Goal: Task Accomplishment & Management: Manage account settings

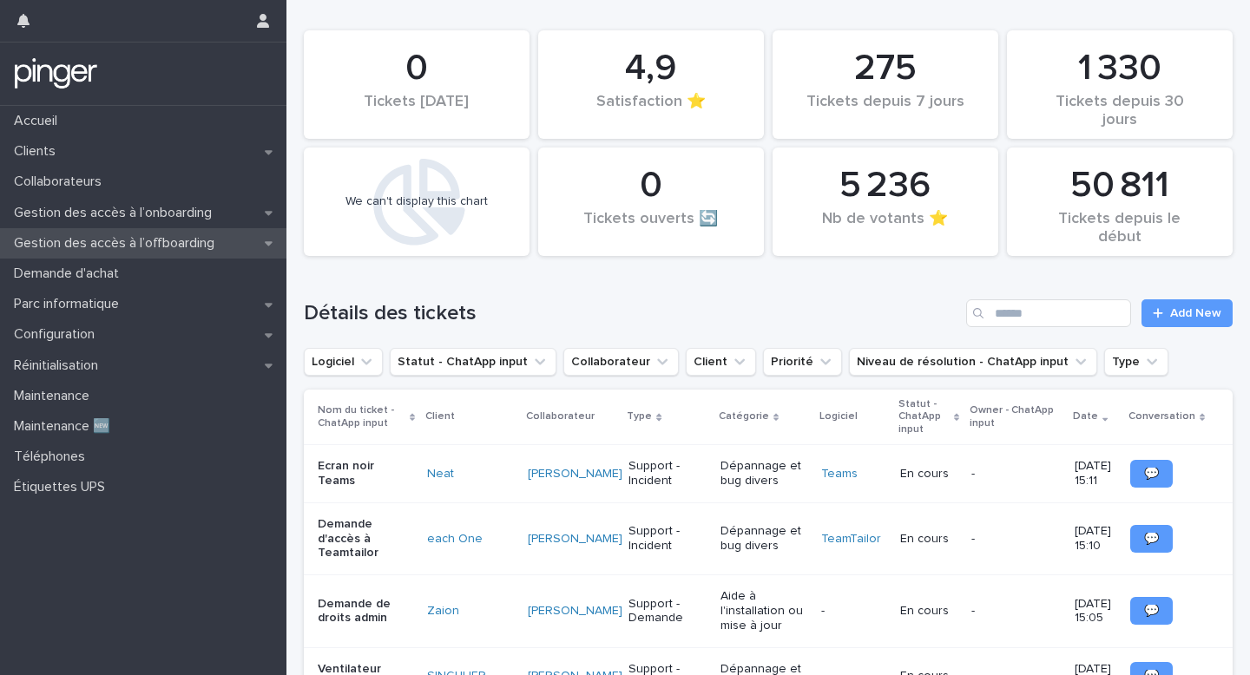
click at [132, 247] on p "Gestion des accès à l’offboarding" at bounding box center [117, 243] width 221 height 16
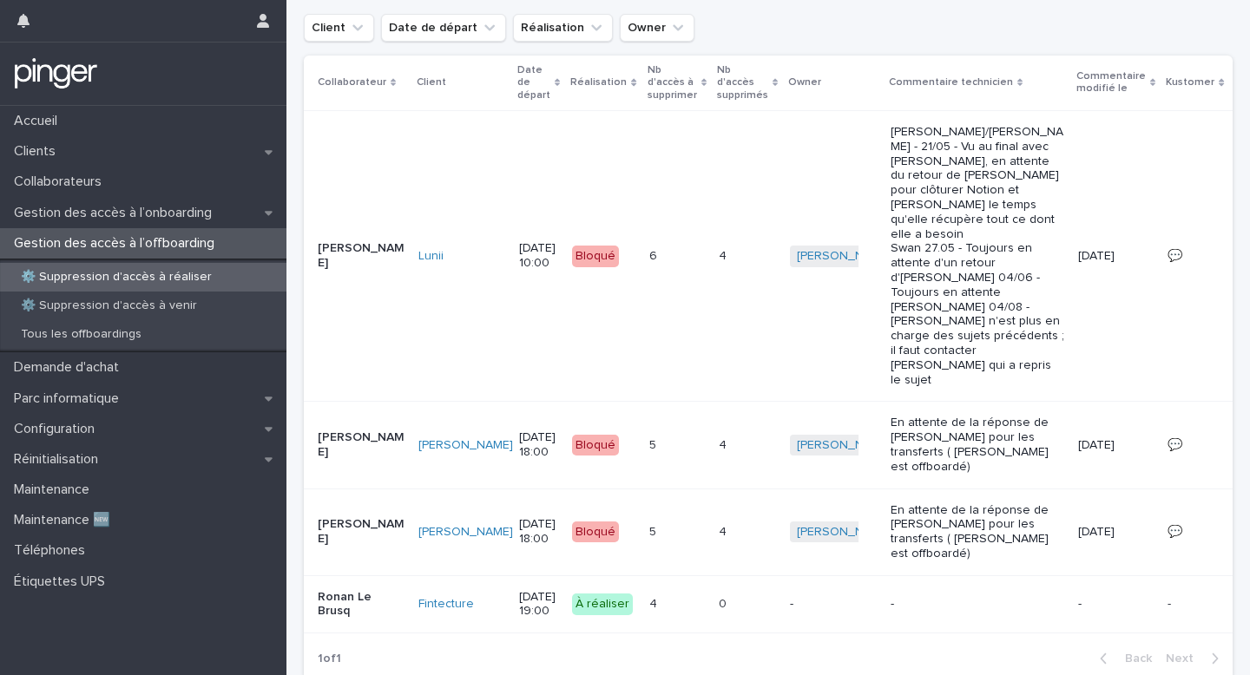
scroll to position [484, 0]
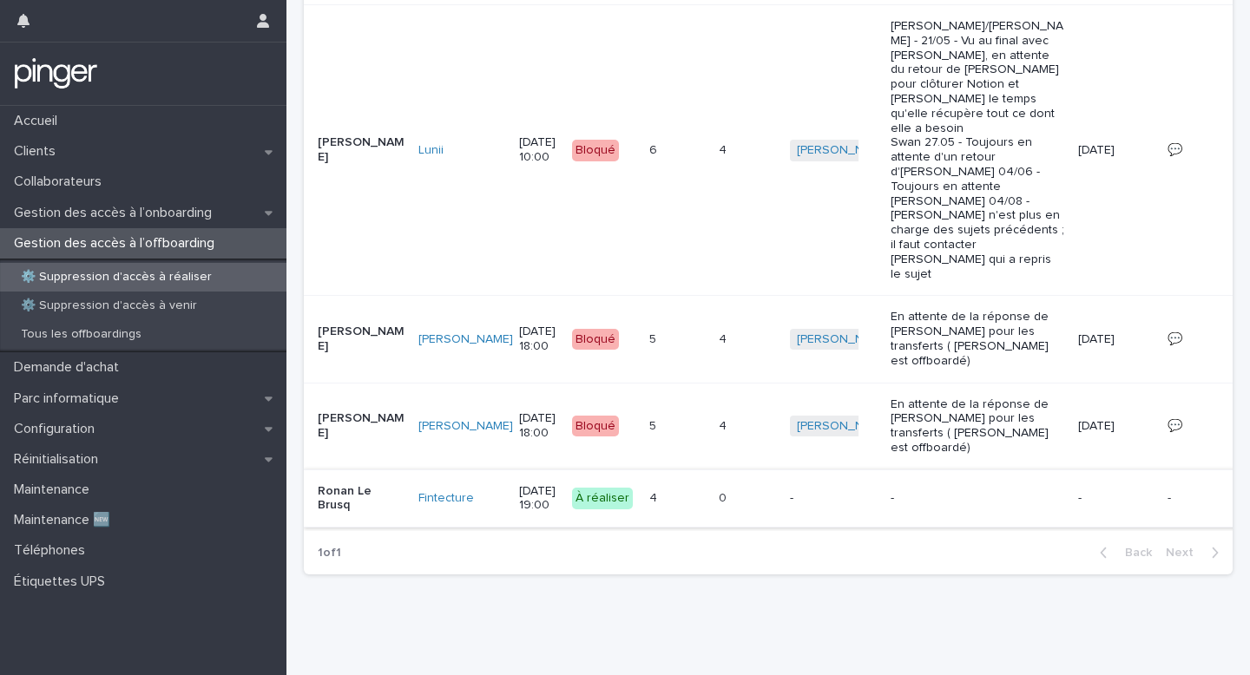
click at [1249, 495] on span "Action" at bounding box center [1273, 498] width 36 height 17
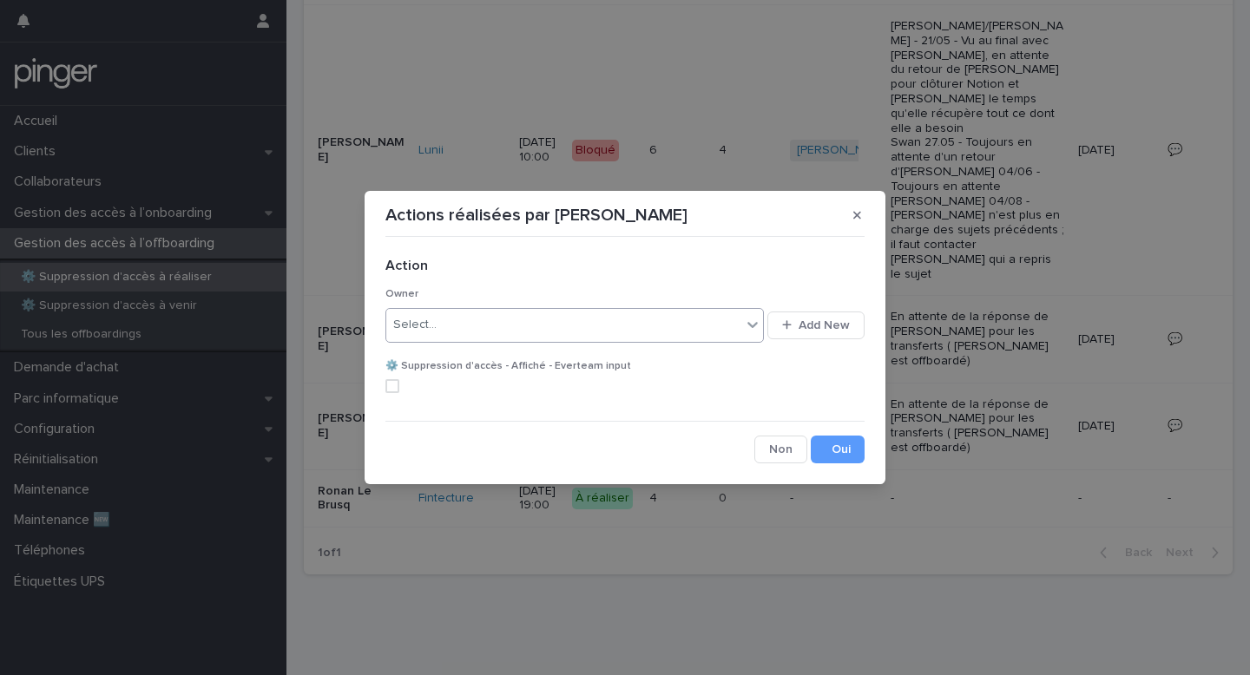
click at [498, 334] on div "Select..." at bounding box center [563, 325] width 355 height 29
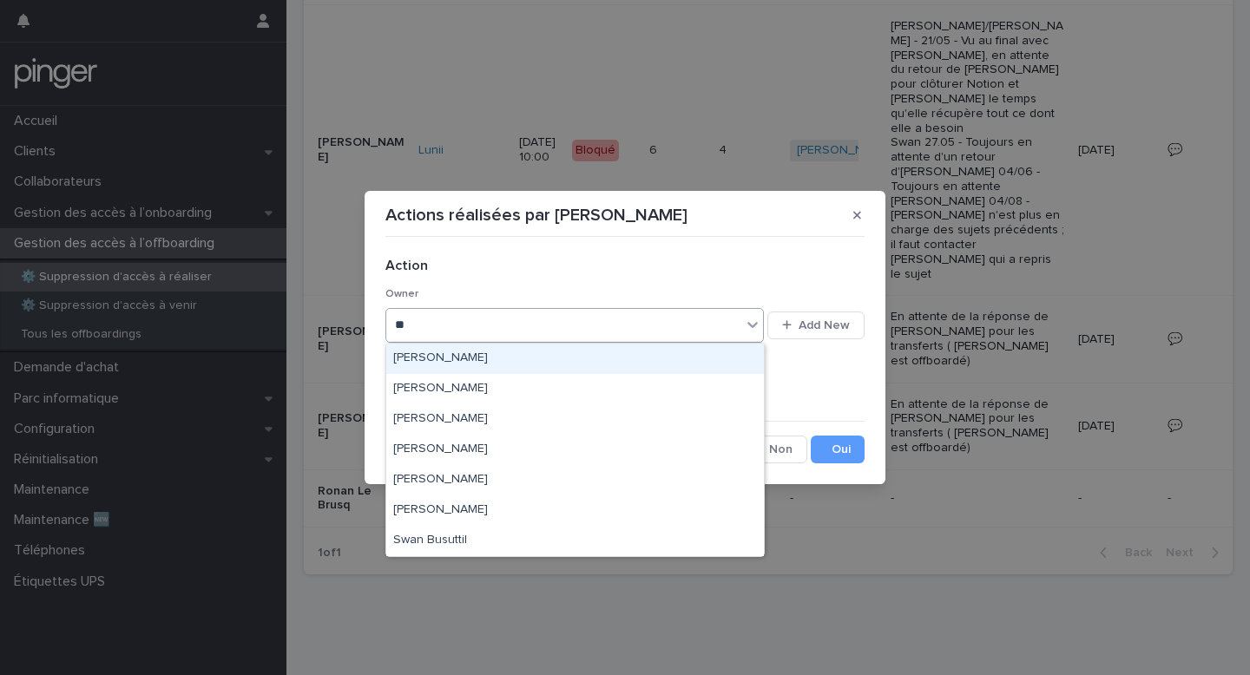
type input "***"
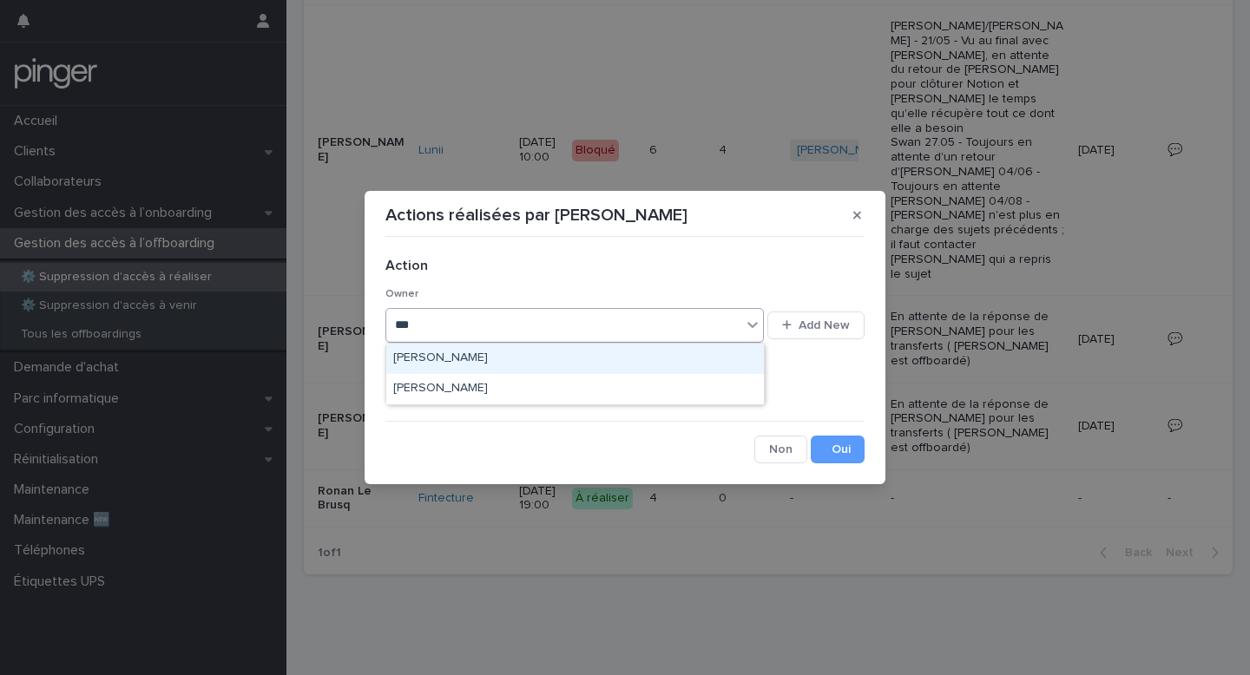
click at [492, 361] on div "Benjamin Moreau" at bounding box center [575, 359] width 378 height 30
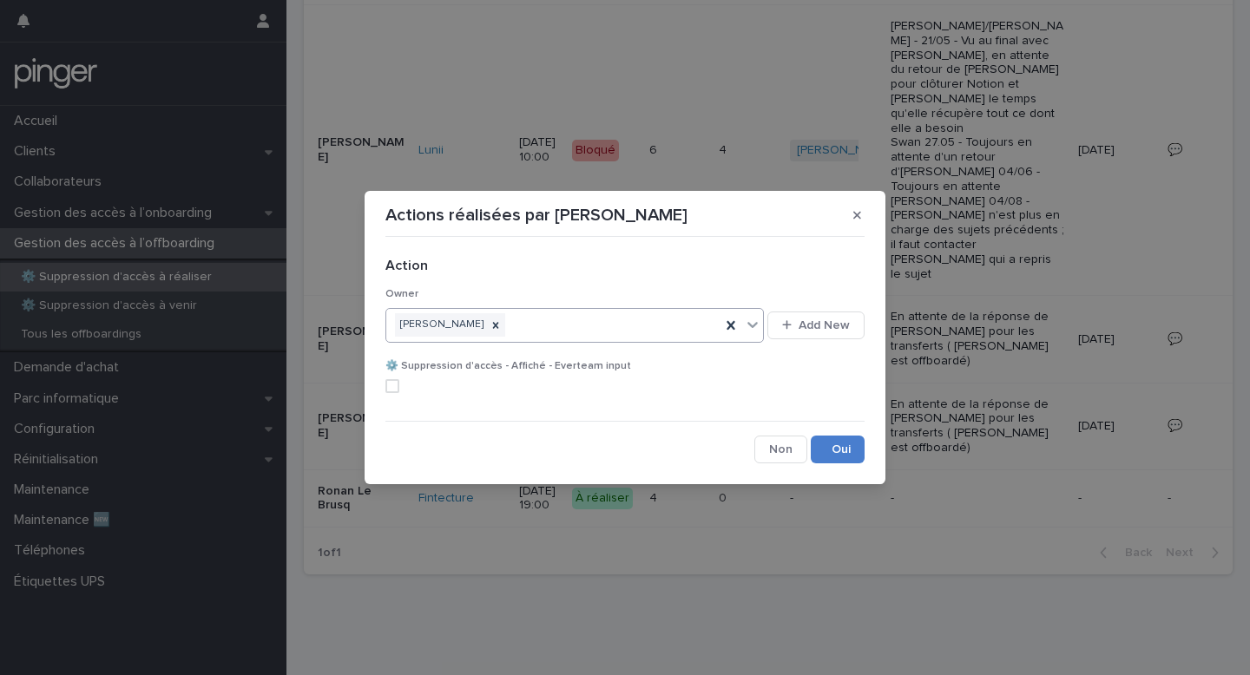
click at [845, 447] on button "Save" at bounding box center [838, 450] width 54 height 28
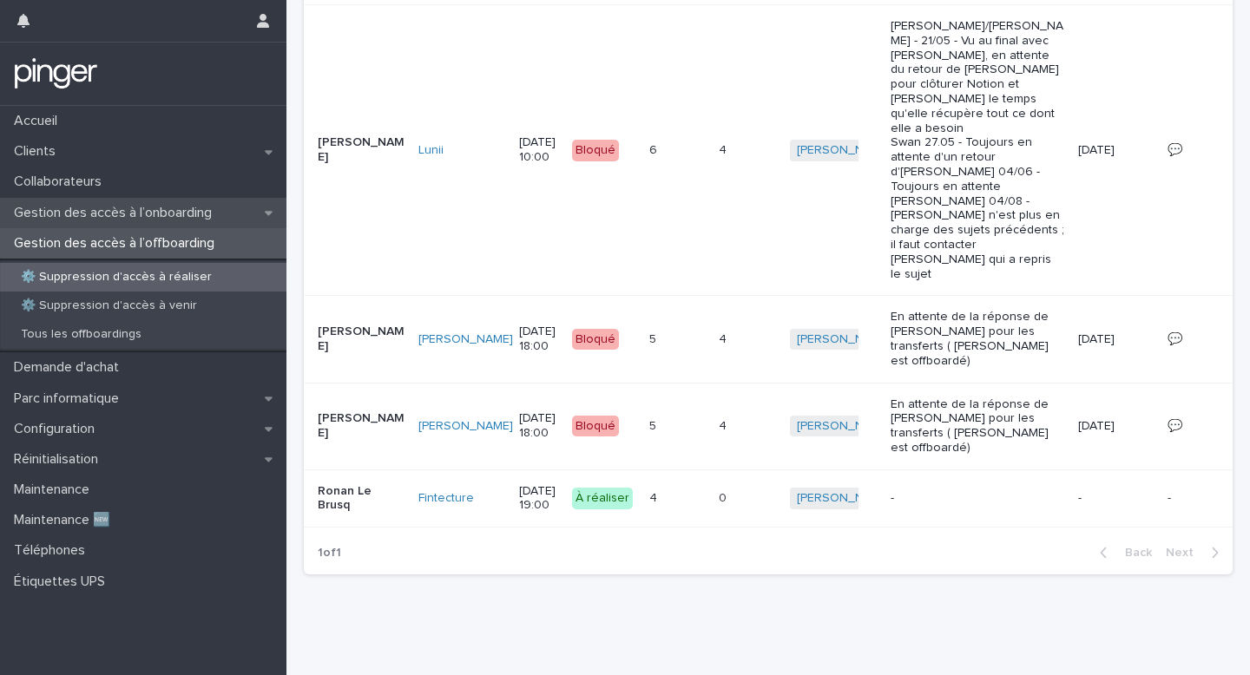
click at [168, 209] on p "Gestion des accès à l’onboarding" at bounding box center [116, 213] width 219 height 16
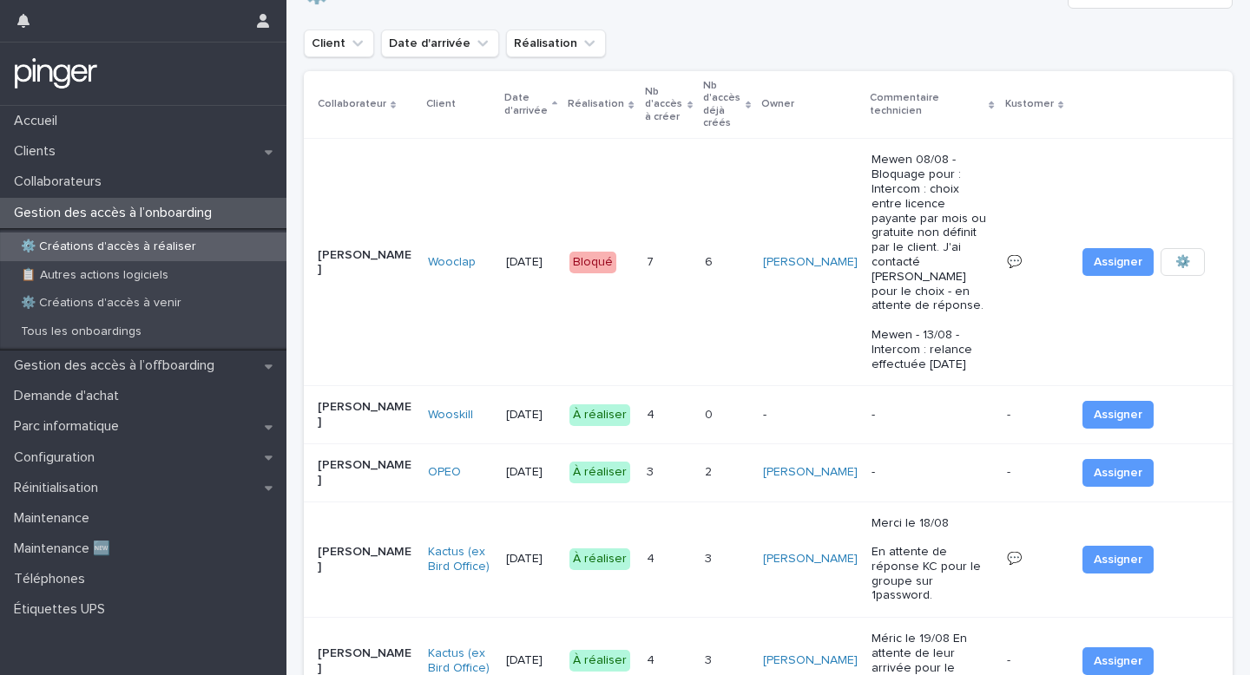
scroll to position [75, 0]
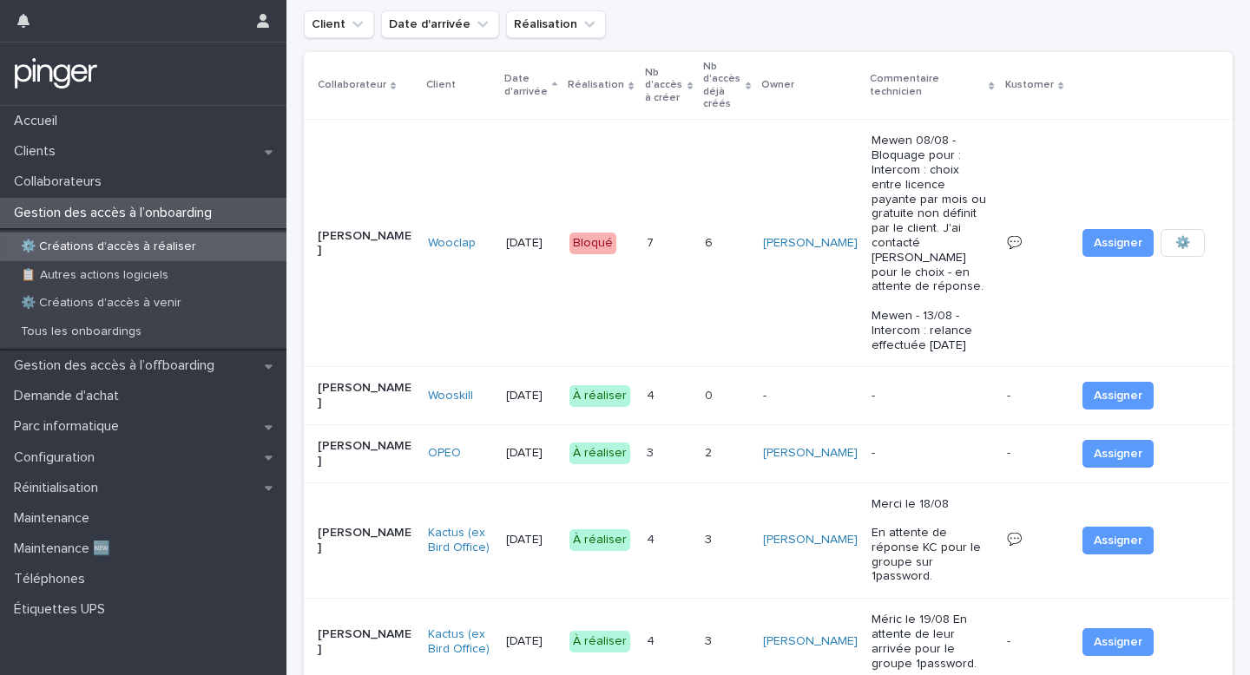
click at [935, 389] on p "-" at bounding box center [932, 396] width 121 height 15
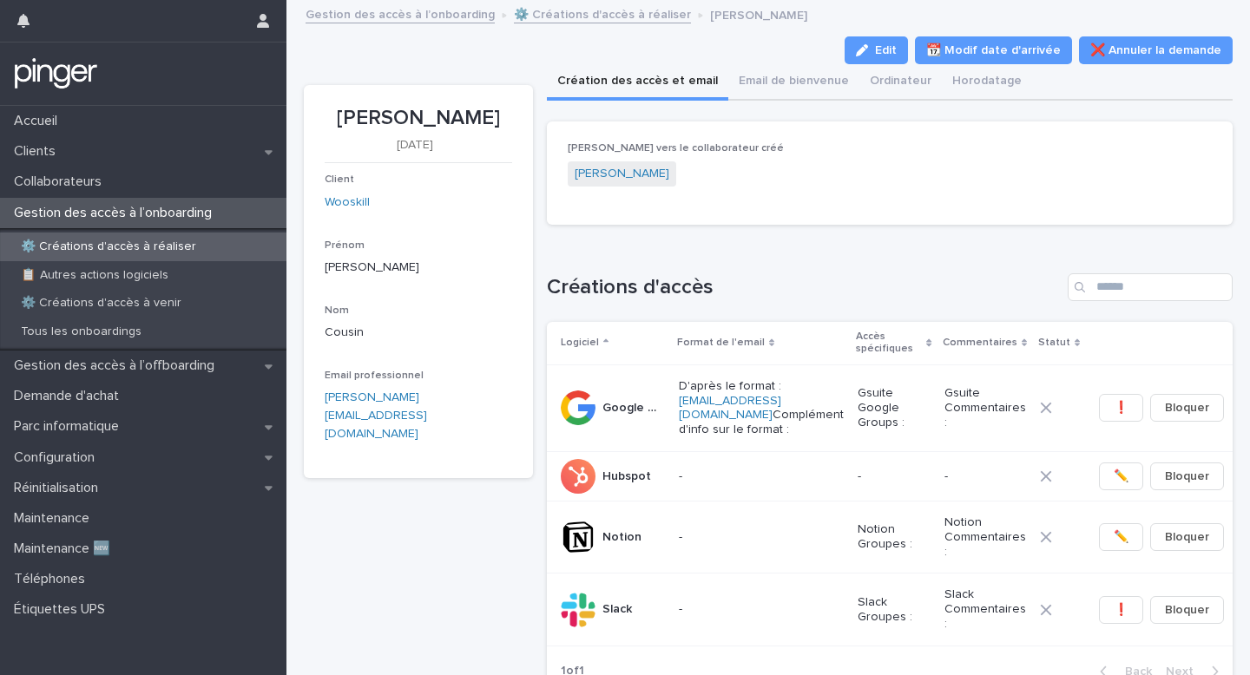
click at [601, 14] on link "⚙️ Créations d'accès à réaliser" at bounding box center [602, 13] width 177 height 20
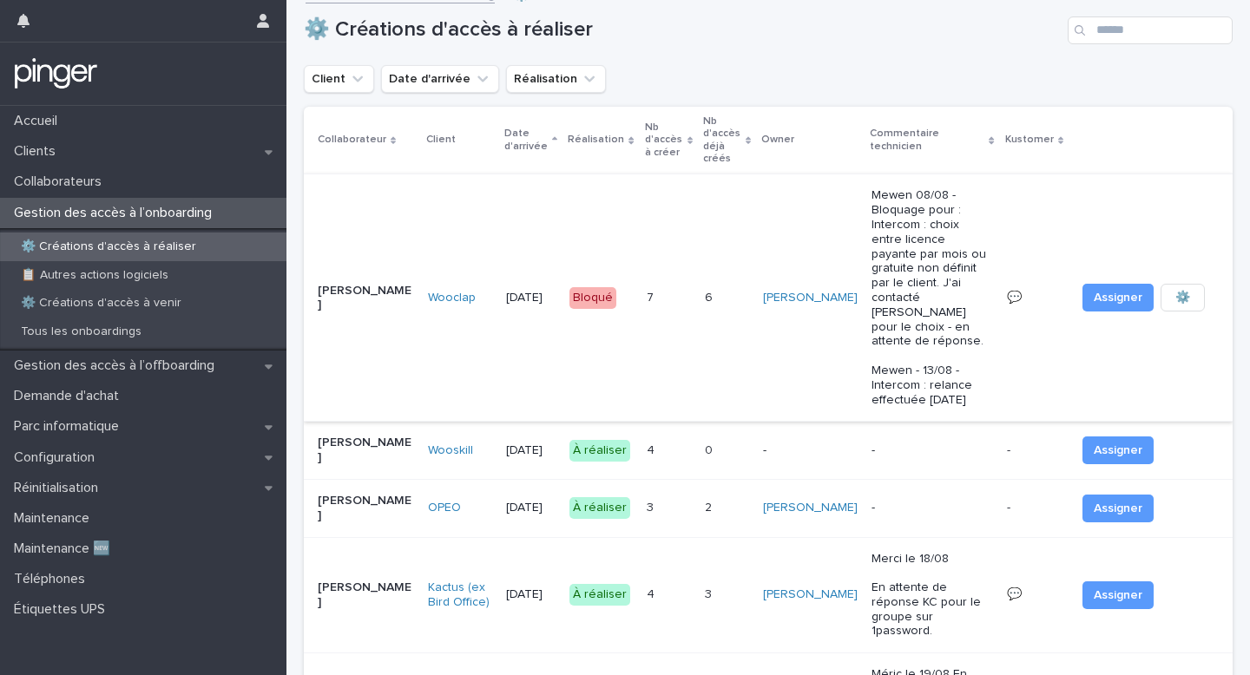
scroll to position [28, 0]
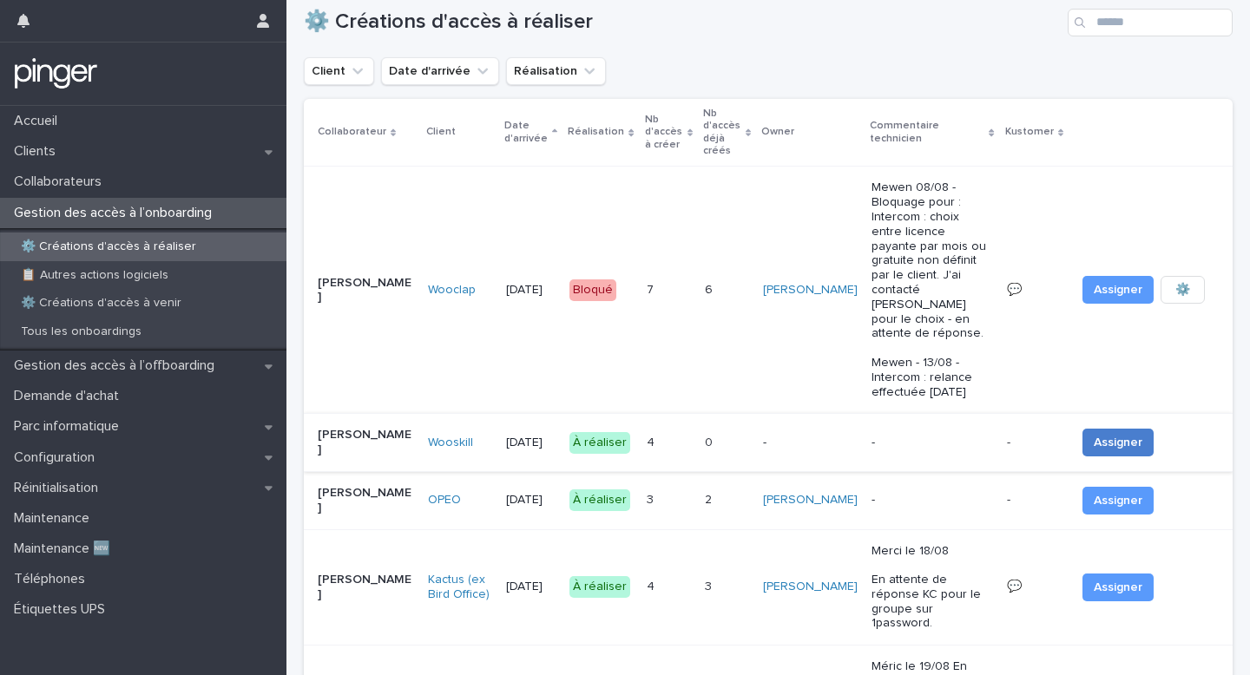
click at [1111, 434] on span "Assigner" at bounding box center [1118, 442] width 49 height 17
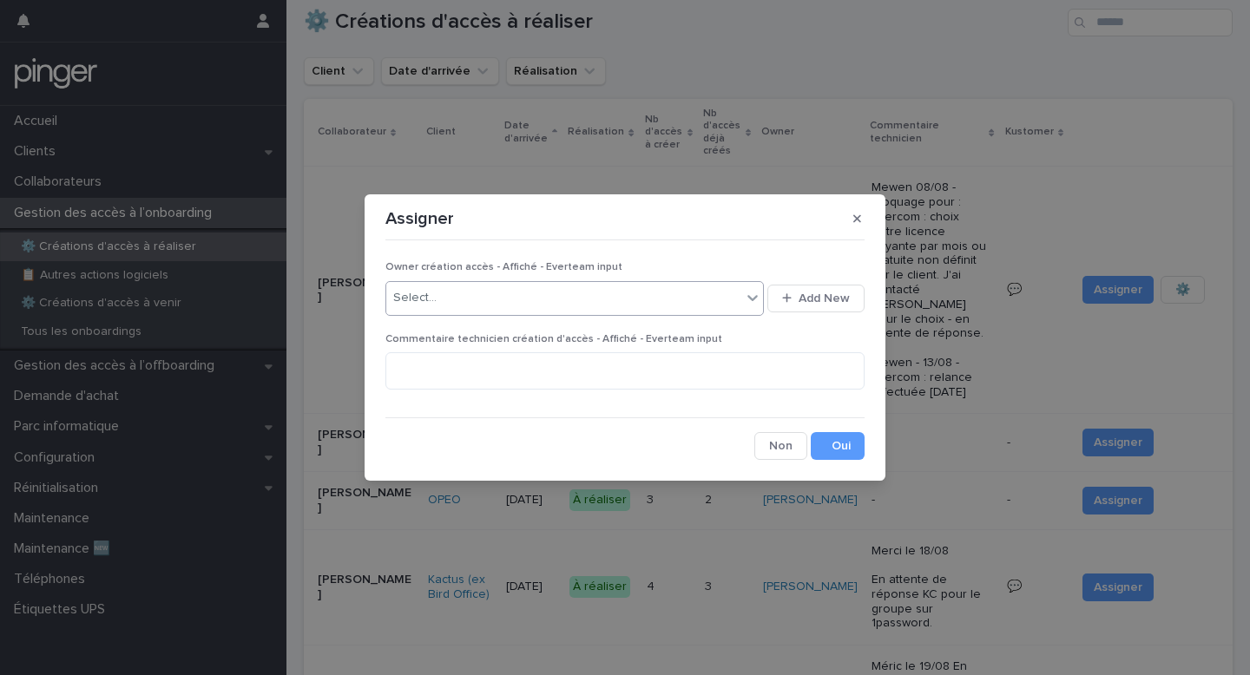
click at [564, 300] on div "Select..." at bounding box center [563, 298] width 355 height 29
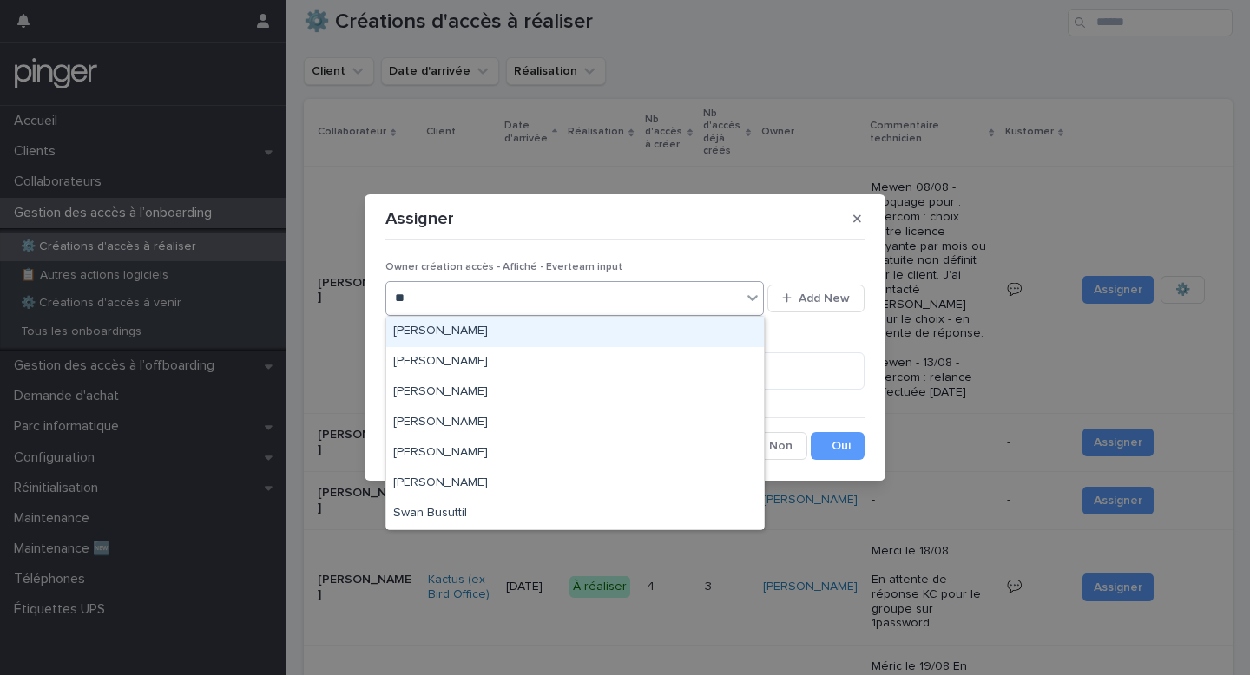
type input "***"
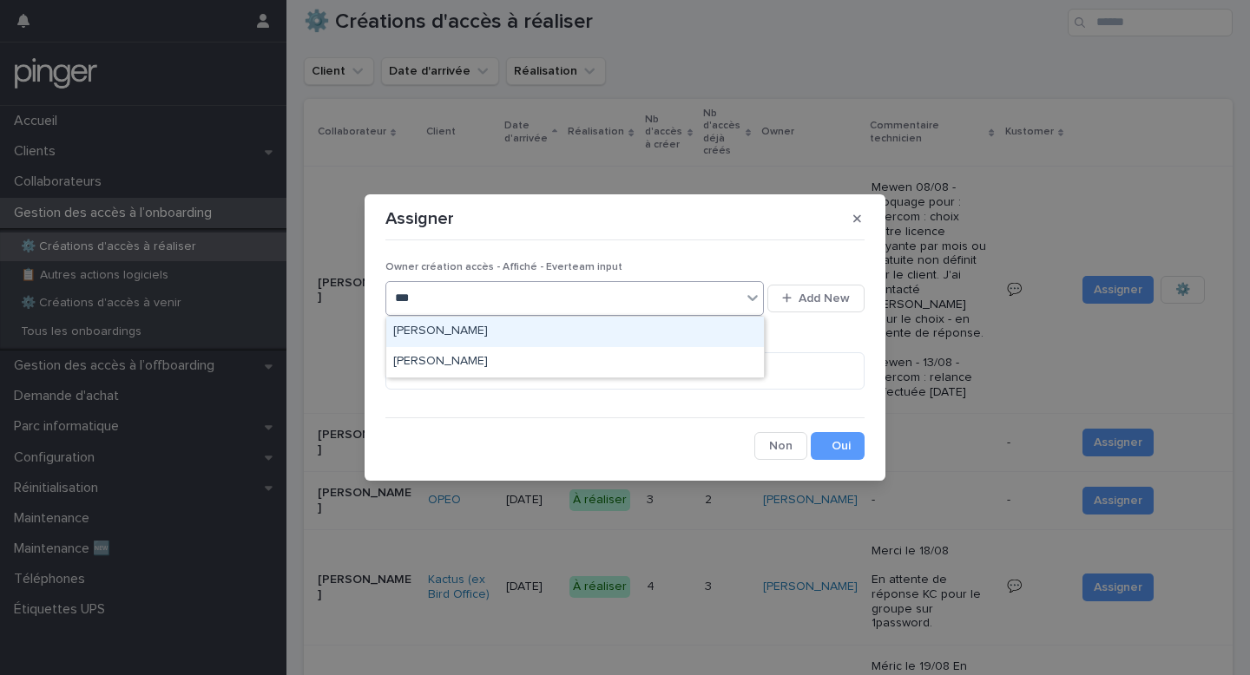
click at [552, 331] on div "Benjamin Moreau" at bounding box center [575, 332] width 378 height 30
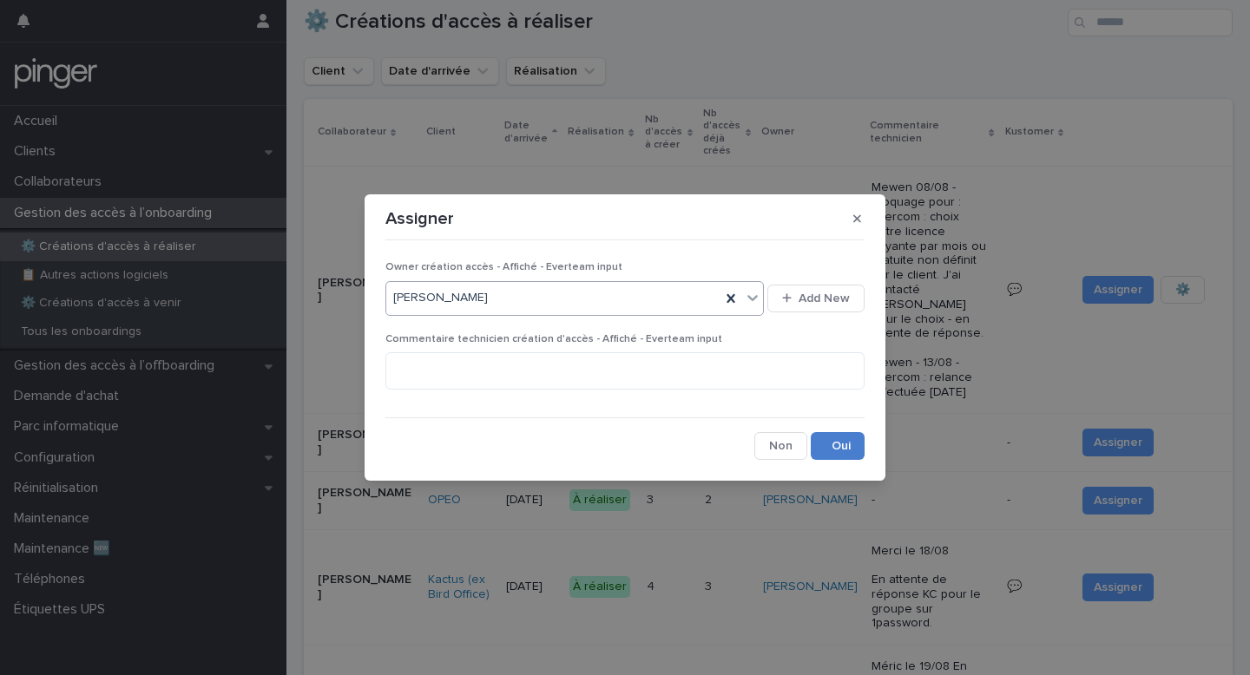
click at [827, 449] on button "Save" at bounding box center [838, 446] width 54 height 28
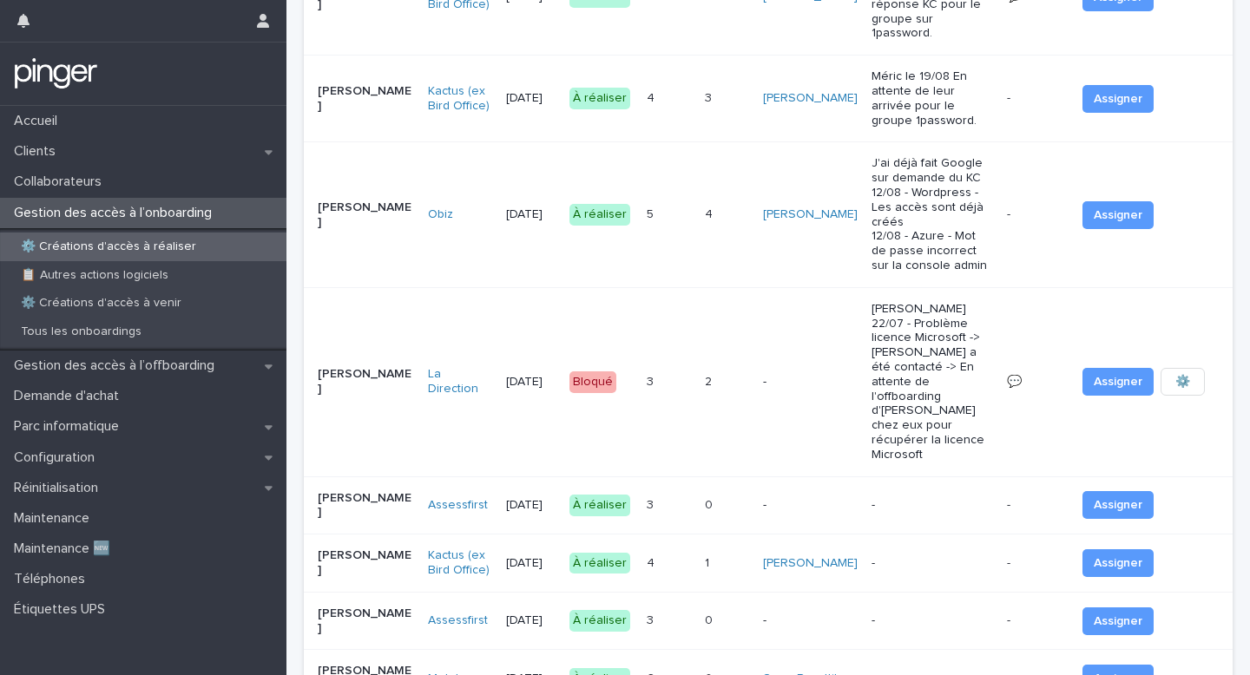
scroll to position [622, 0]
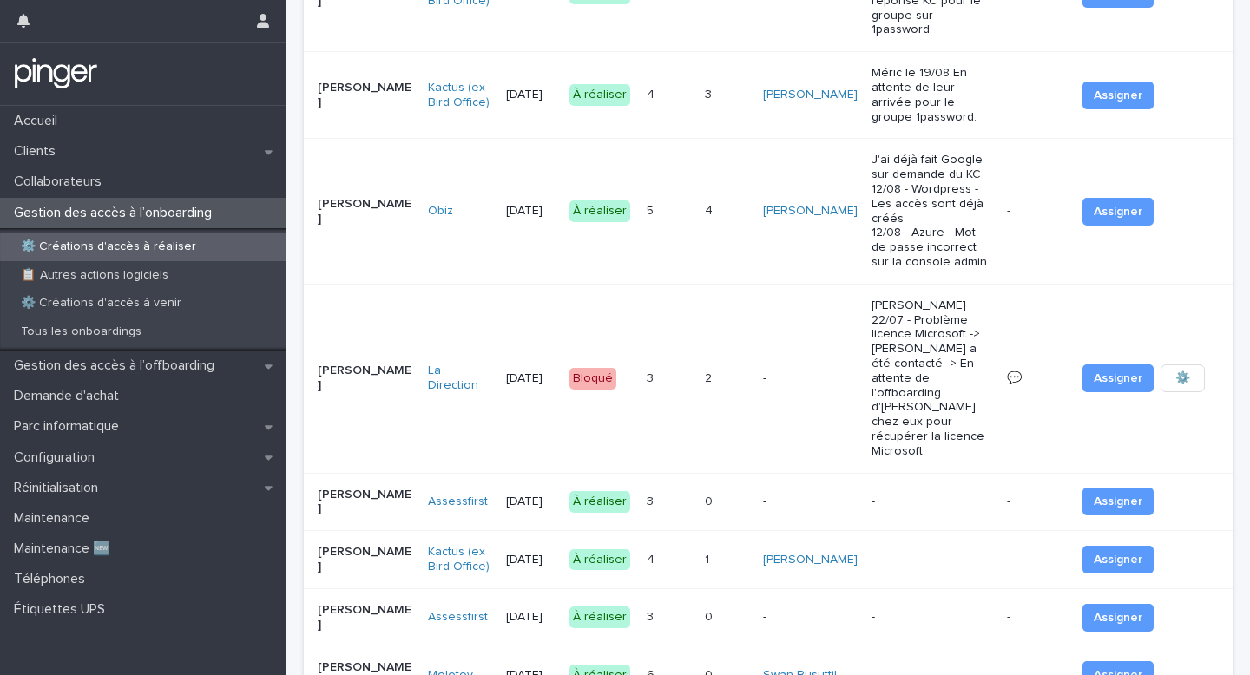
click at [992, 495] on p "-" at bounding box center [932, 502] width 121 height 15
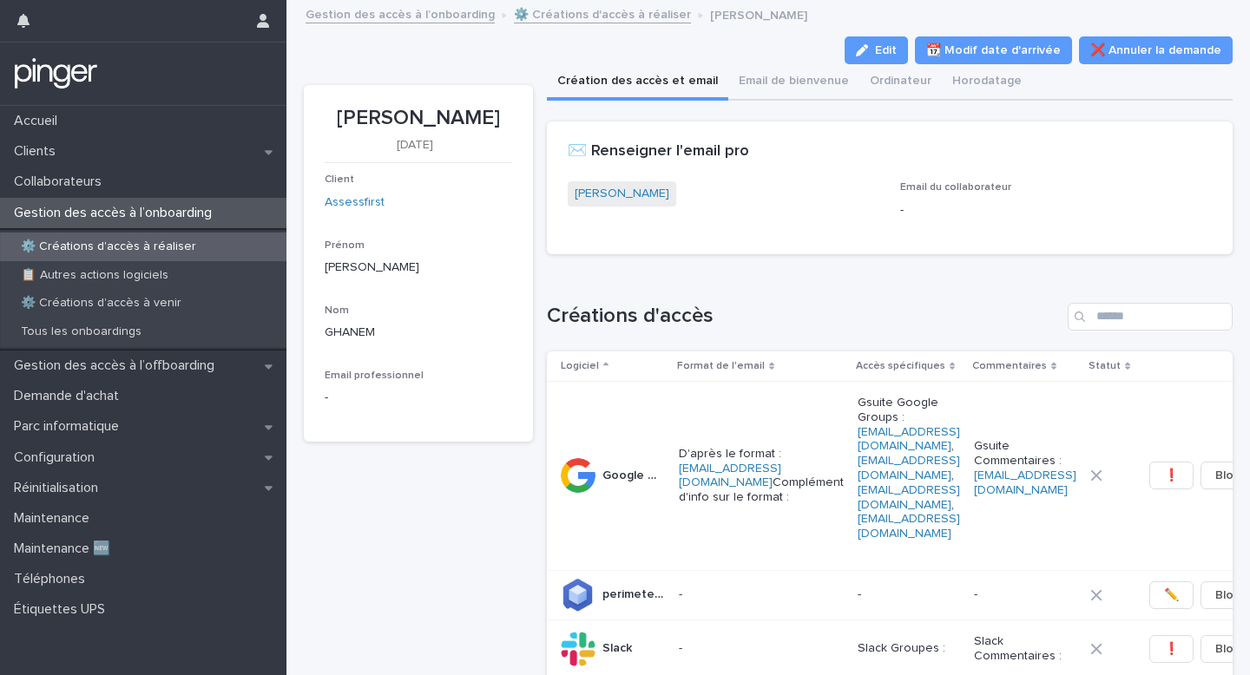
click at [556, 8] on link "⚙️ Créations d'accès à réaliser" at bounding box center [602, 13] width 177 height 20
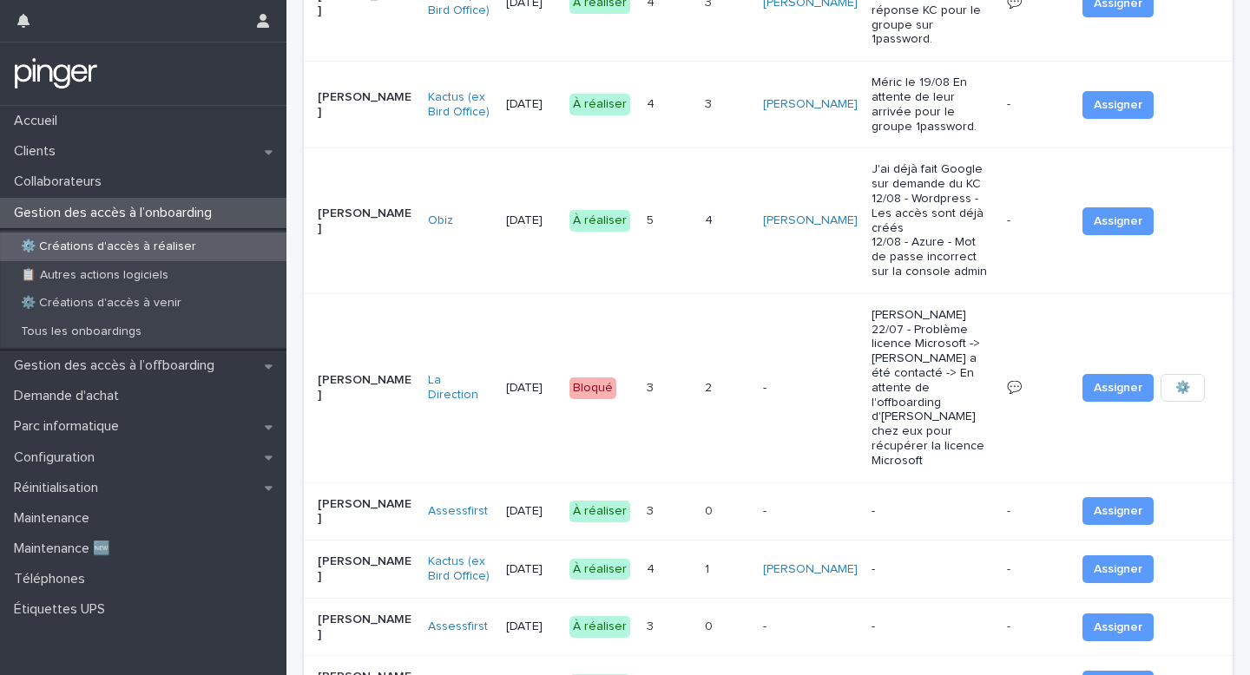
scroll to position [671, 0]
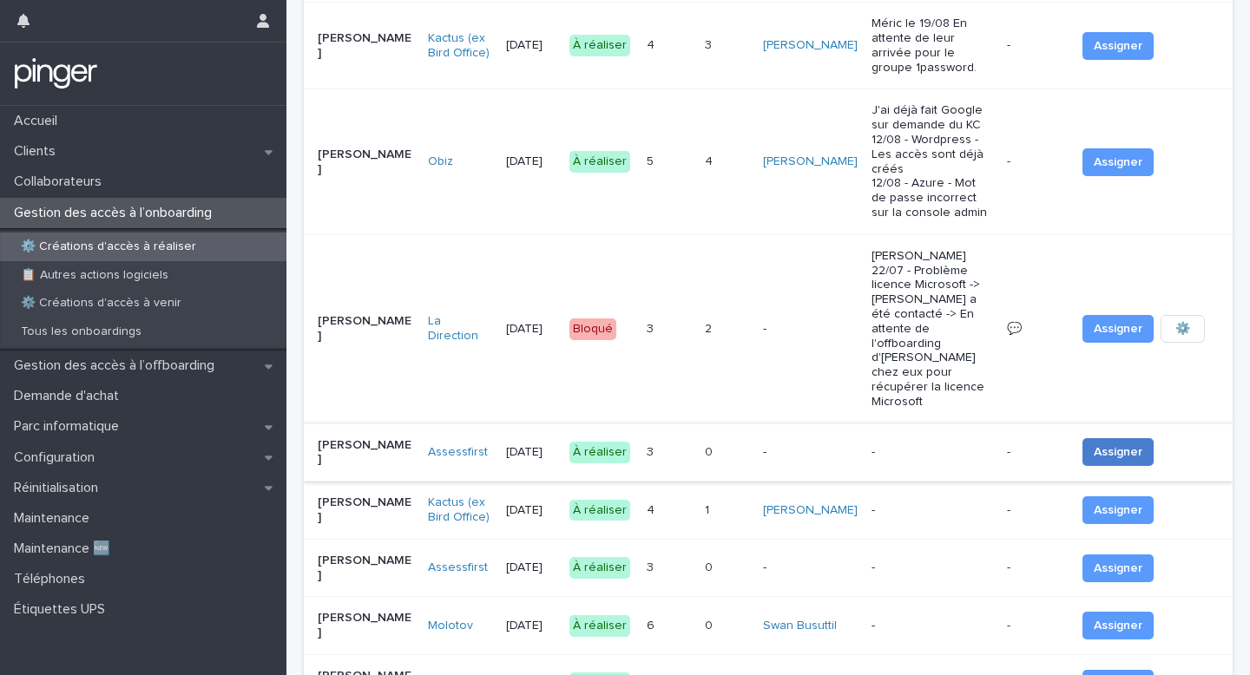
click at [1117, 444] on span "Assigner" at bounding box center [1118, 452] width 49 height 17
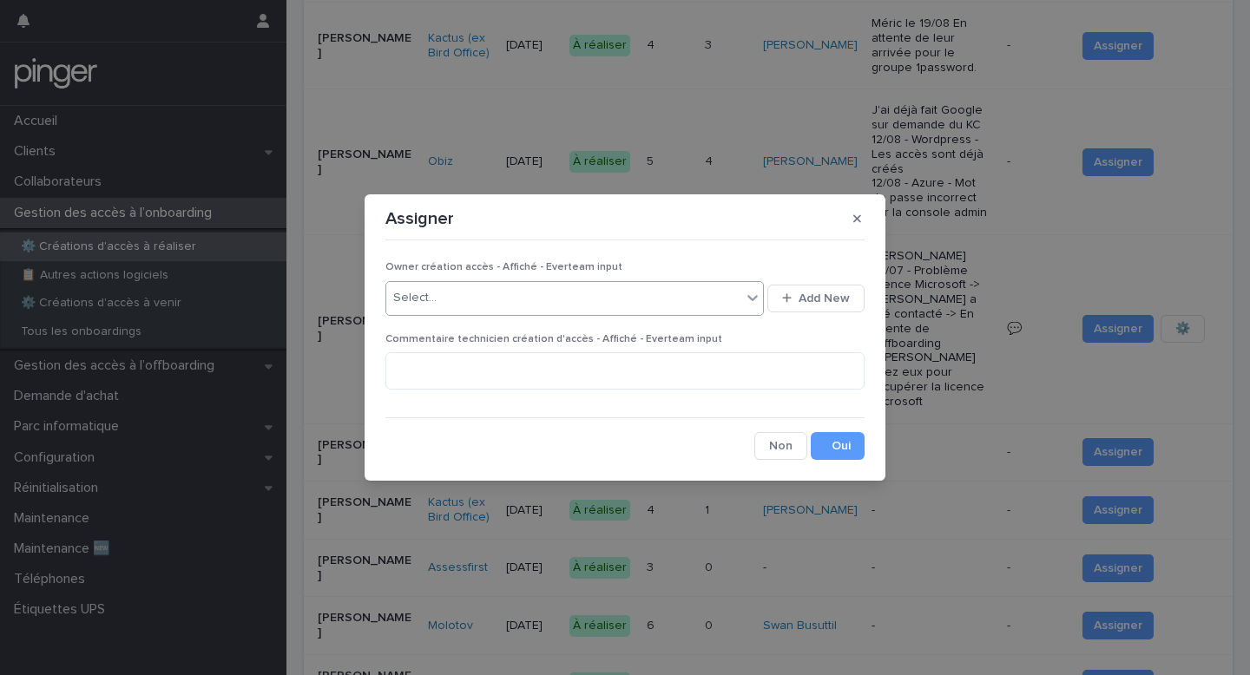
click at [487, 303] on div "Select..." at bounding box center [563, 298] width 355 height 29
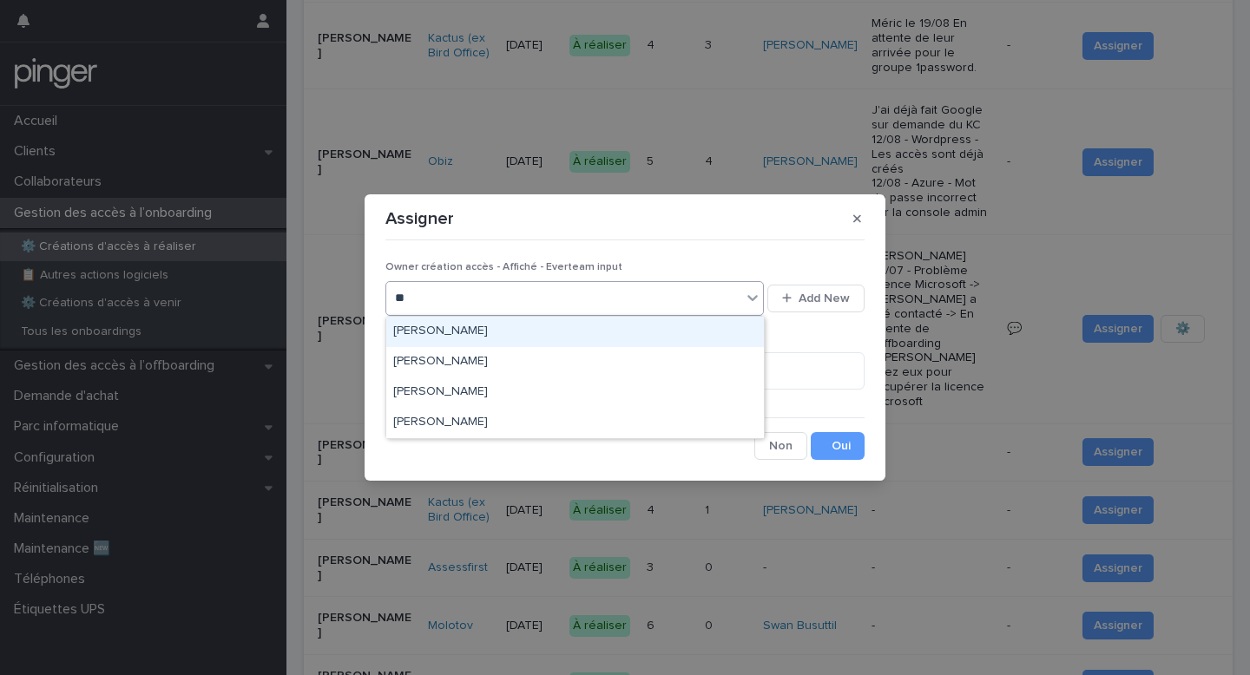
type input "***"
click at [478, 329] on div "Benjamin Moreau" at bounding box center [575, 332] width 378 height 30
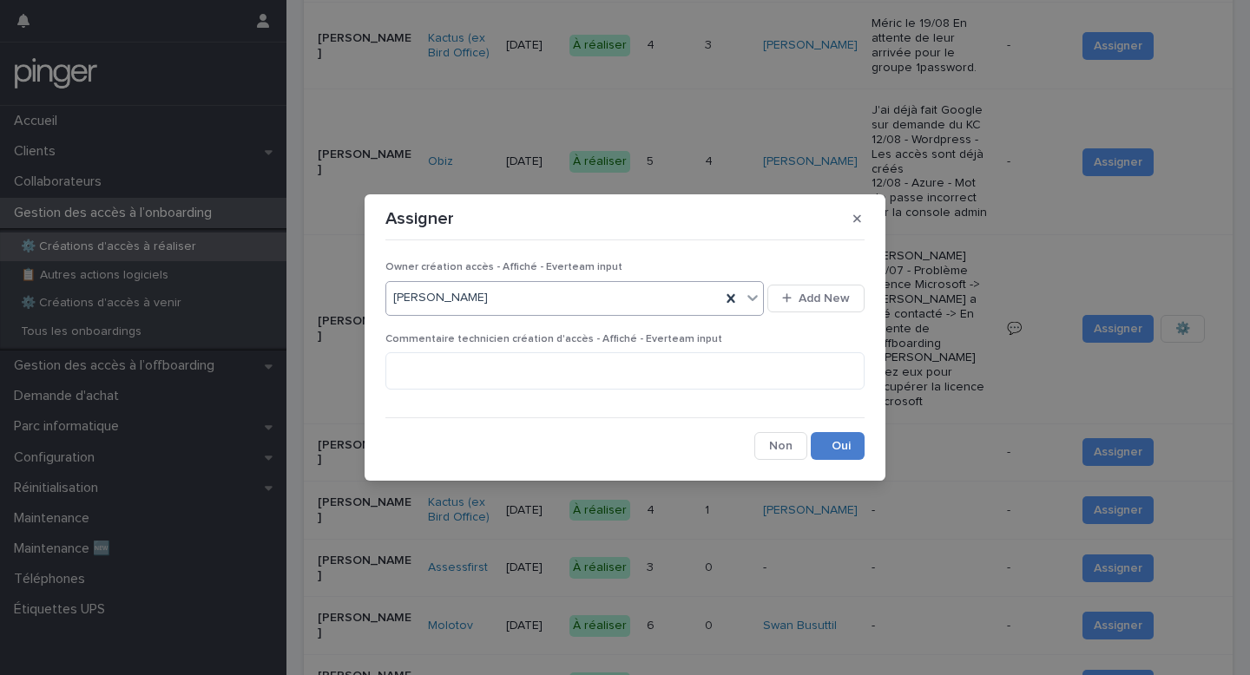
click at [848, 458] on button "Save" at bounding box center [838, 446] width 54 height 28
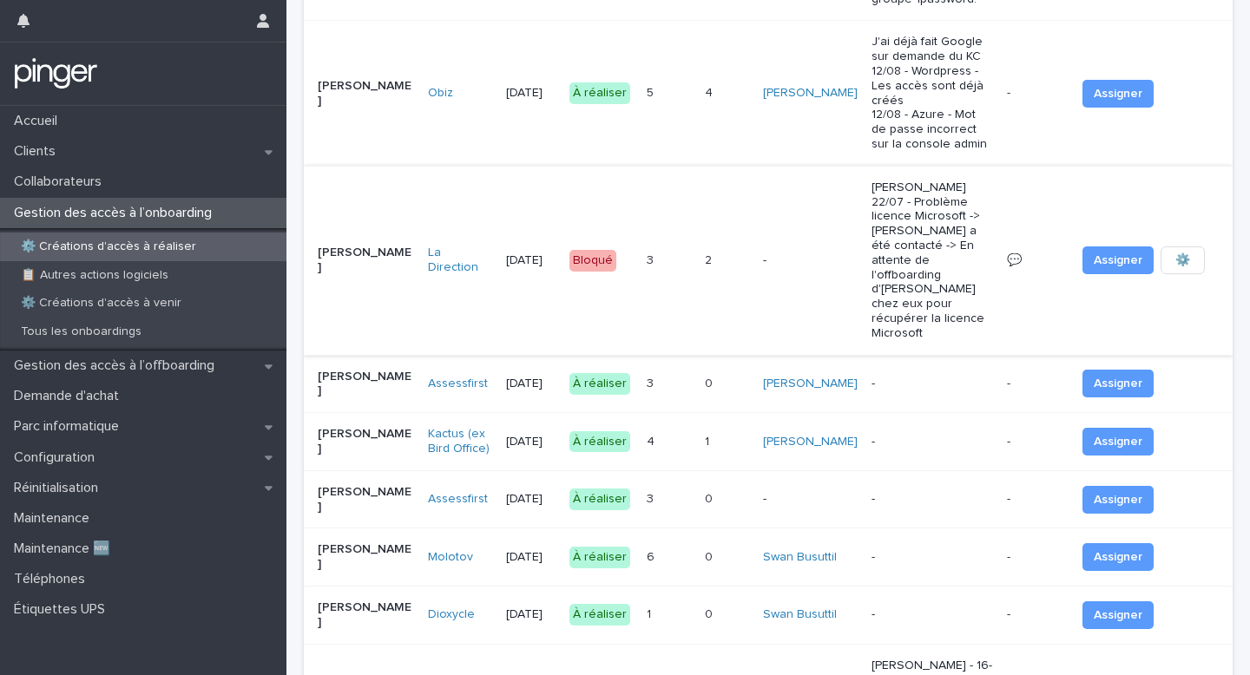
scroll to position [746, 0]
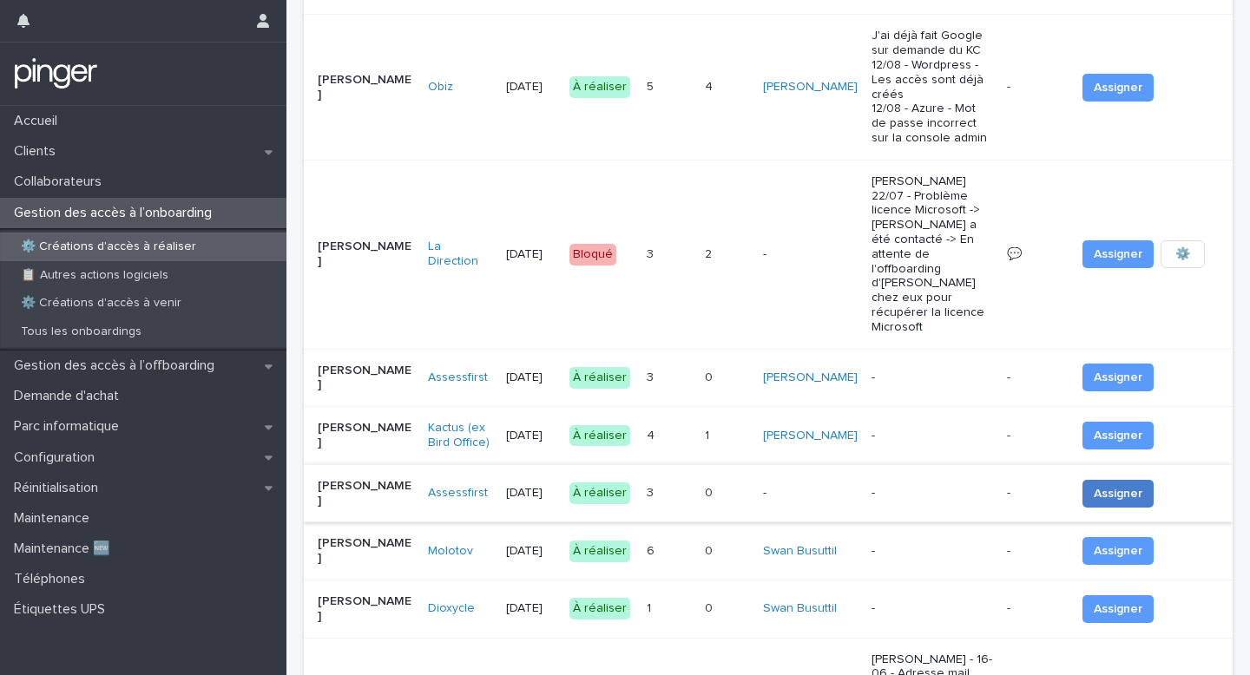
click at [1103, 485] on span "Assigner" at bounding box center [1118, 493] width 49 height 17
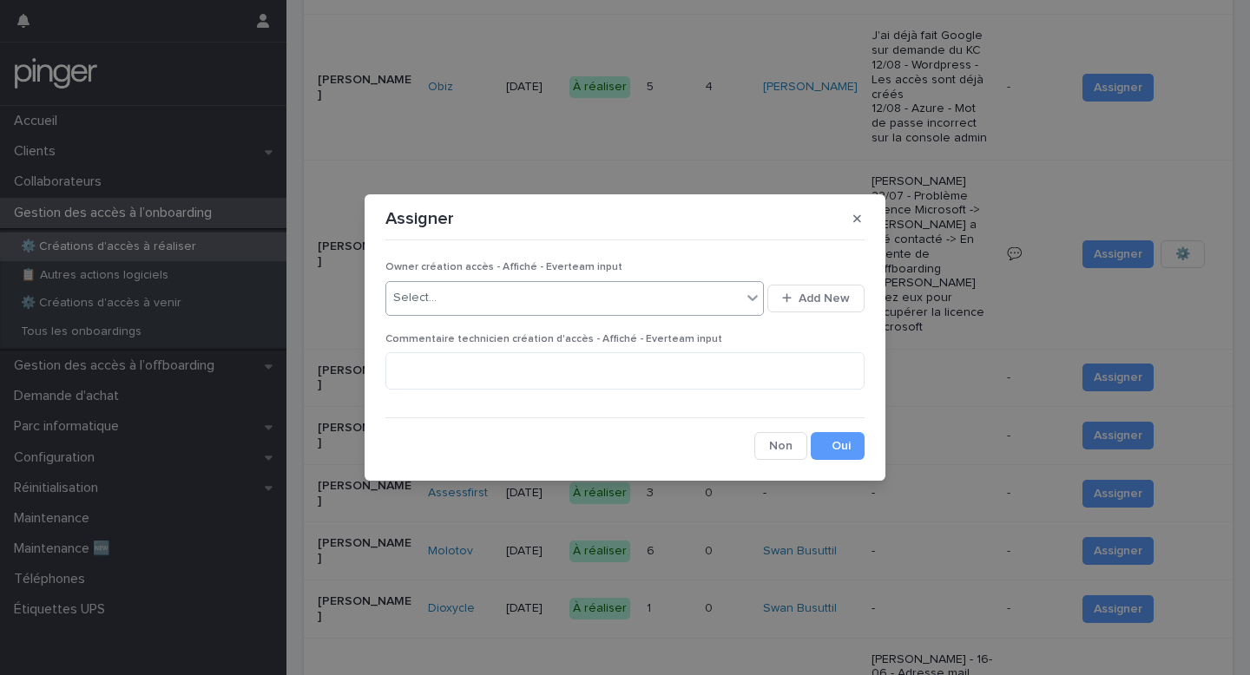
click at [563, 290] on div "Select..." at bounding box center [563, 298] width 355 height 29
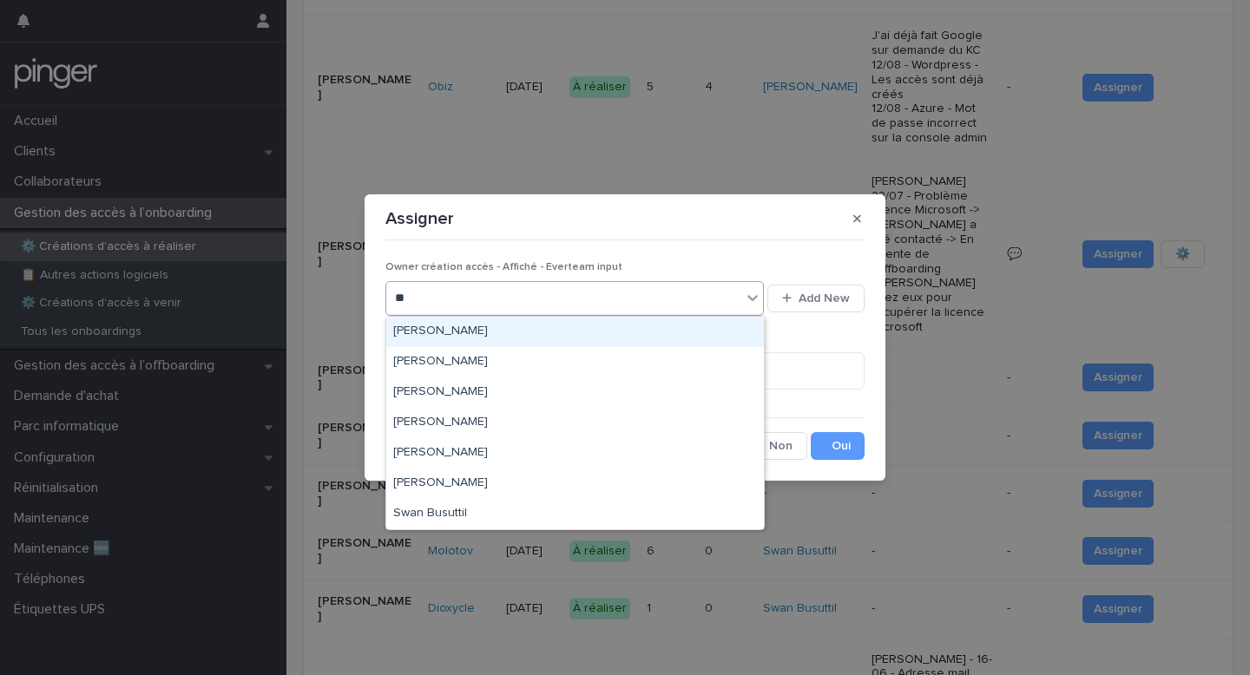
type input "***"
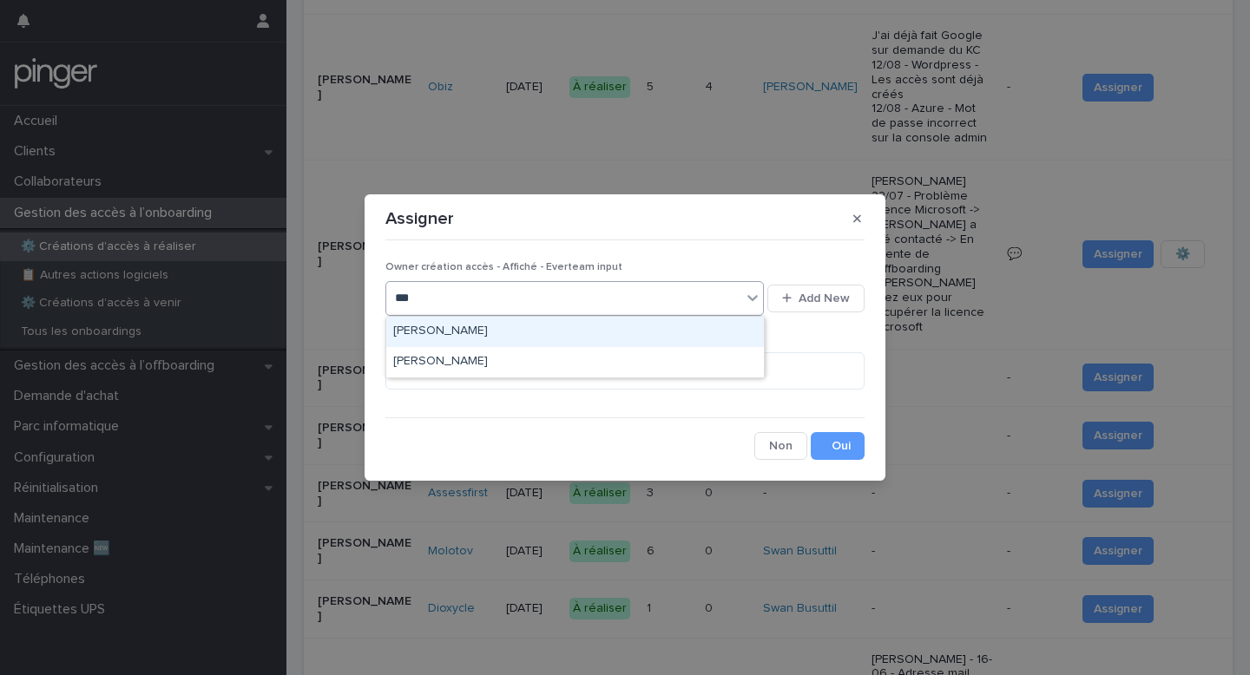
click at [553, 324] on div "Benjamin Moreau" at bounding box center [575, 332] width 378 height 30
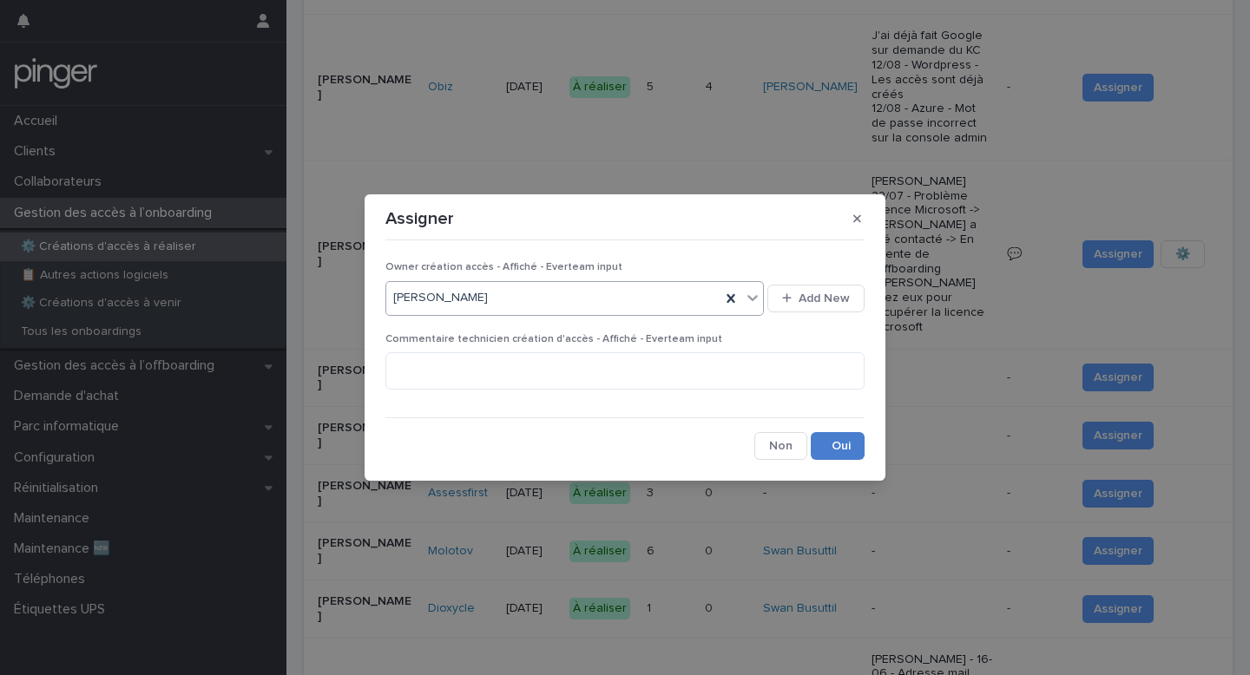
click at [833, 440] on button "Save" at bounding box center [838, 446] width 54 height 28
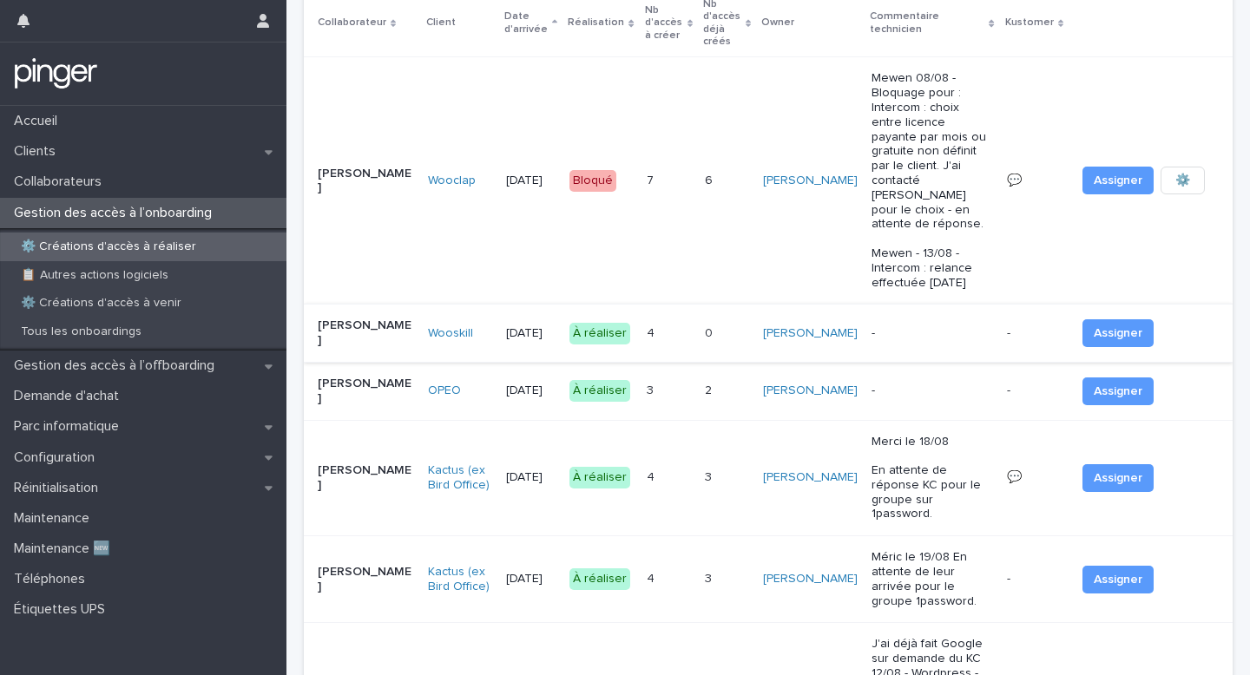
scroll to position [108, 0]
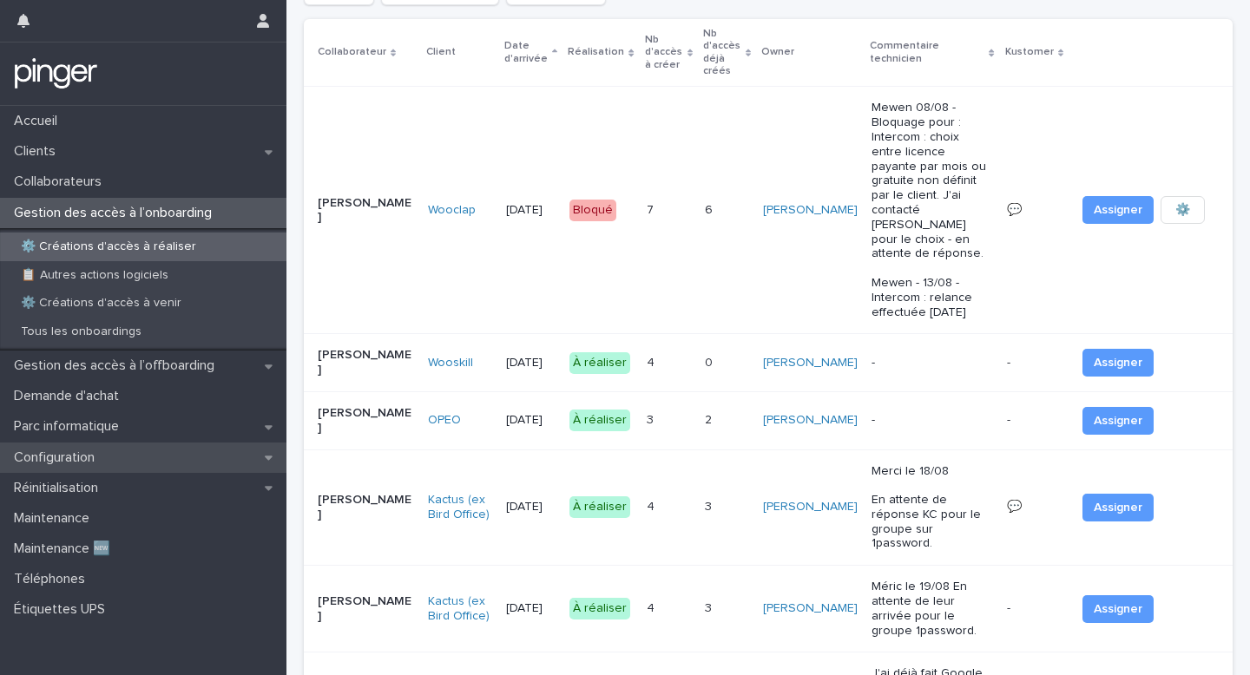
click at [78, 464] on p "Configuration" at bounding box center [58, 458] width 102 height 16
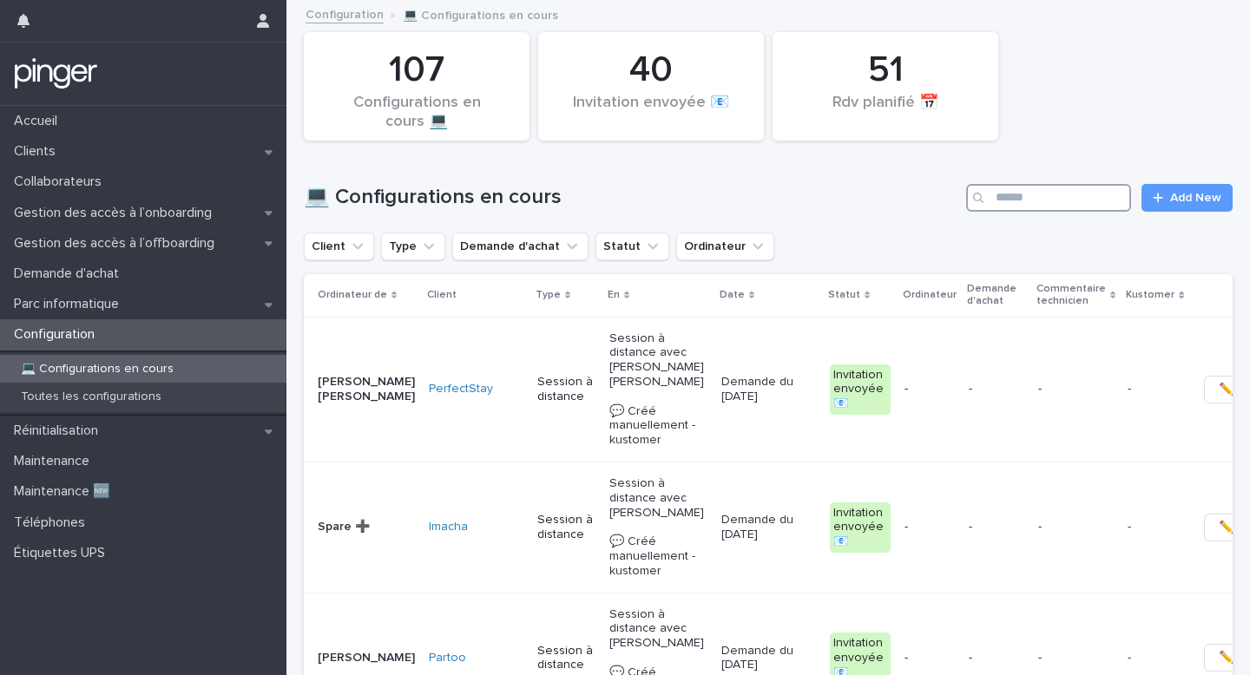
click at [1064, 188] on input "Search" at bounding box center [1048, 198] width 165 height 28
paste input "**********"
type input "**********"
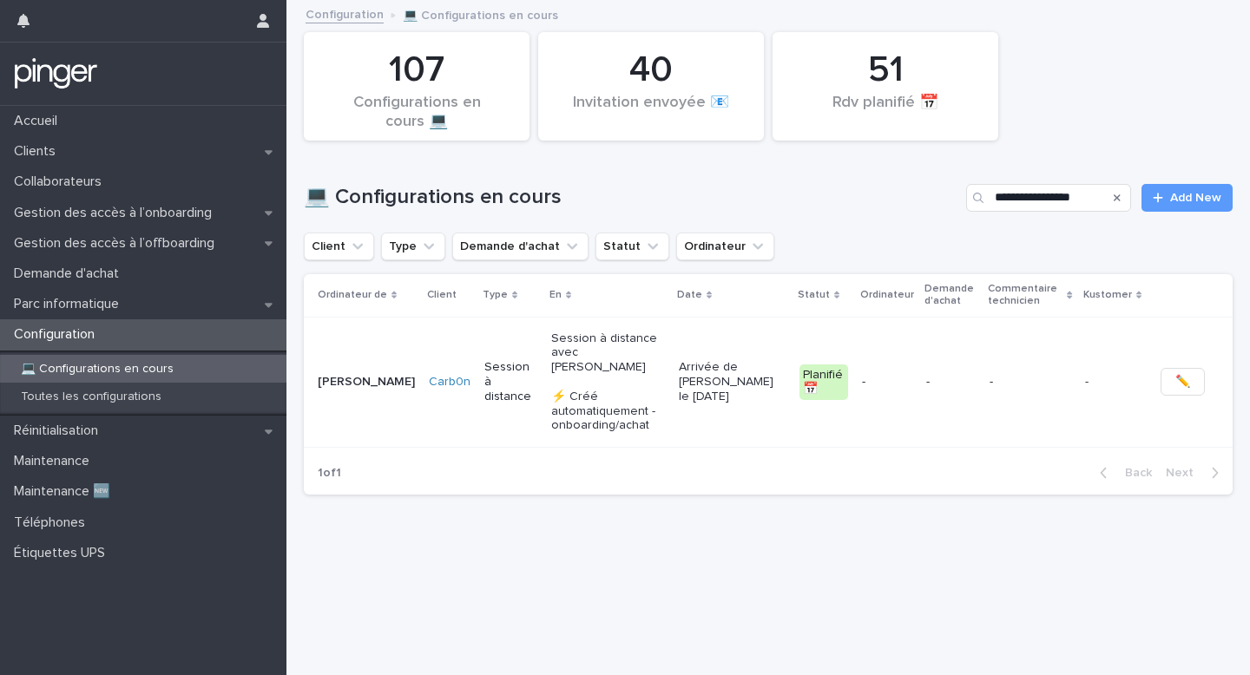
click at [1017, 388] on div "-" at bounding box center [1031, 382] width 82 height 29
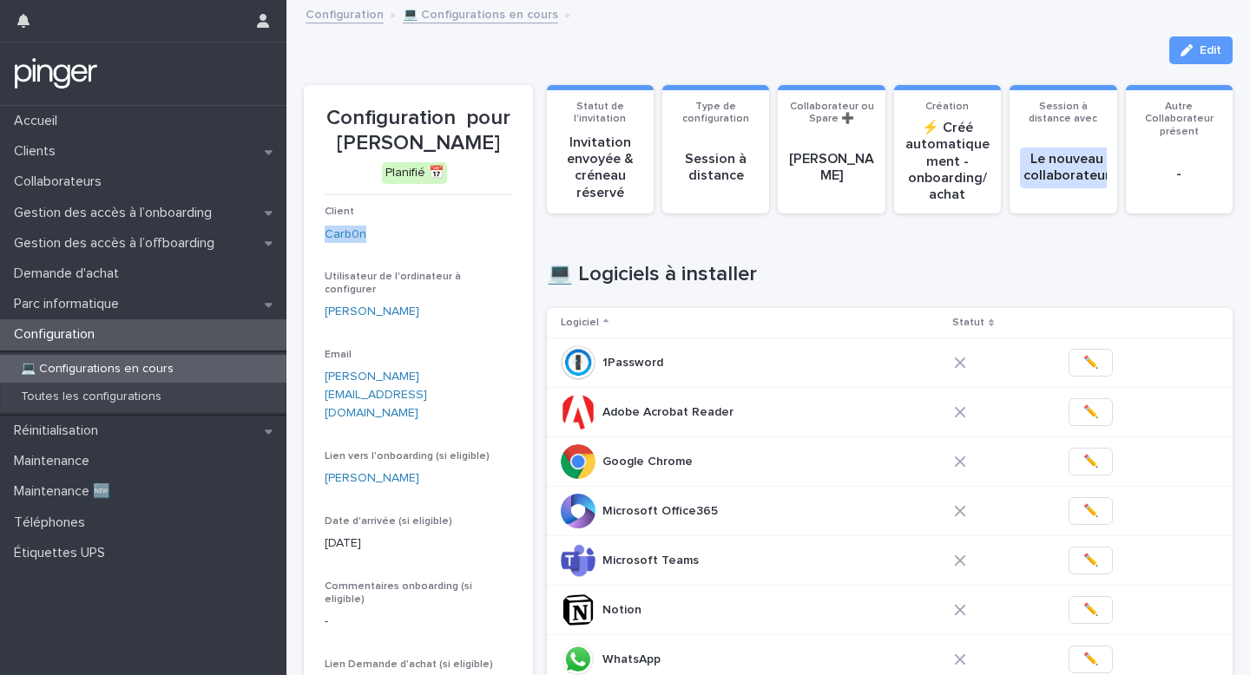
click at [731, 256] on div "Loading... Saving… 💻 Logiciels à installer Logiciel Statut 1Password 1Password …" at bounding box center [890, 486] width 687 height 518
drag, startPoint x: 327, startPoint y: 141, endPoint x: 510, endPoint y: 141, distance: 182.3
click at [510, 141] on p "Configuration pour Jonathan BATSHIDI" at bounding box center [419, 131] width 188 height 50
copy p "Jonathan BATSHIDI"
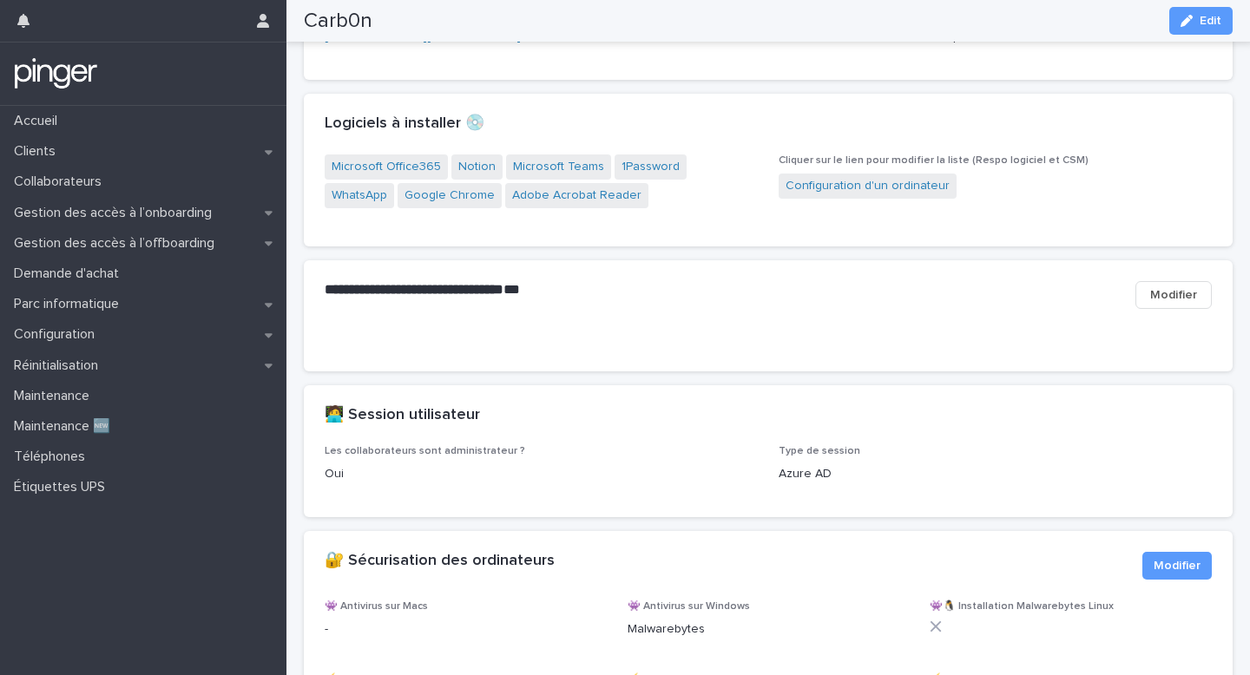
scroll to position [2045, 0]
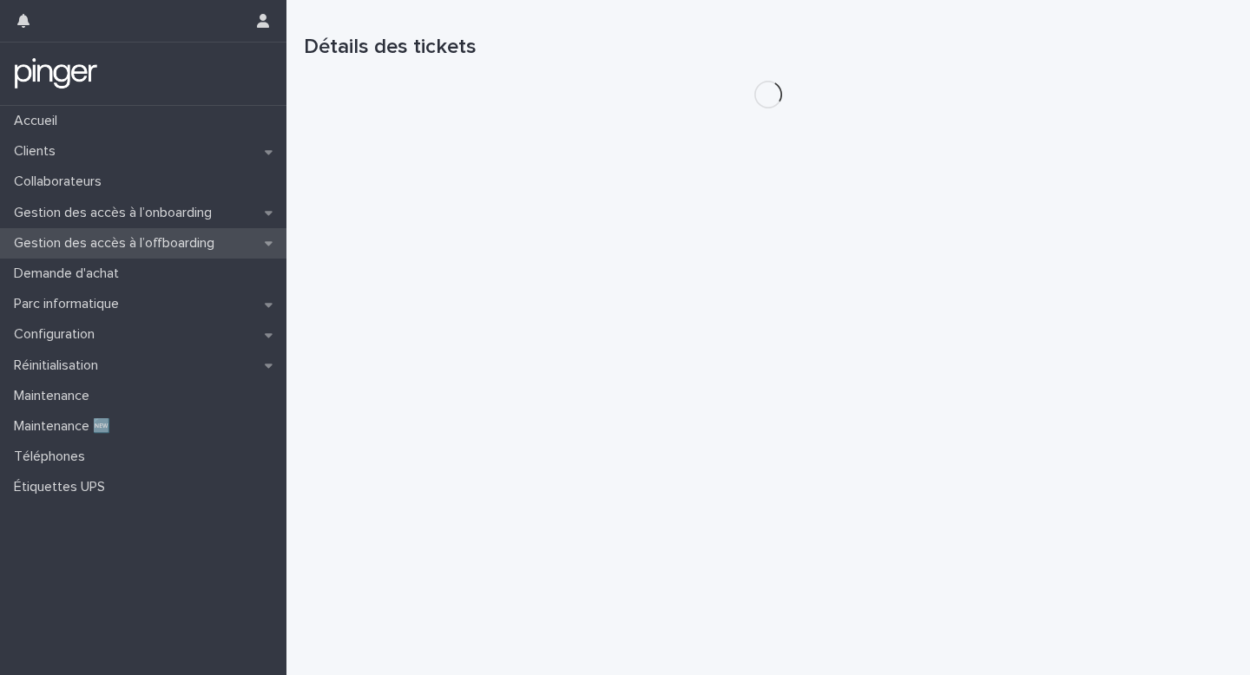
click at [165, 241] on p "Gestion des accès à l’offboarding" at bounding box center [117, 243] width 221 height 16
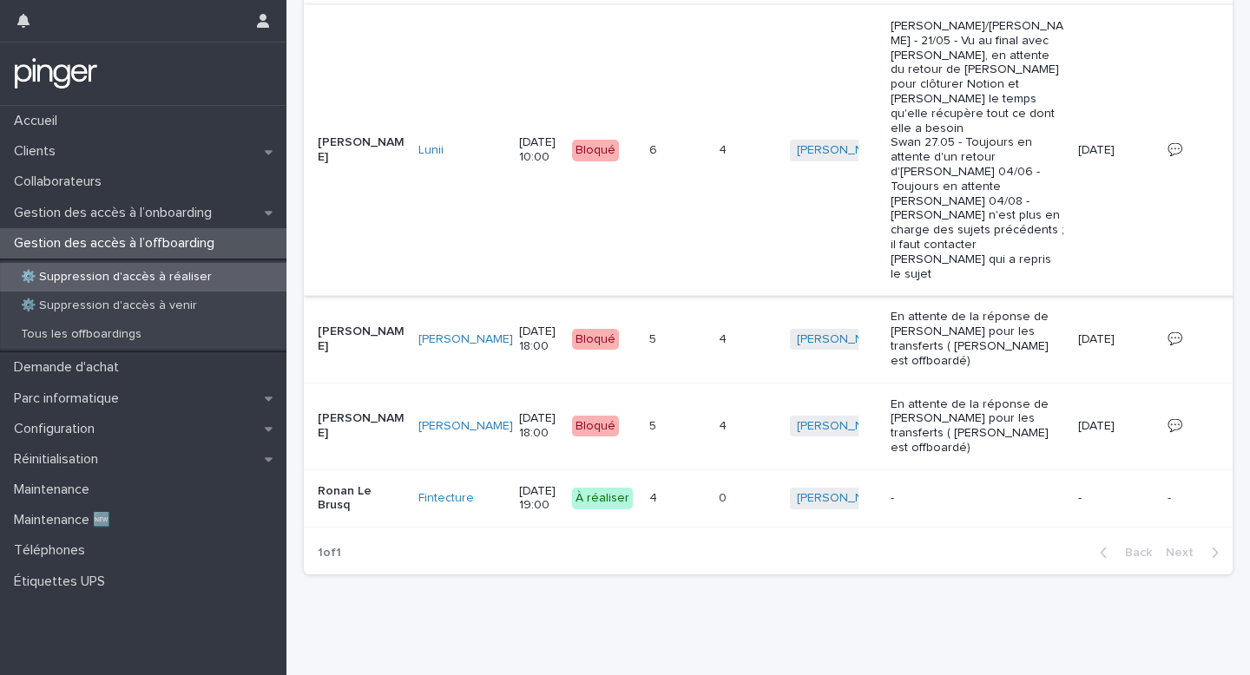
scroll to position [484, 0]
click at [712, 510] on td "0 0" at bounding box center [747, 499] width 71 height 58
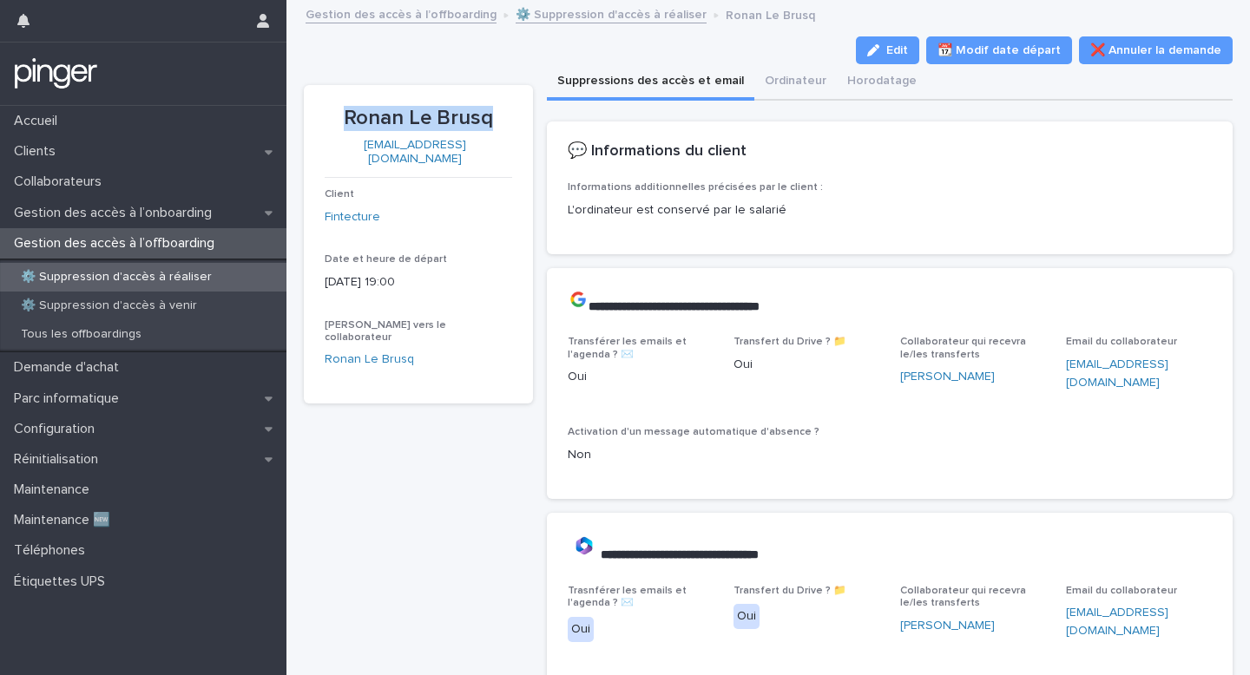
drag, startPoint x: 342, startPoint y: 115, endPoint x: 527, endPoint y: 115, distance: 184.9
click at [527, 115] on section "Ronan Le Brusq ronan.lebrusq@fintecture.com Client Fintecture Date et heure de …" at bounding box center [418, 244] width 229 height 319
copy p "Ronan Le Brusq"
copy link "ronan.lebrusq@fintecture.com"
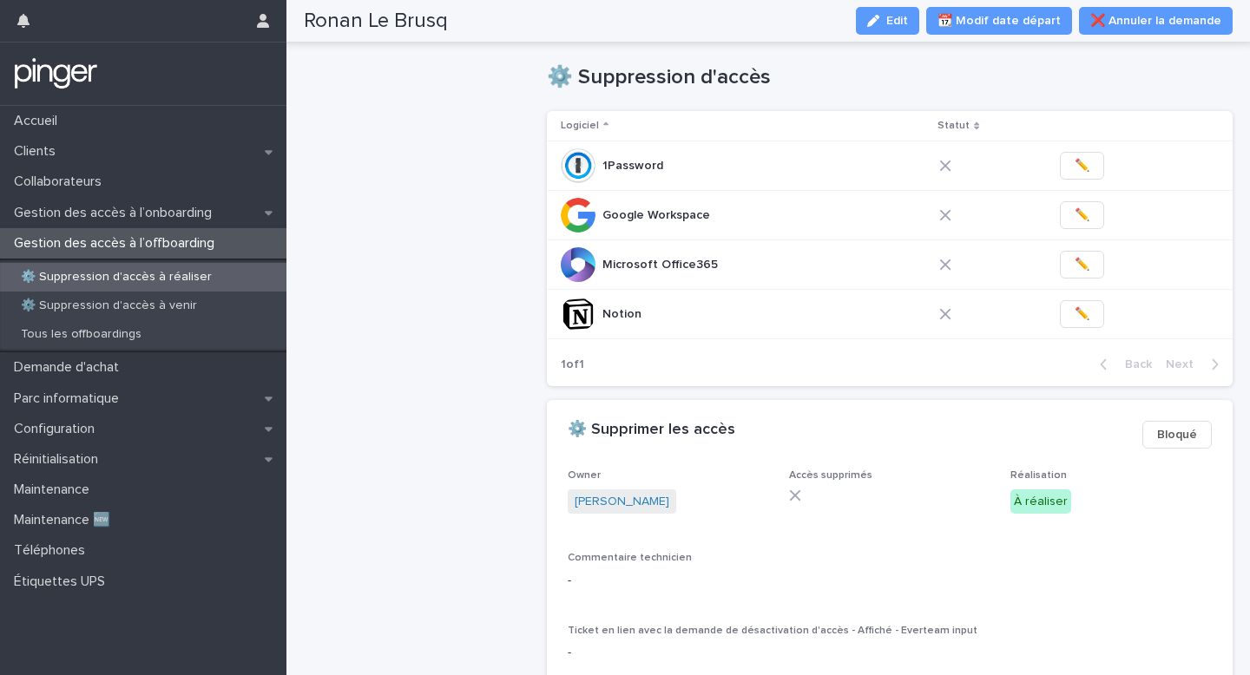
scroll to position [767, 0]
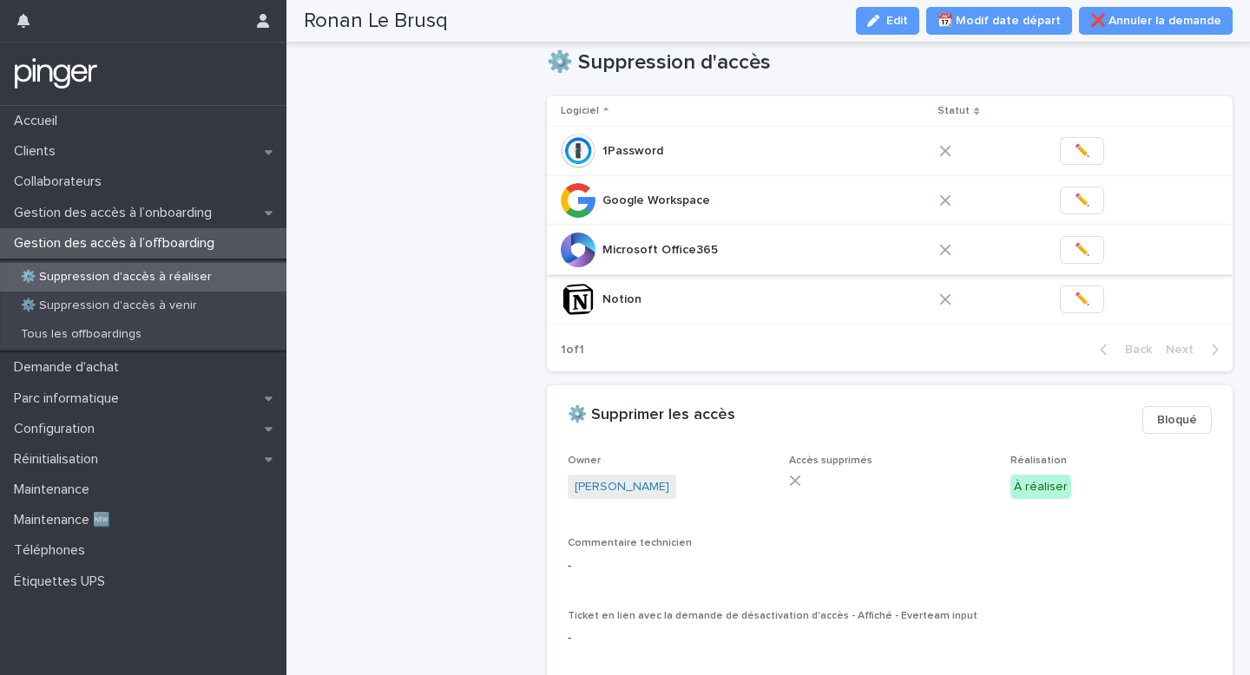
click at [1083, 249] on span "✏️" at bounding box center [1082, 249] width 15 height 17
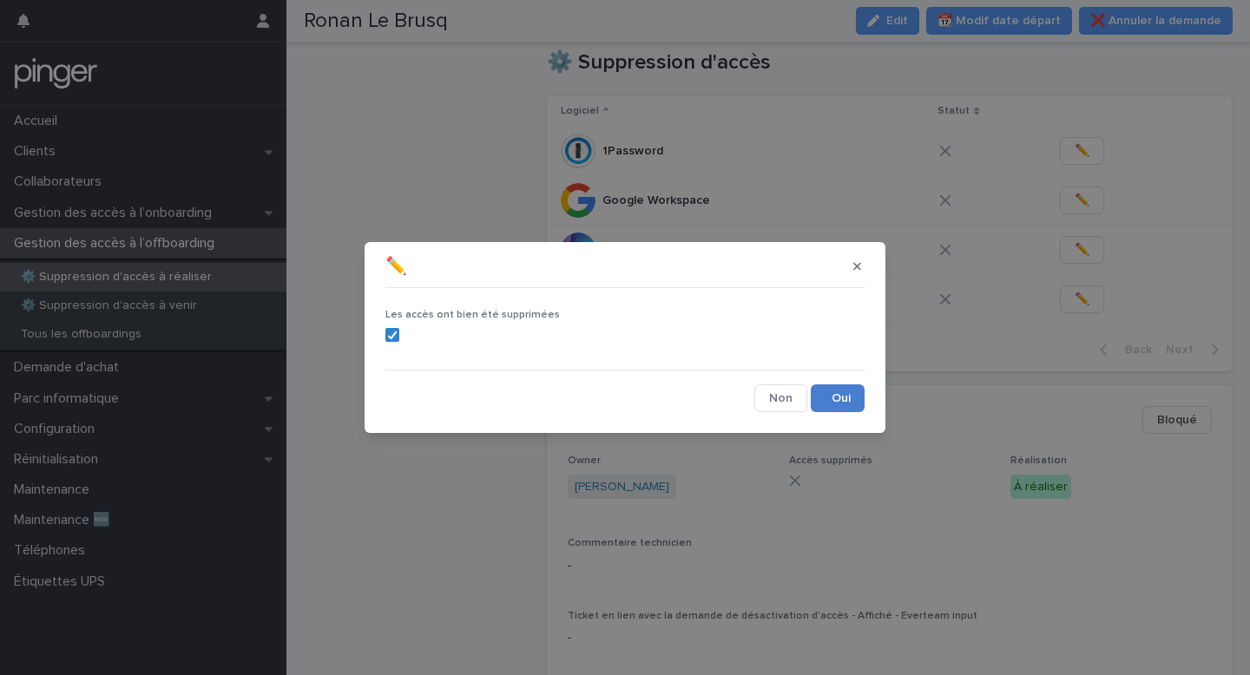
click at [840, 386] on button "Save" at bounding box center [838, 399] width 54 height 28
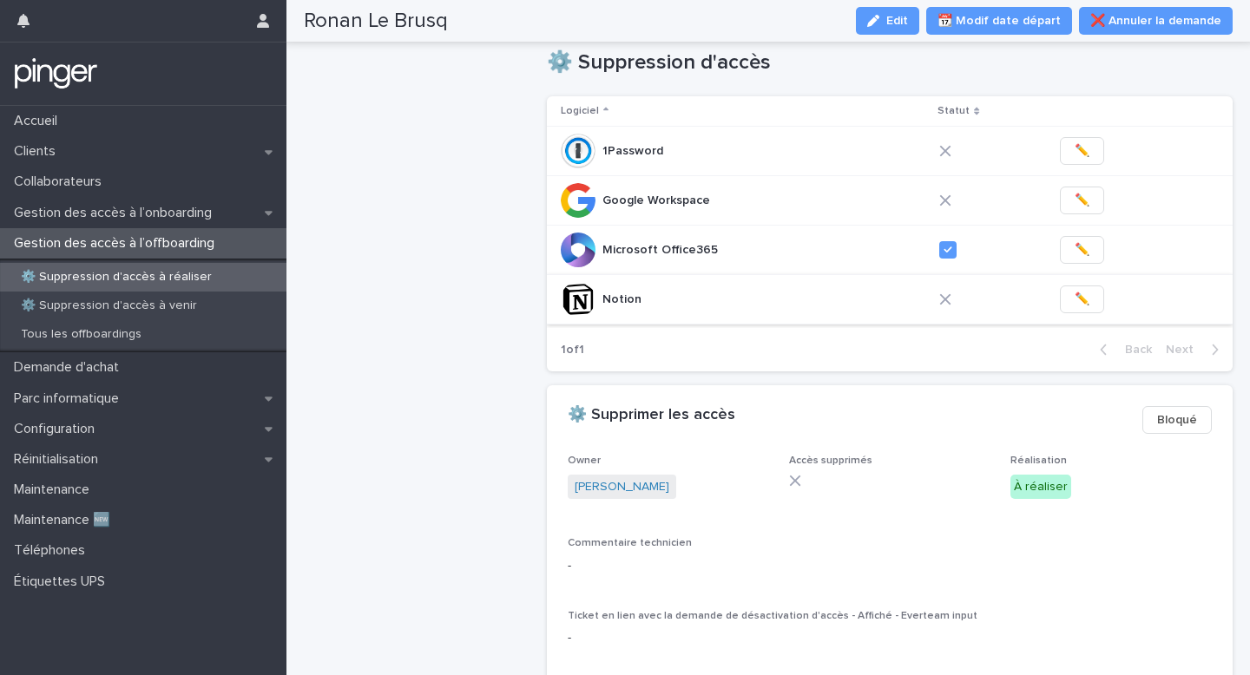
click at [1083, 297] on span "✏️" at bounding box center [1082, 299] width 15 height 17
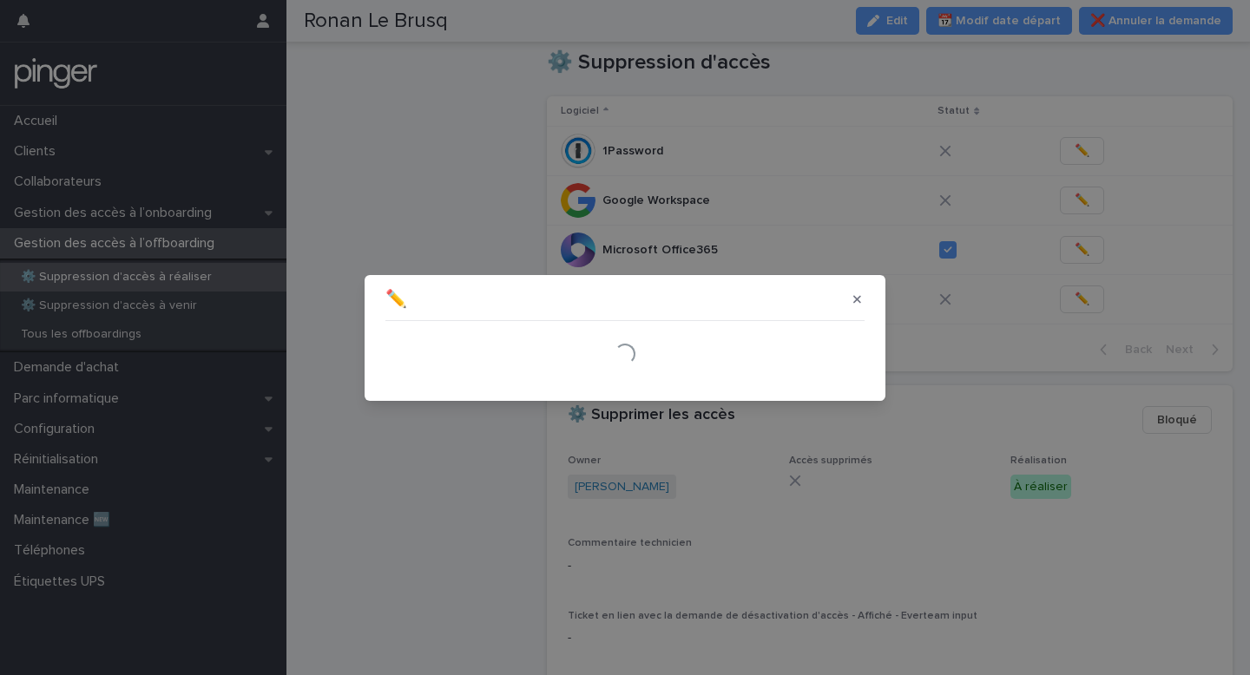
click at [835, 400] on div "✏️ Loading..." at bounding box center [625, 337] width 1250 height 675
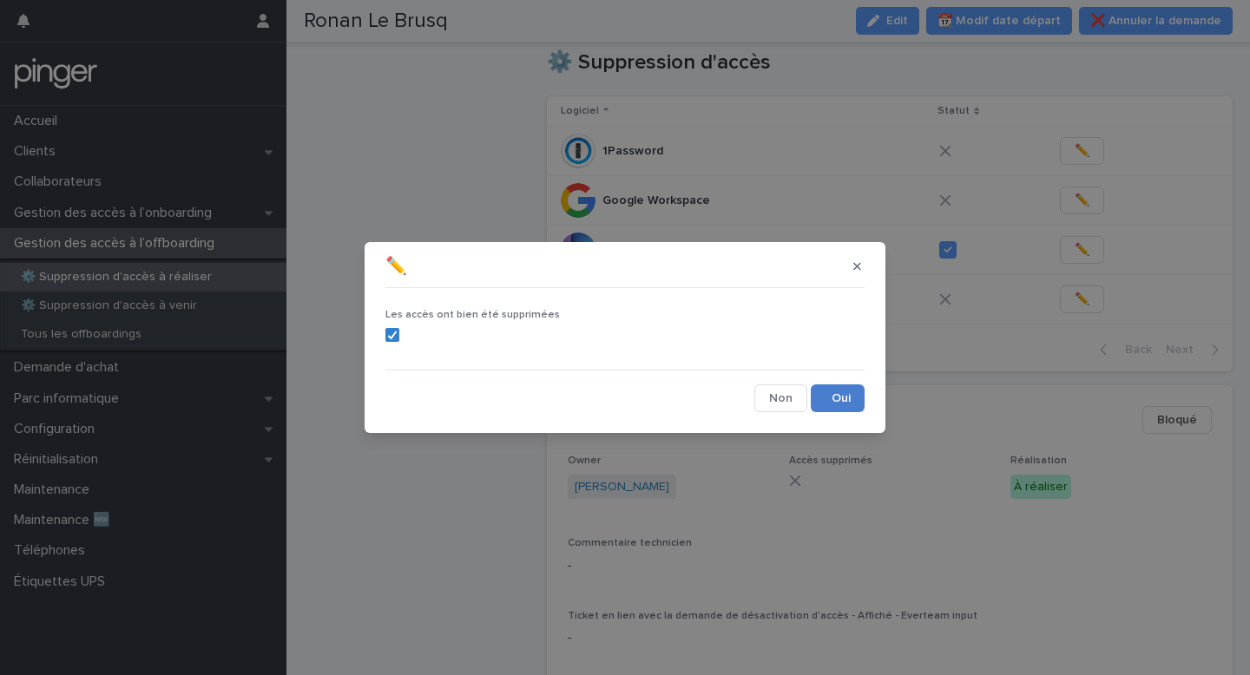
click at [858, 409] on button "Save" at bounding box center [838, 399] width 54 height 28
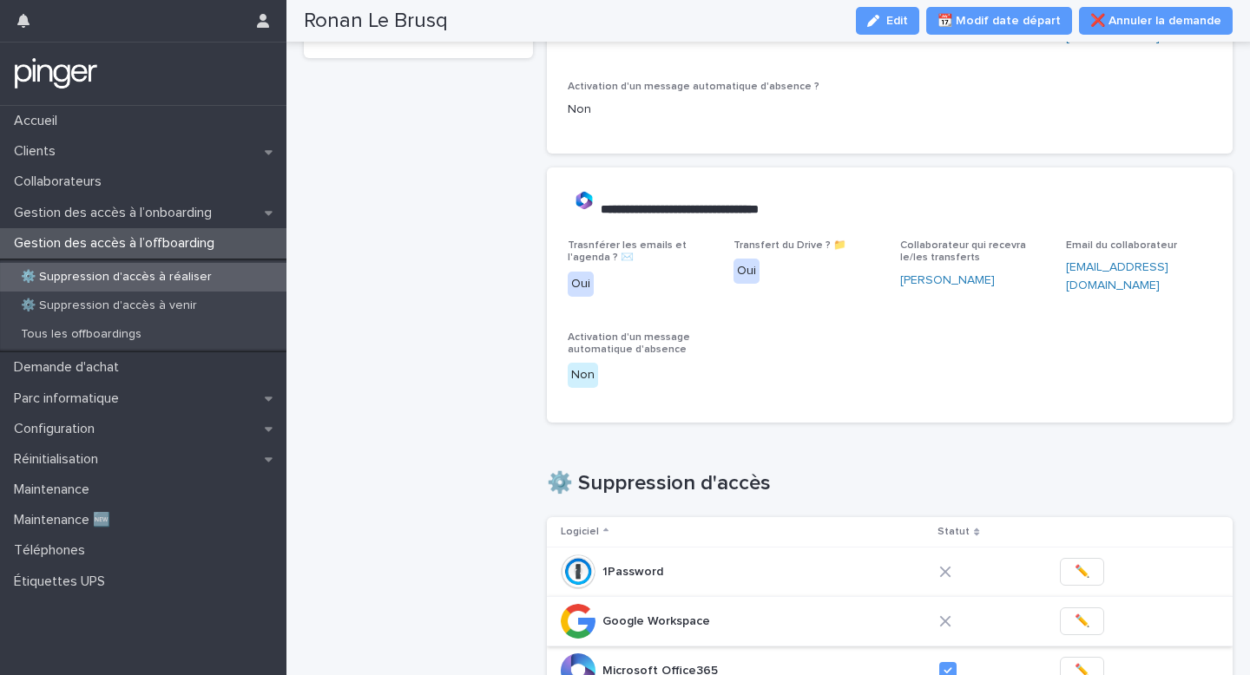
scroll to position [0, 0]
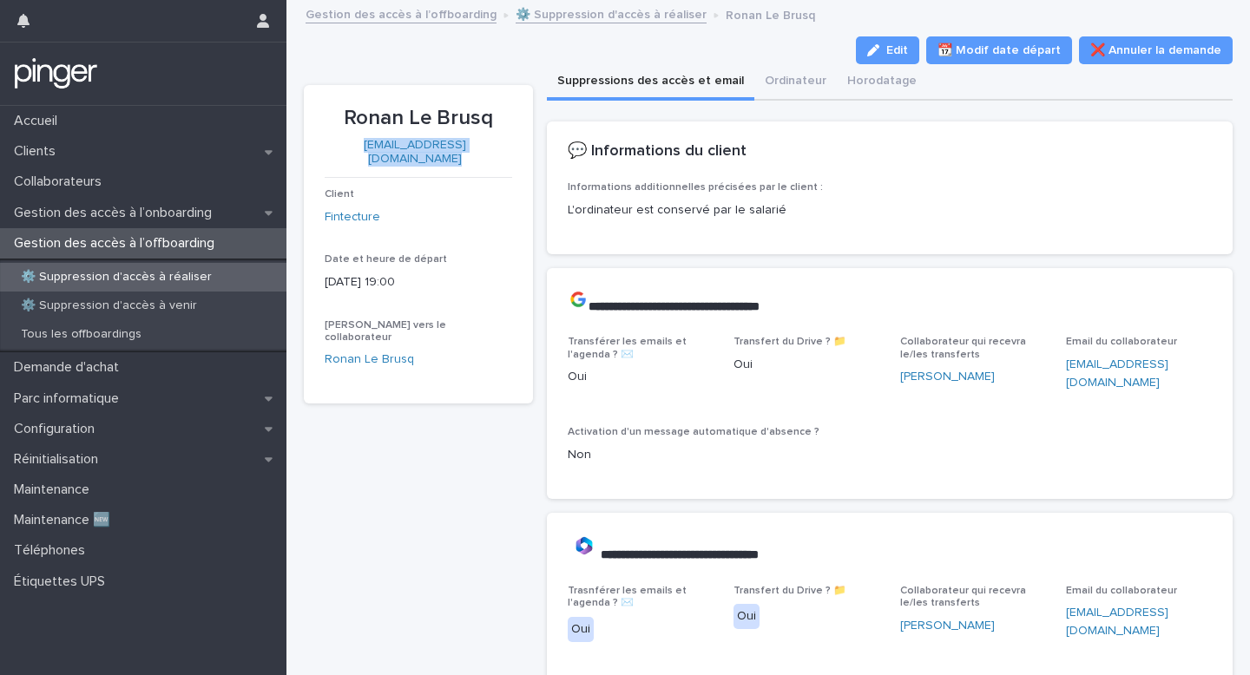
copy link "ronan.lebrusq@fintecture.com"
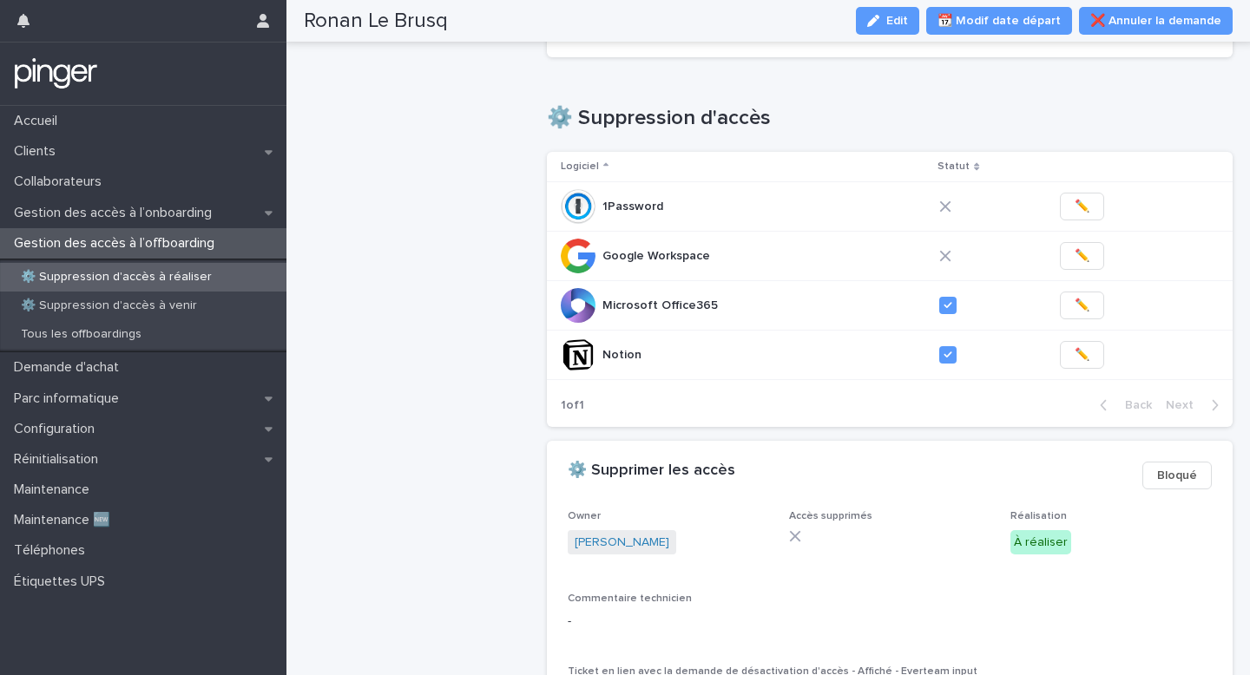
scroll to position [719, 0]
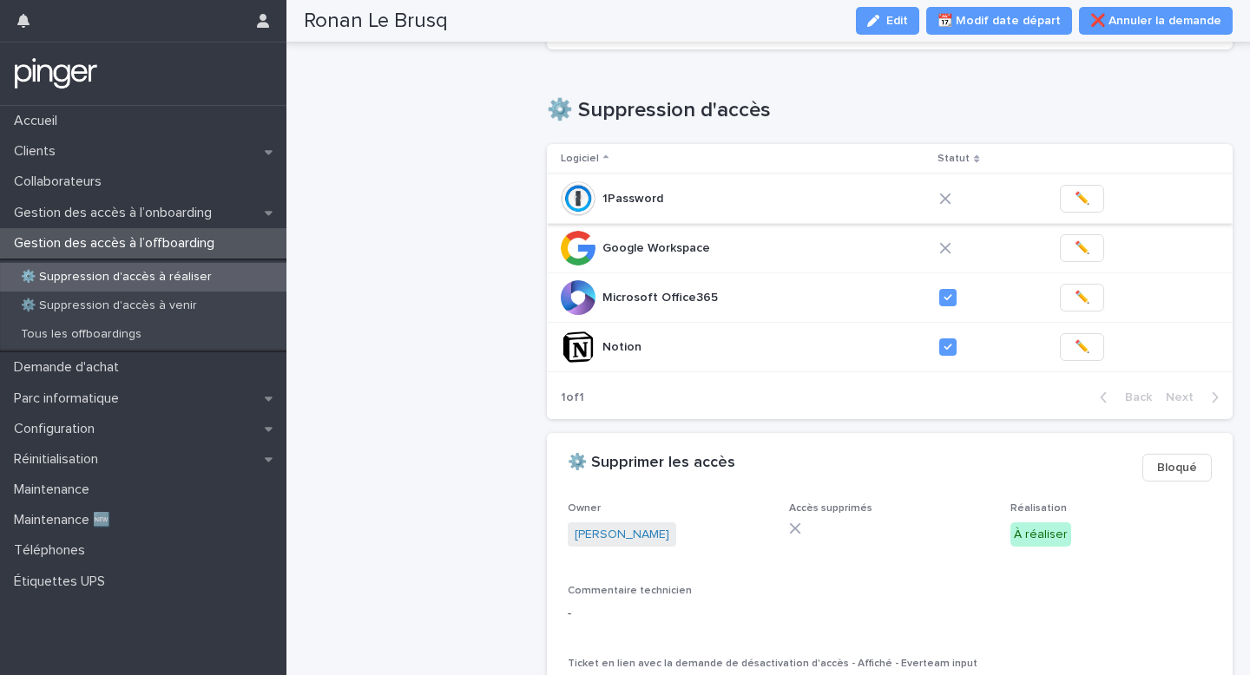
click at [1072, 187] on button "✏️" at bounding box center [1082, 199] width 44 height 28
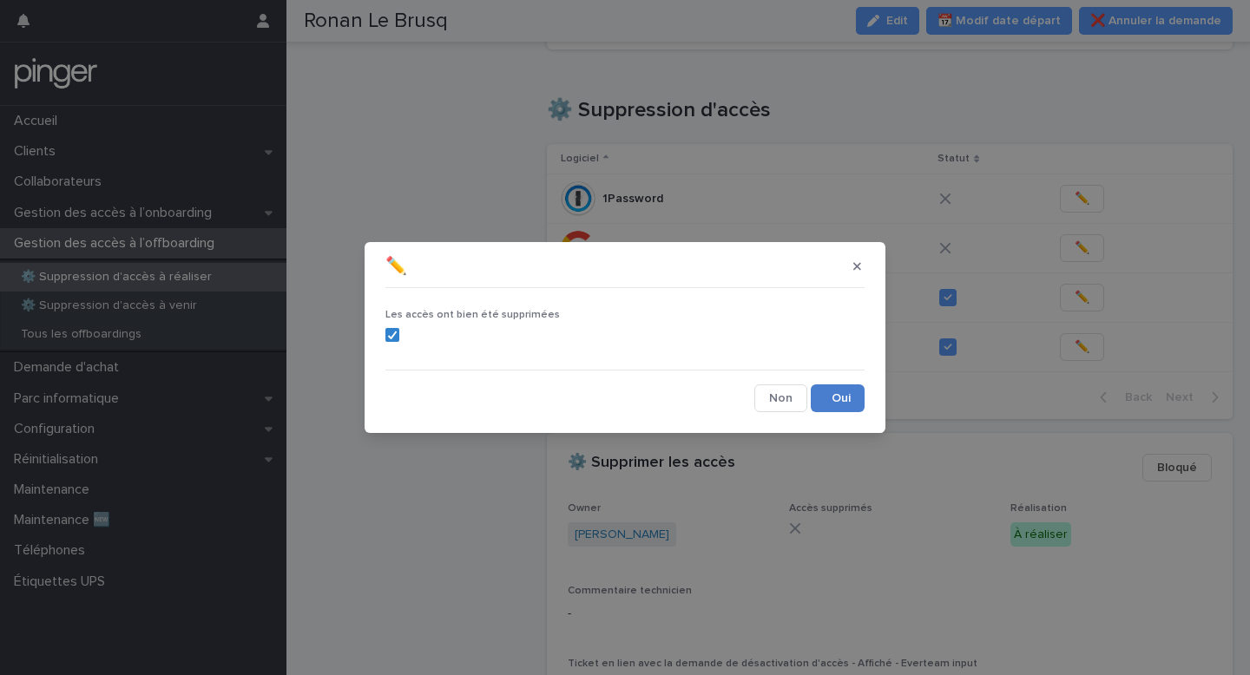
click at [844, 400] on button "Save" at bounding box center [838, 399] width 54 height 28
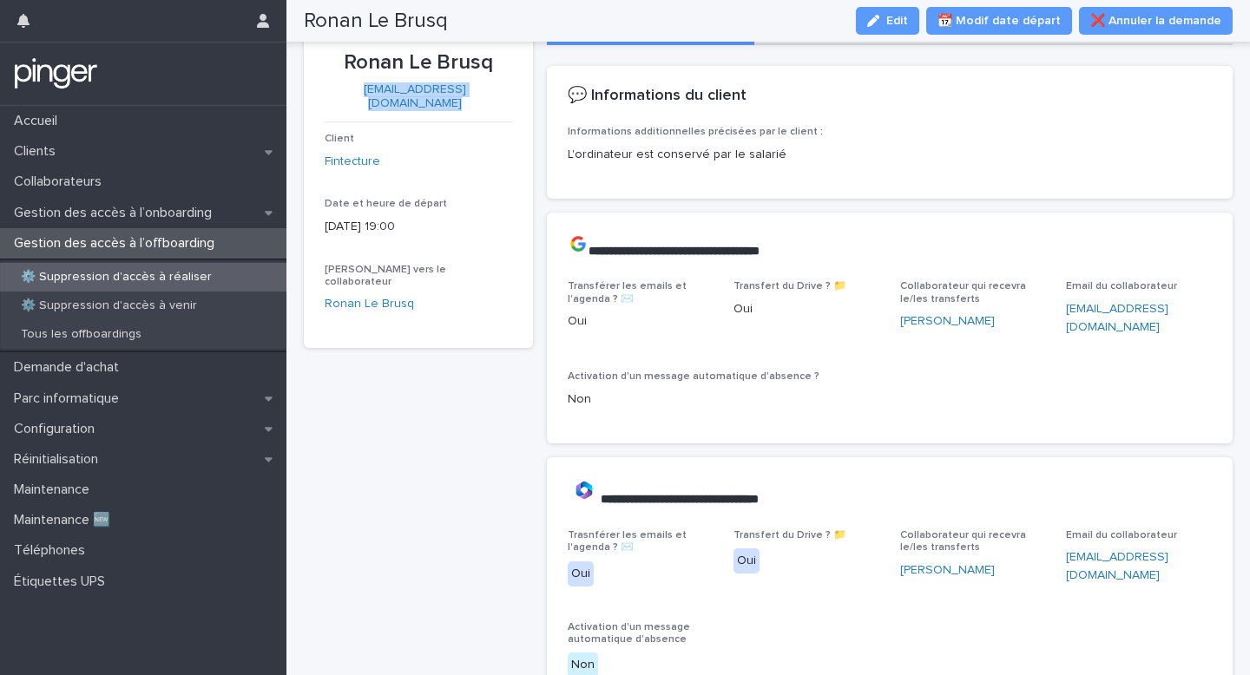
scroll to position [0, 0]
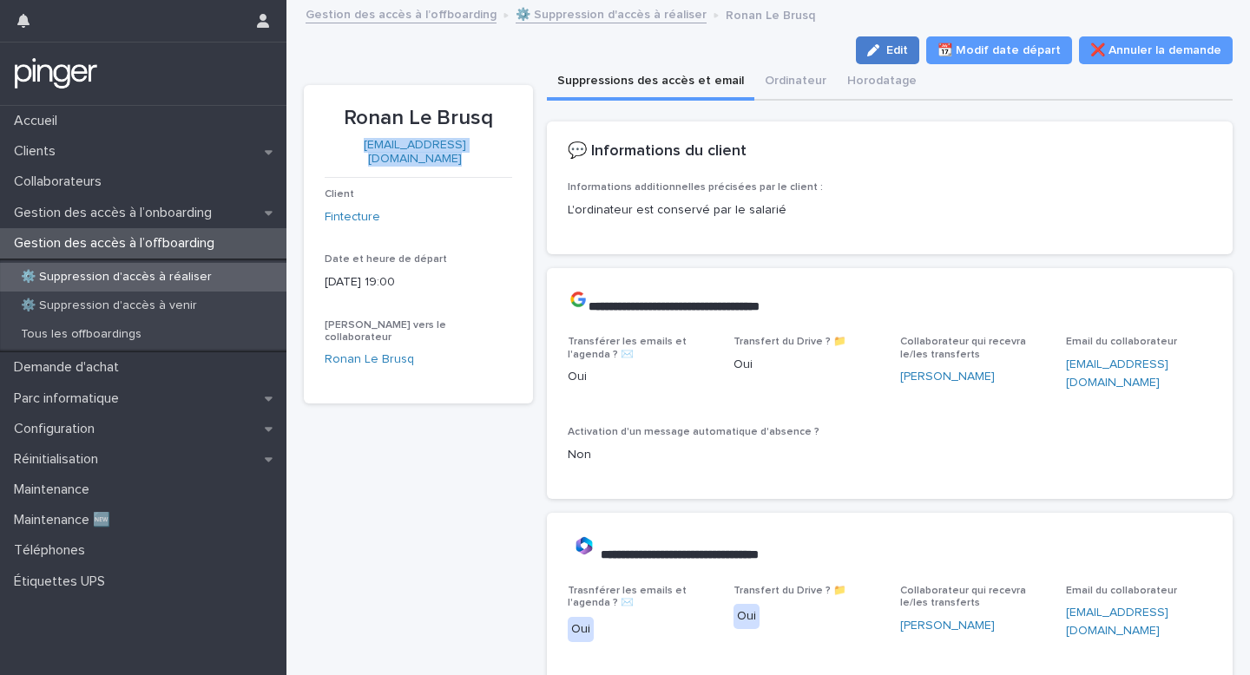
click at [902, 39] on button "Edit" at bounding box center [887, 50] width 63 height 28
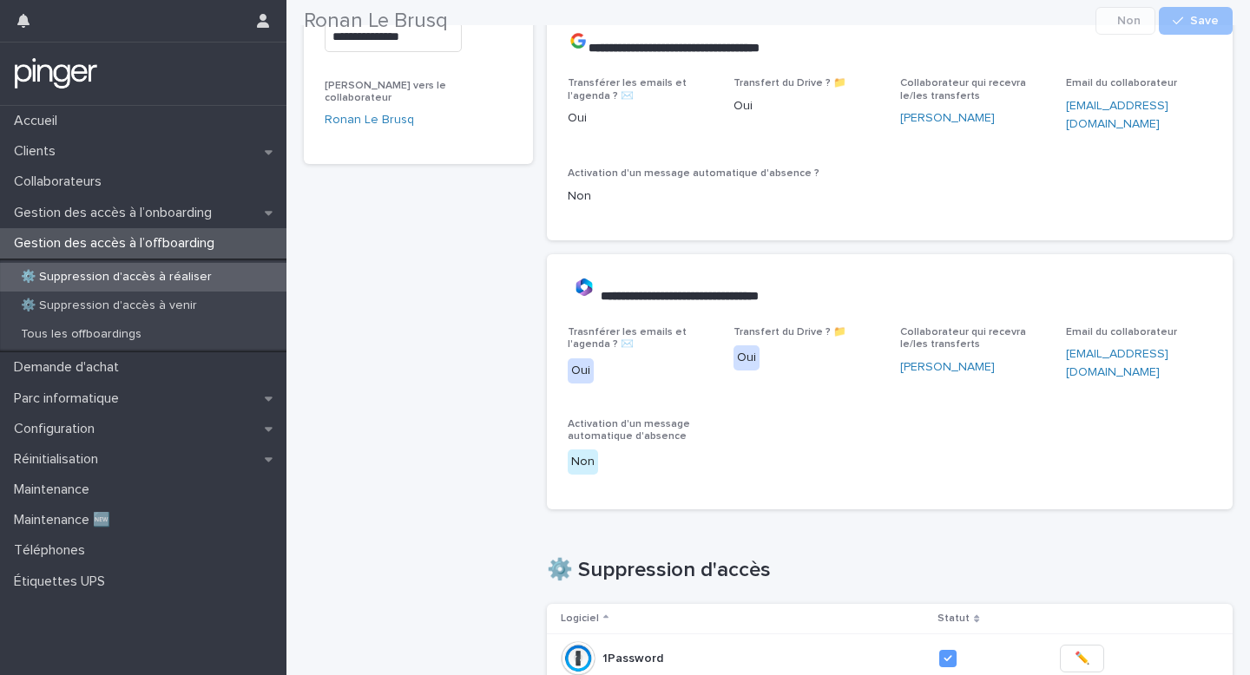
scroll to position [509, 0]
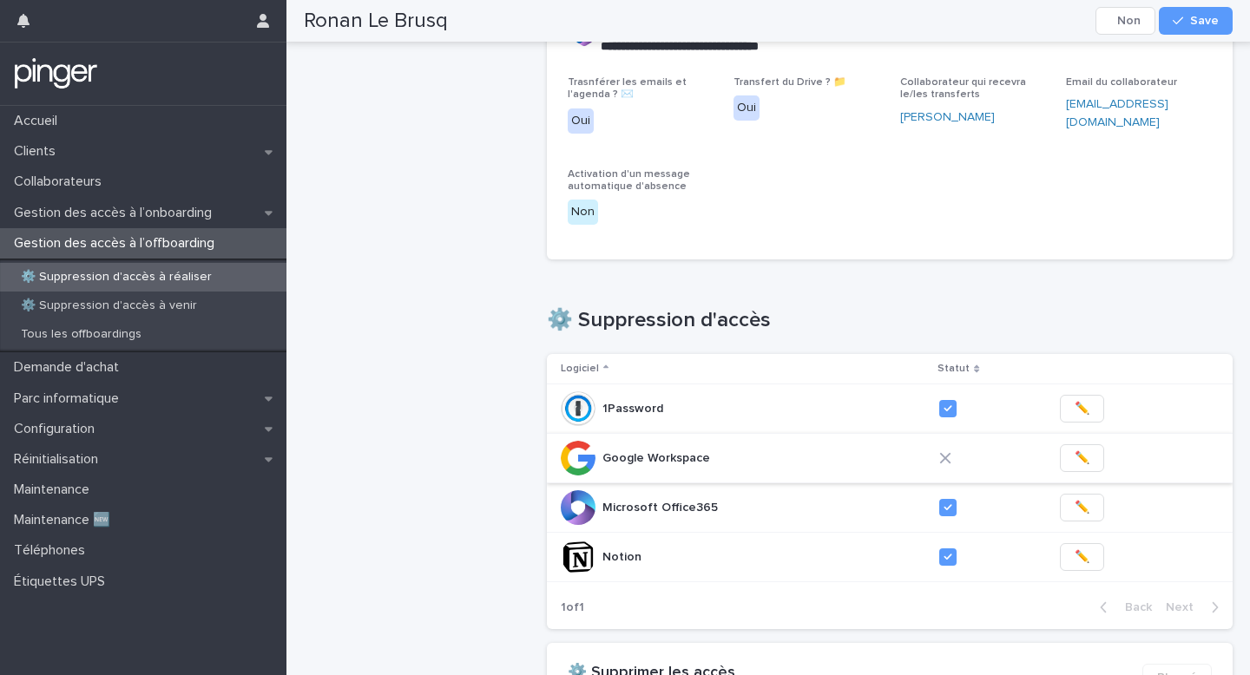
click at [1079, 450] on span "✏️" at bounding box center [1082, 458] width 15 height 17
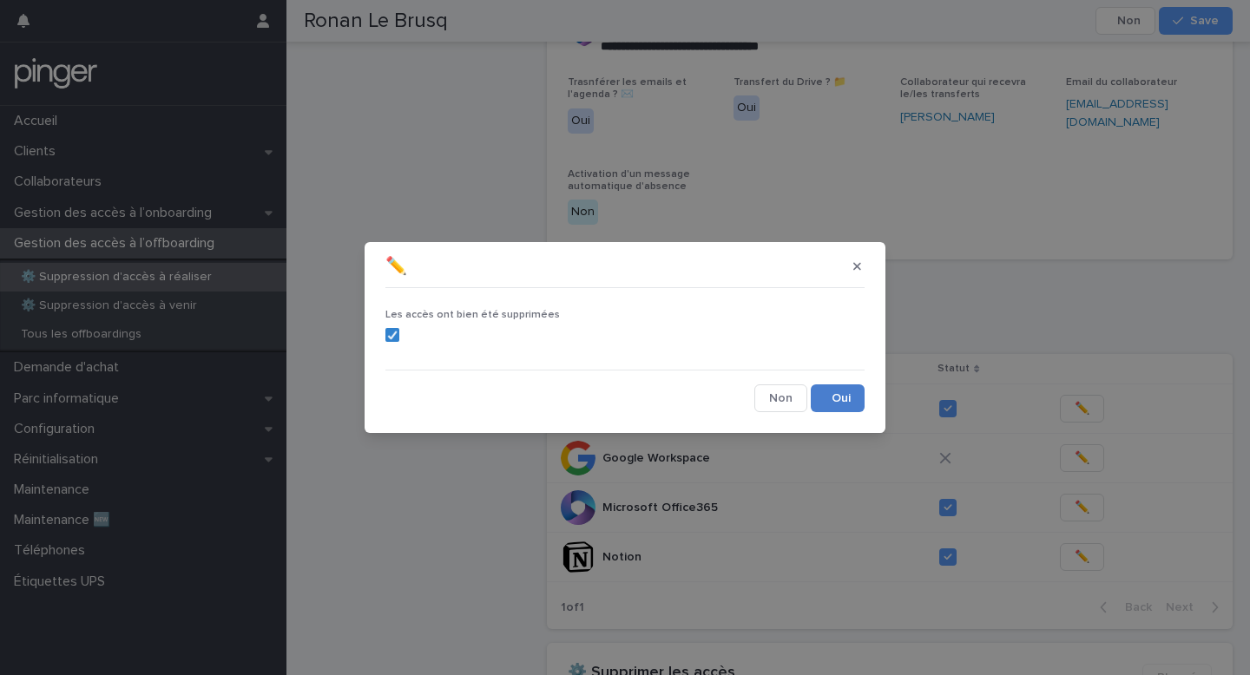
click at [838, 399] on button "Save" at bounding box center [838, 399] width 54 height 28
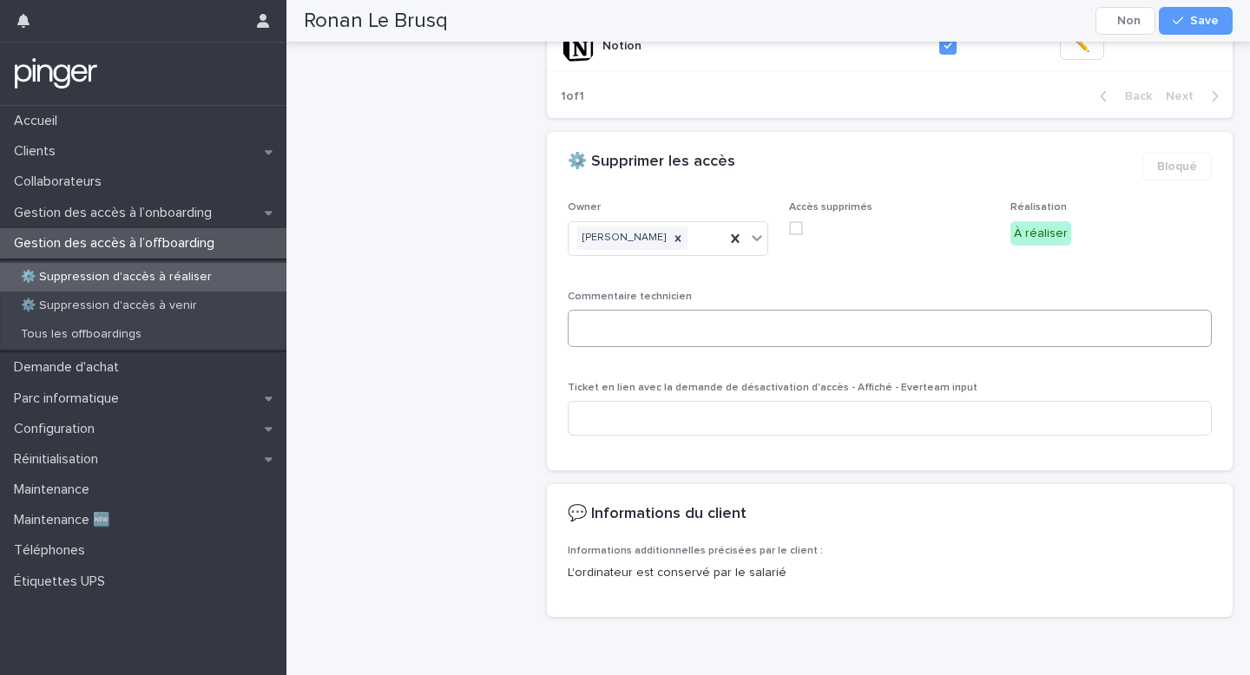
scroll to position [1062, 0]
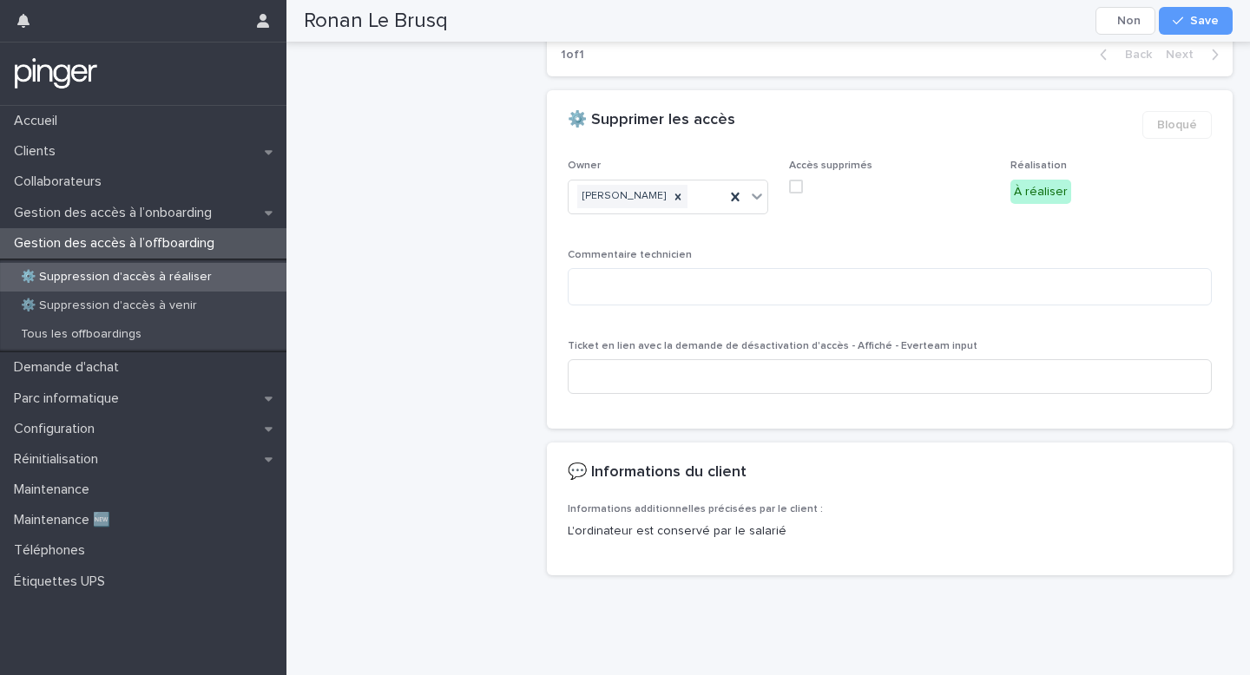
click at [794, 185] on span at bounding box center [796, 187] width 14 height 14
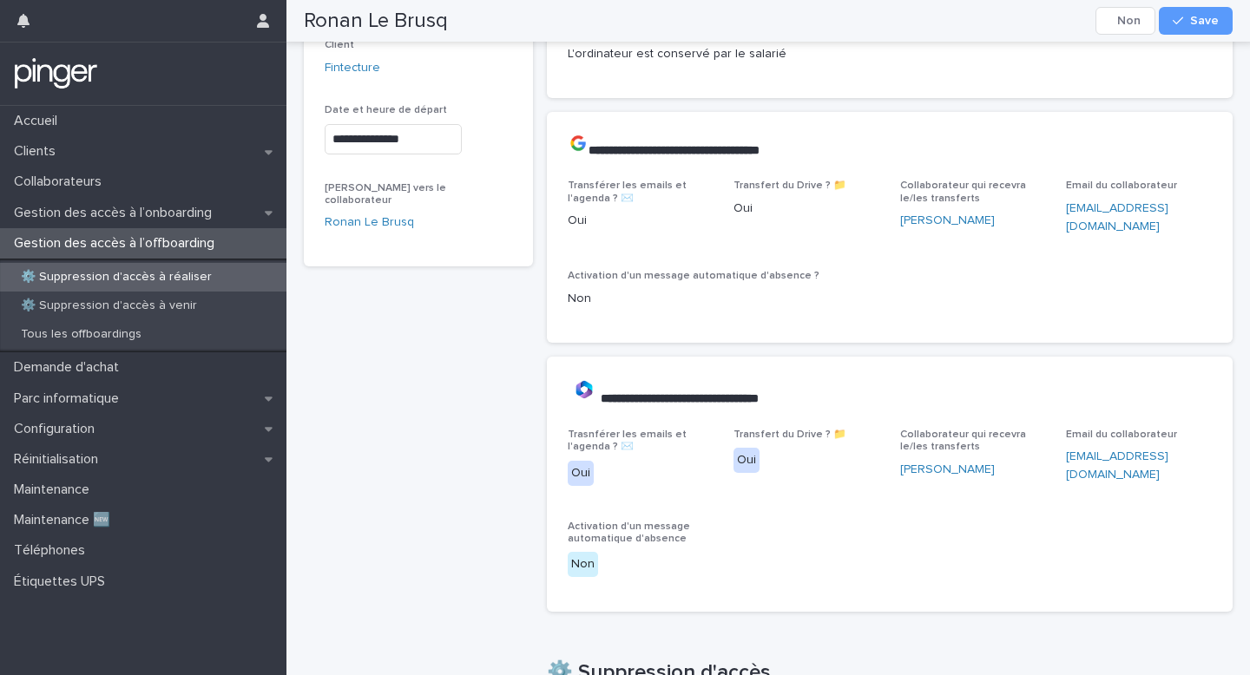
scroll to position [0, 0]
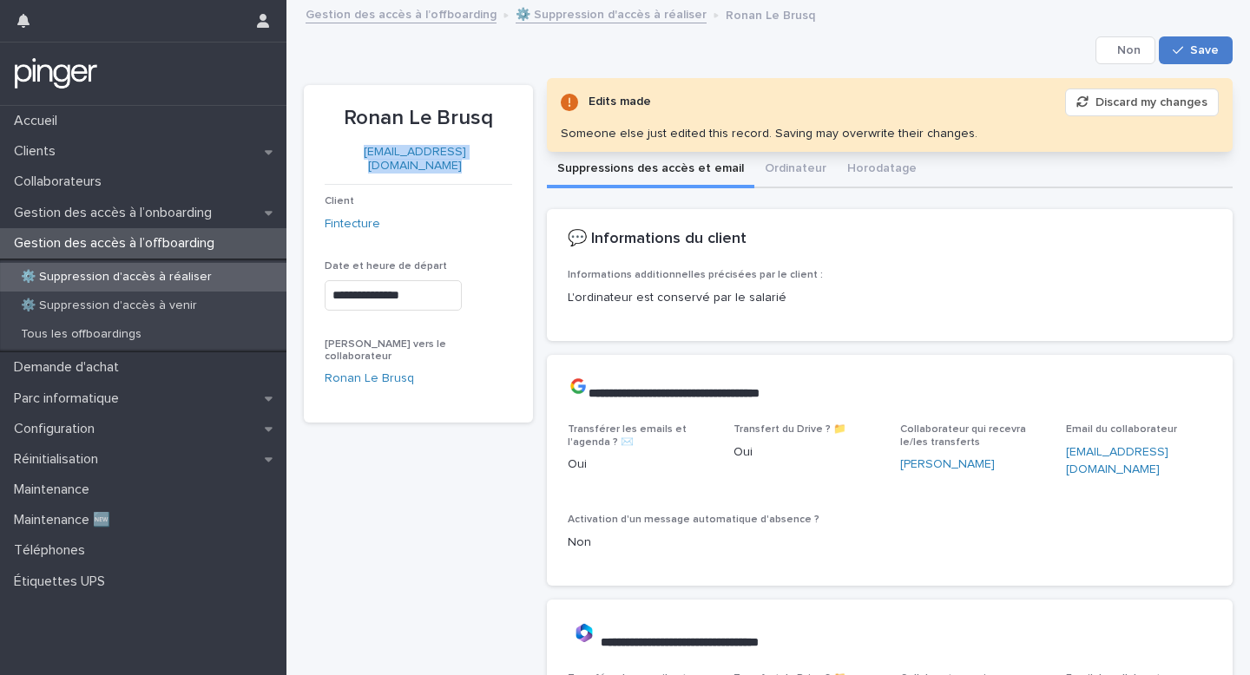
click at [1187, 49] on div "button" at bounding box center [1181, 50] width 17 height 12
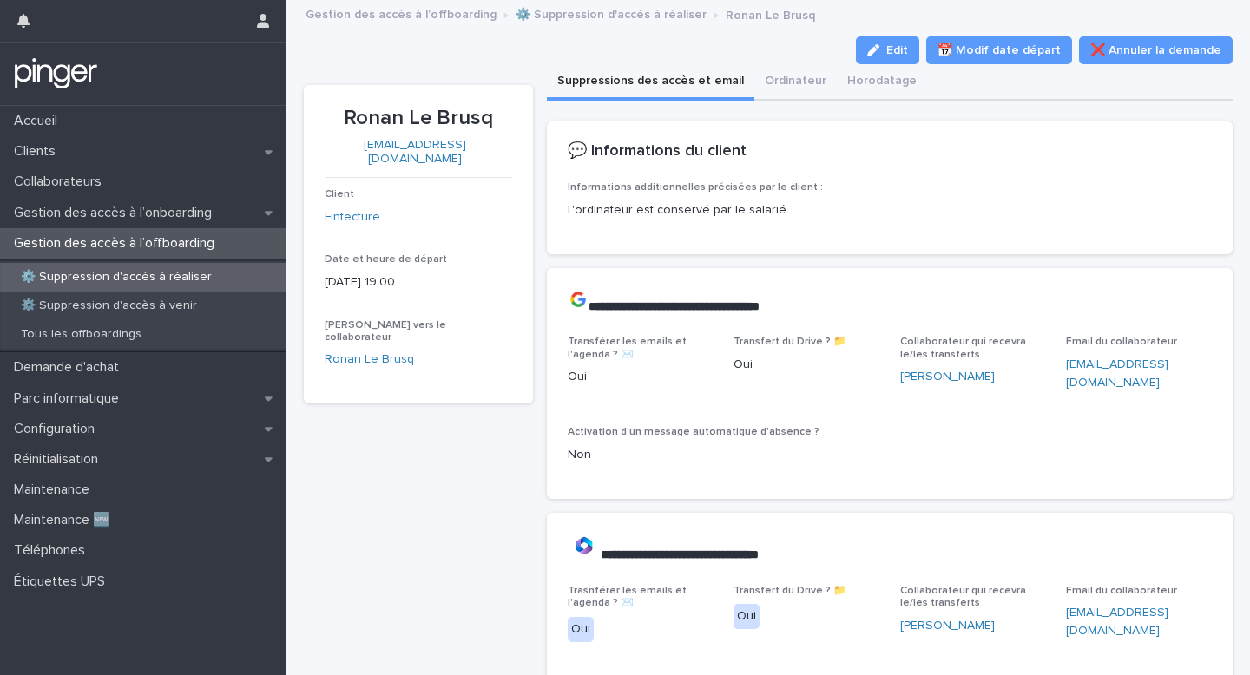
click at [555, 7] on link "⚙️ Suppression d'accès à réaliser" at bounding box center [611, 13] width 191 height 20
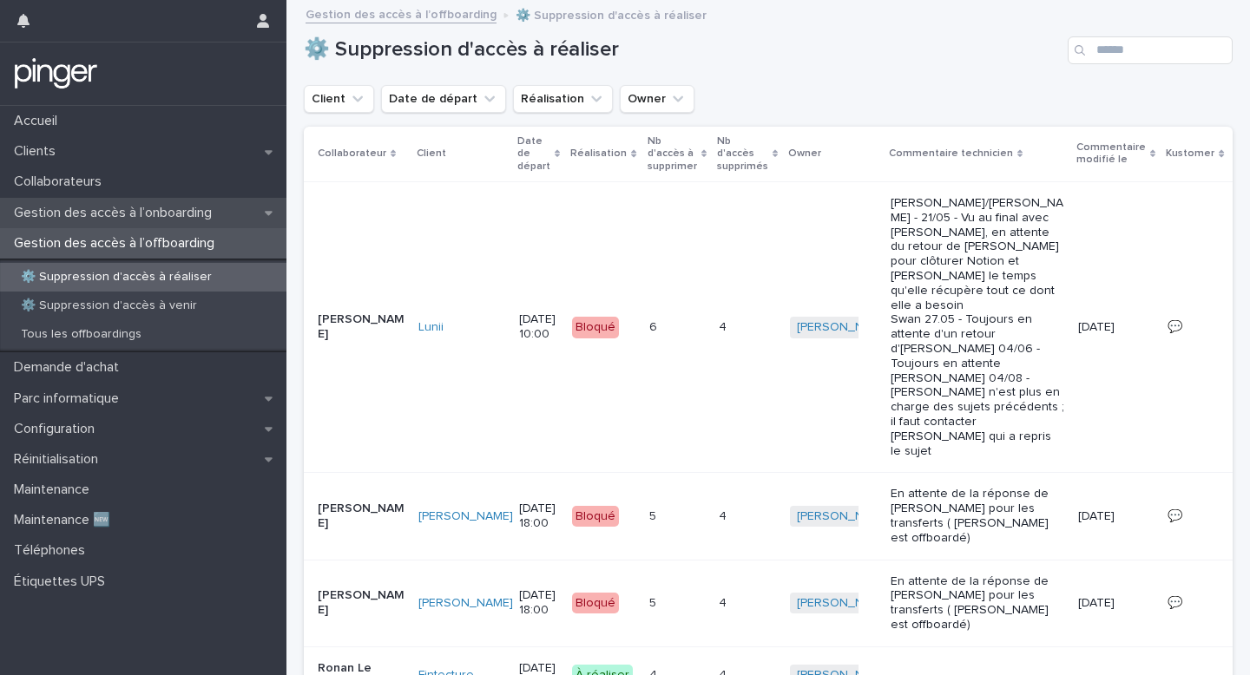
click at [200, 211] on p "Gestion des accès à l’onboarding" at bounding box center [116, 213] width 219 height 16
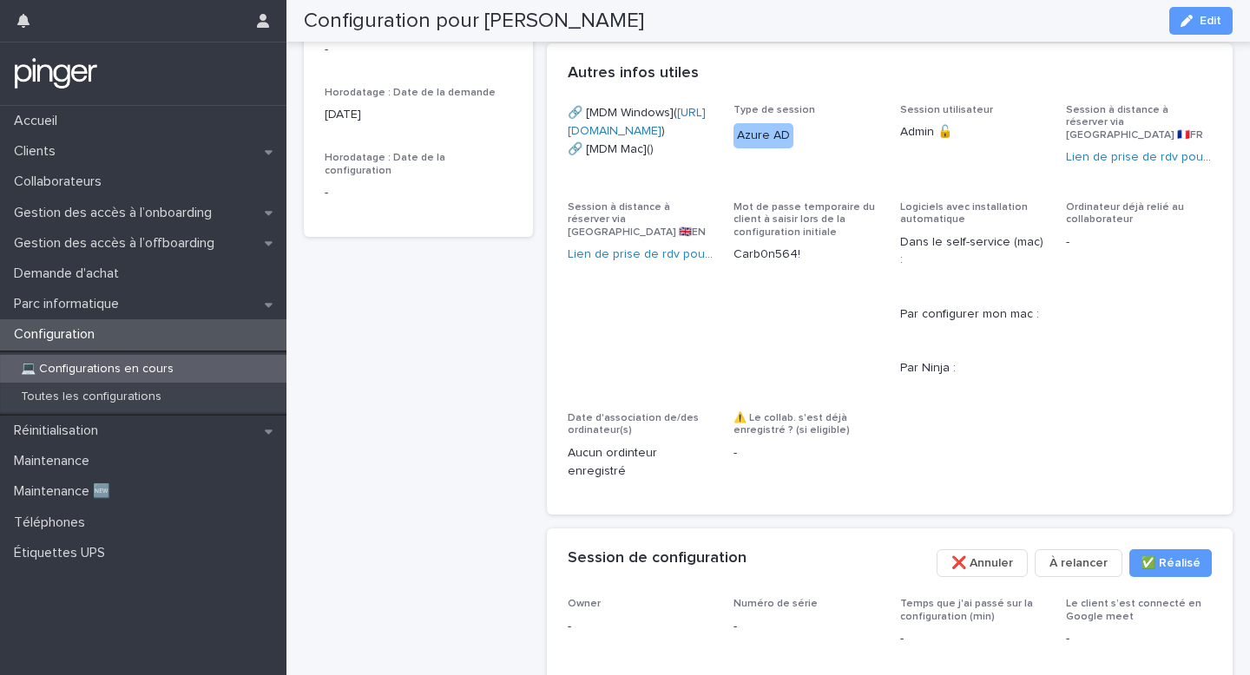
scroll to position [702, 0]
copy link "[URL][DOMAIN_NAME]"
click at [481, 279] on div "Configuration pour Jonathan BATSHIDI Planifié 📅 Client Carb0n Utilisateur de l'…" at bounding box center [418, 87] width 229 height 1407
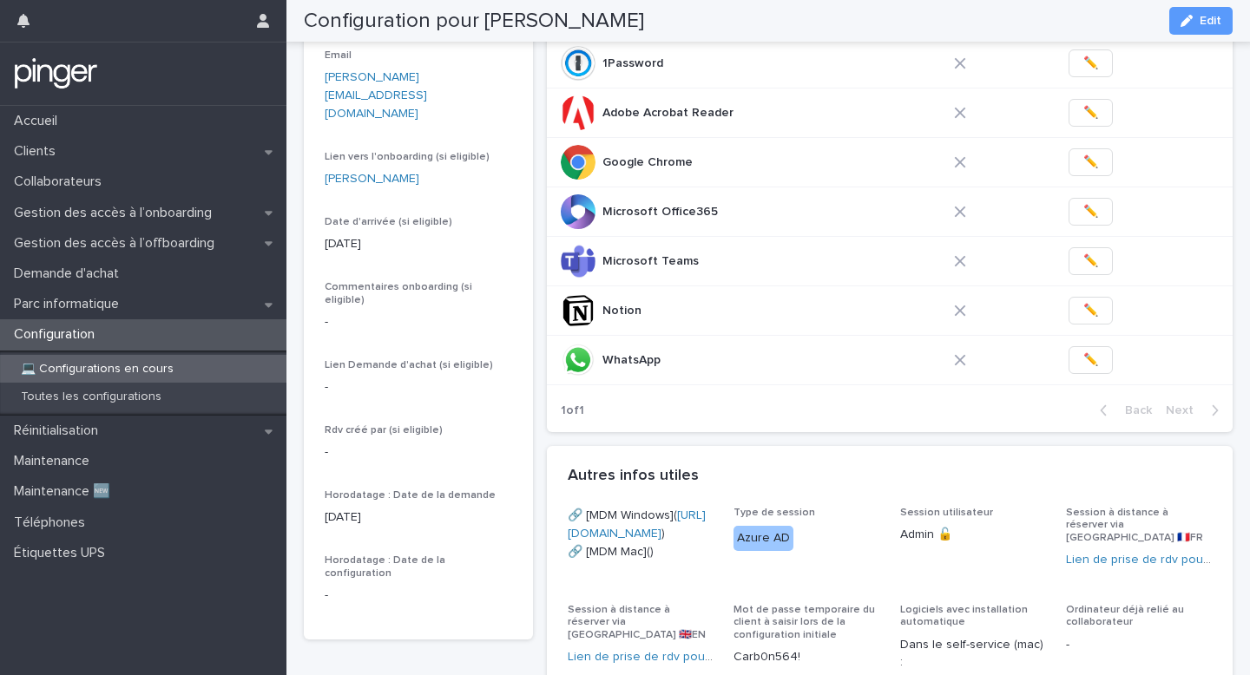
scroll to position [0, 0]
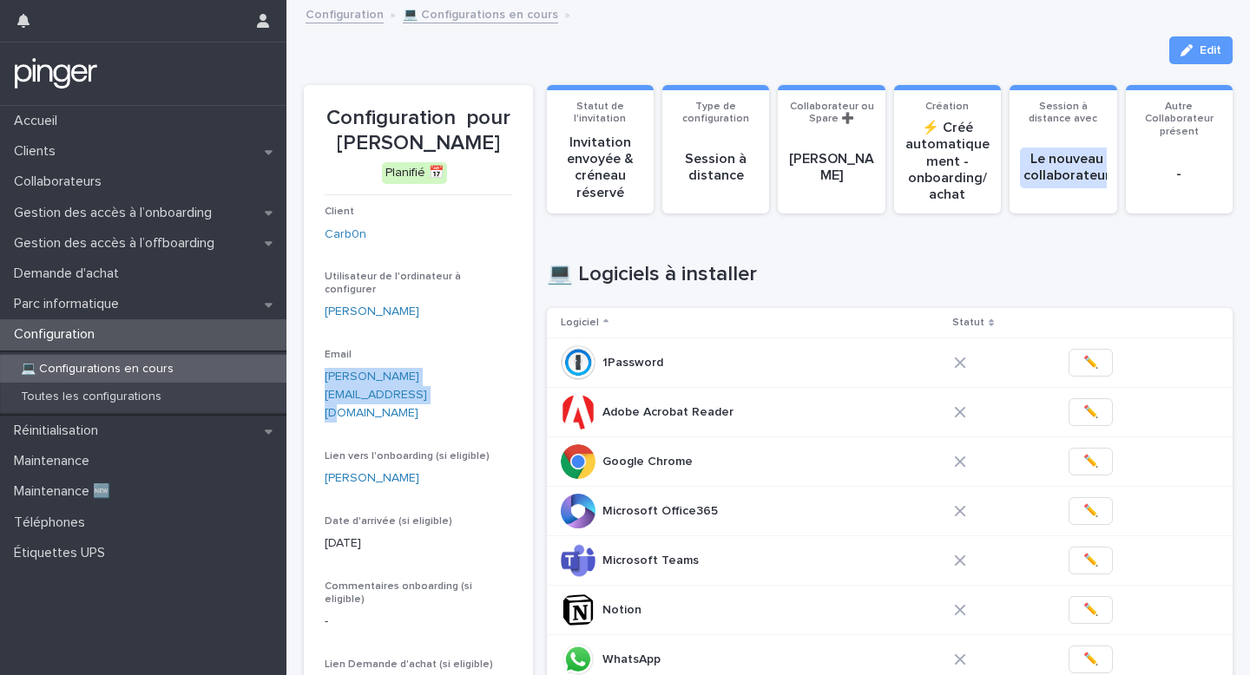
copy link "jonathan.batshidi@carbon.green"
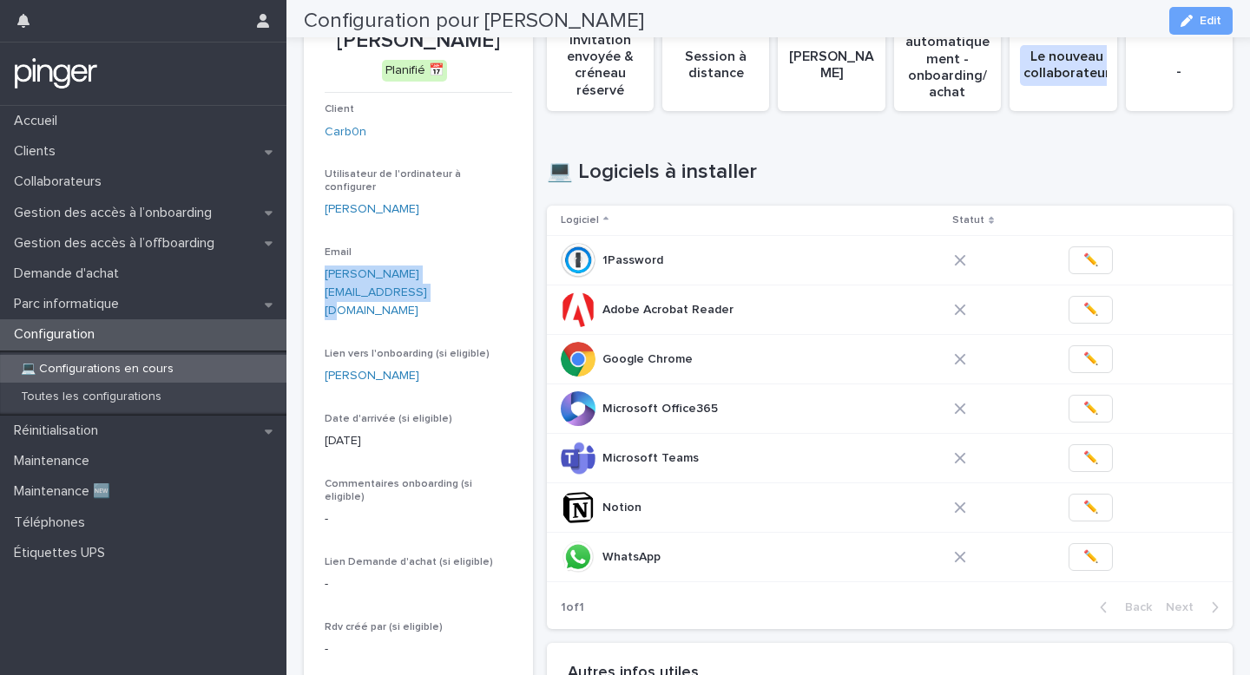
scroll to position [113, 0]
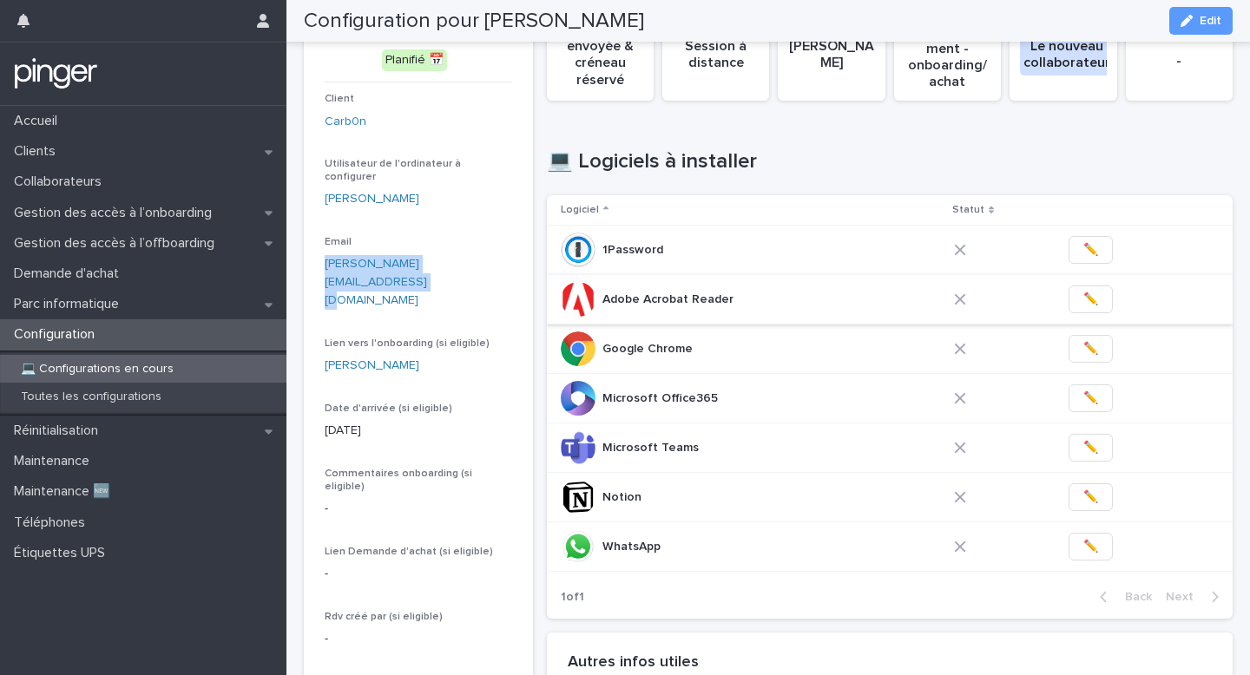
click at [1079, 293] on button "✏️" at bounding box center [1091, 300] width 44 height 28
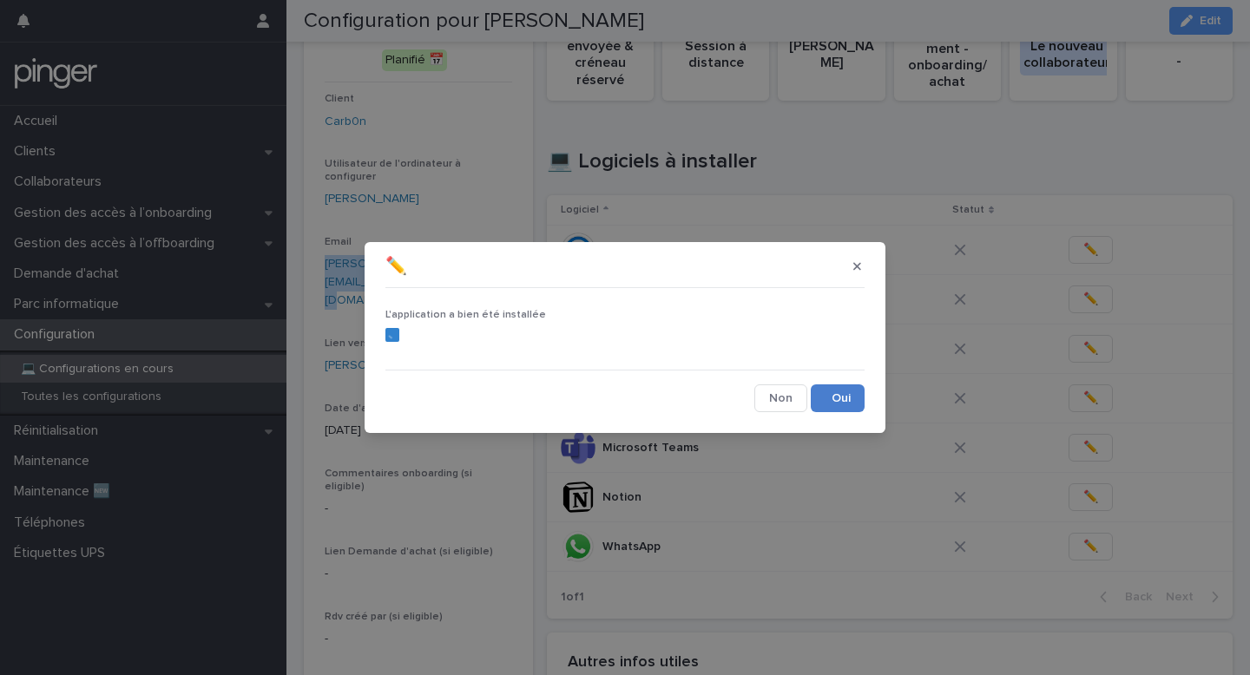
click at [838, 394] on button "Save" at bounding box center [838, 399] width 54 height 28
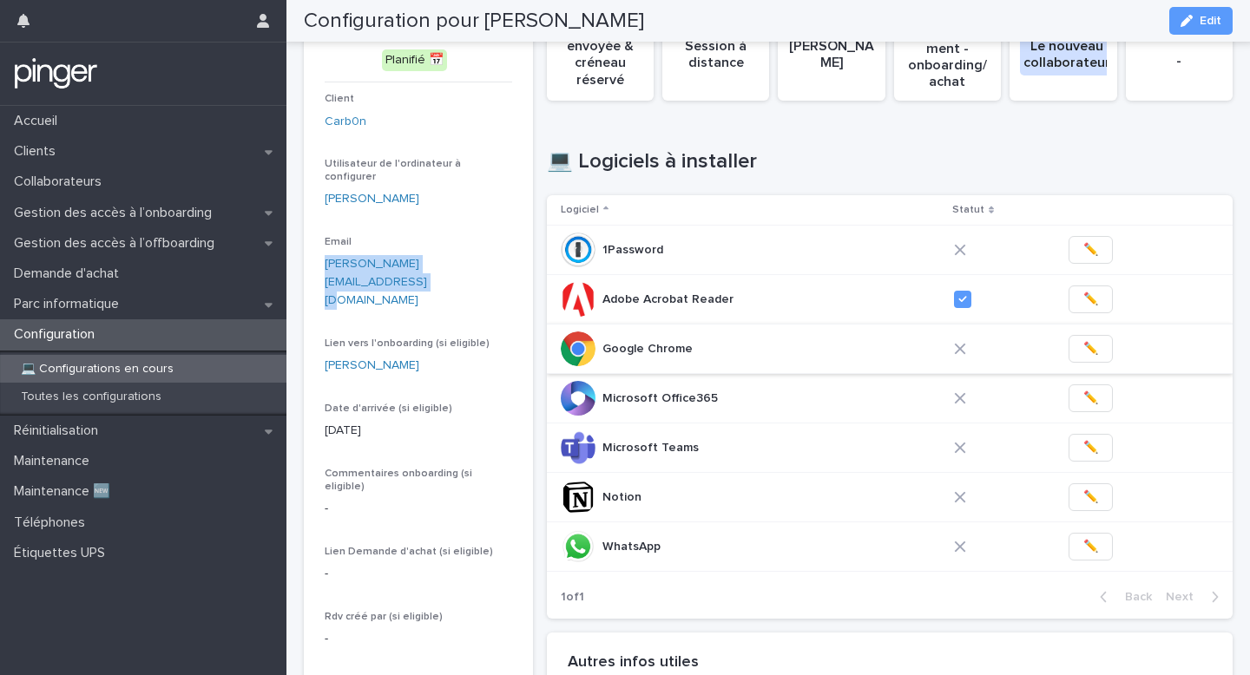
click at [1082, 339] on button "✏️" at bounding box center [1091, 349] width 44 height 28
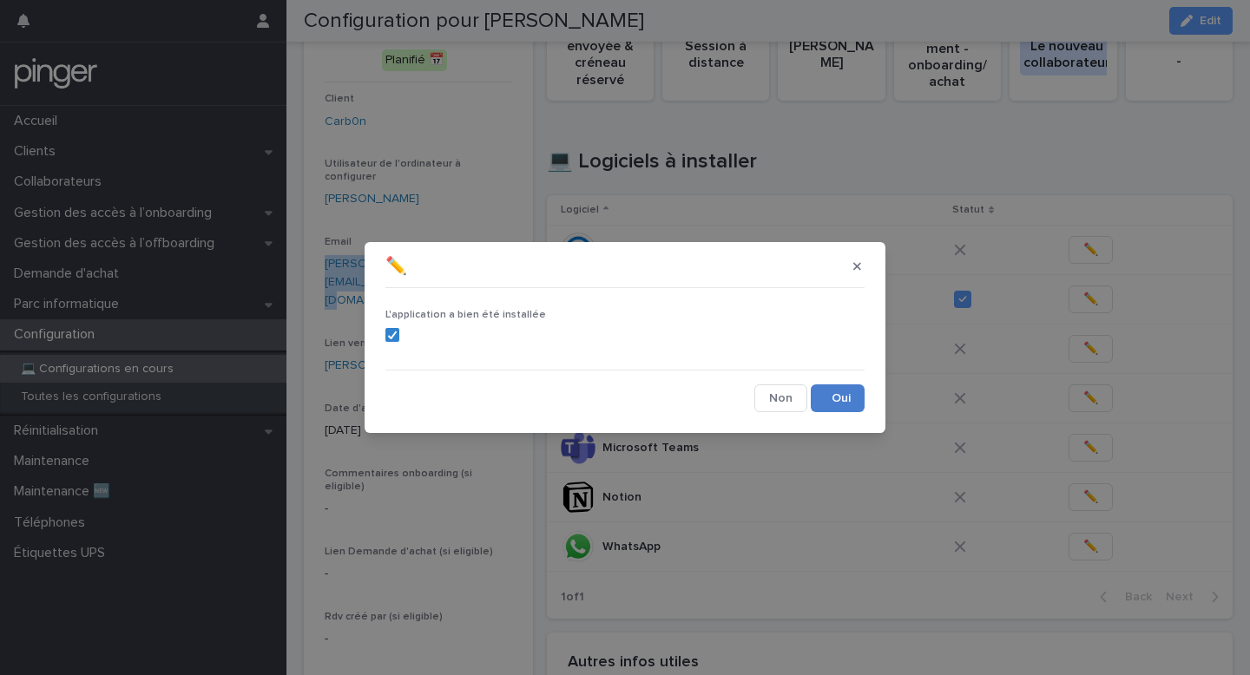
click at [833, 402] on button "Save" at bounding box center [838, 399] width 54 height 28
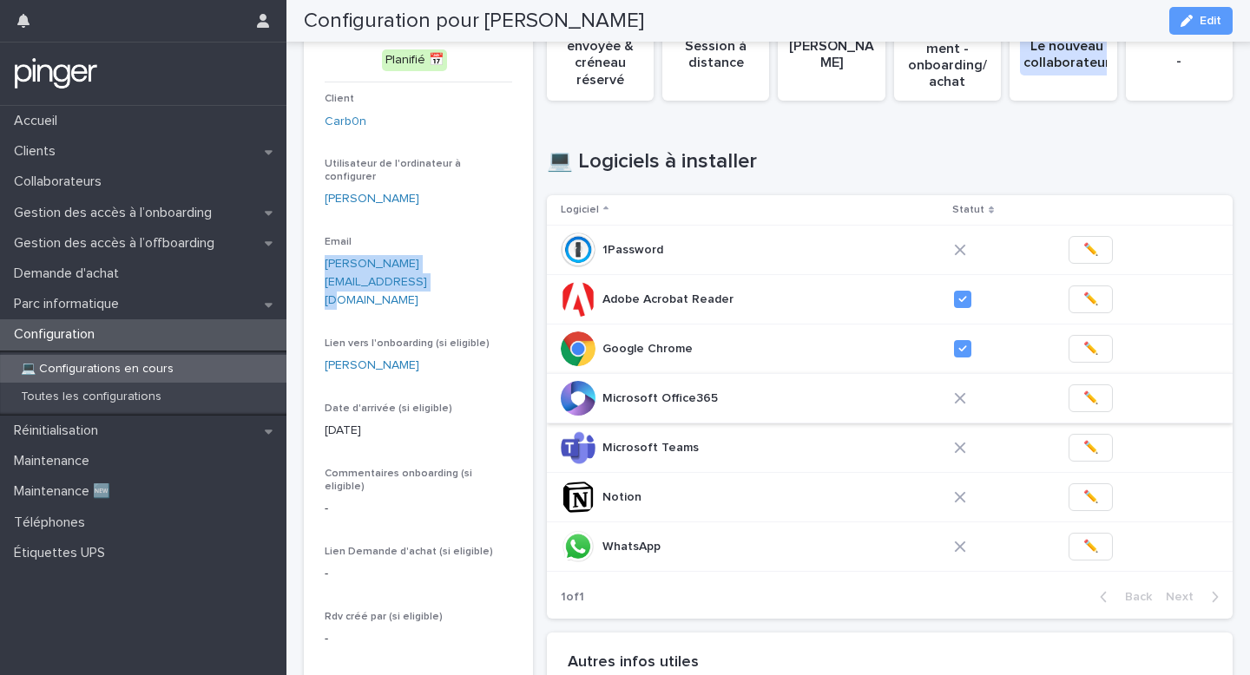
click at [1084, 391] on span "✏️" at bounding box center [1091, 398] width 15 height 17
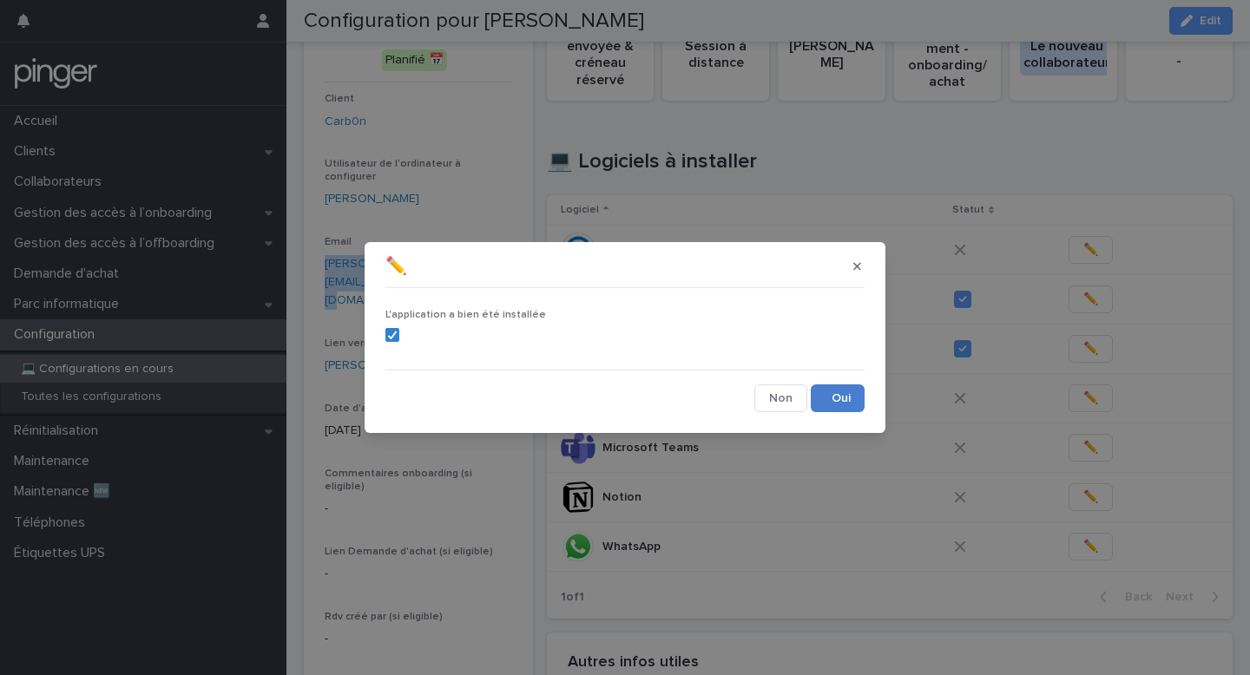
click at [832, 400] on button "Save" at bounding box center [838, 399] width 54 height 28
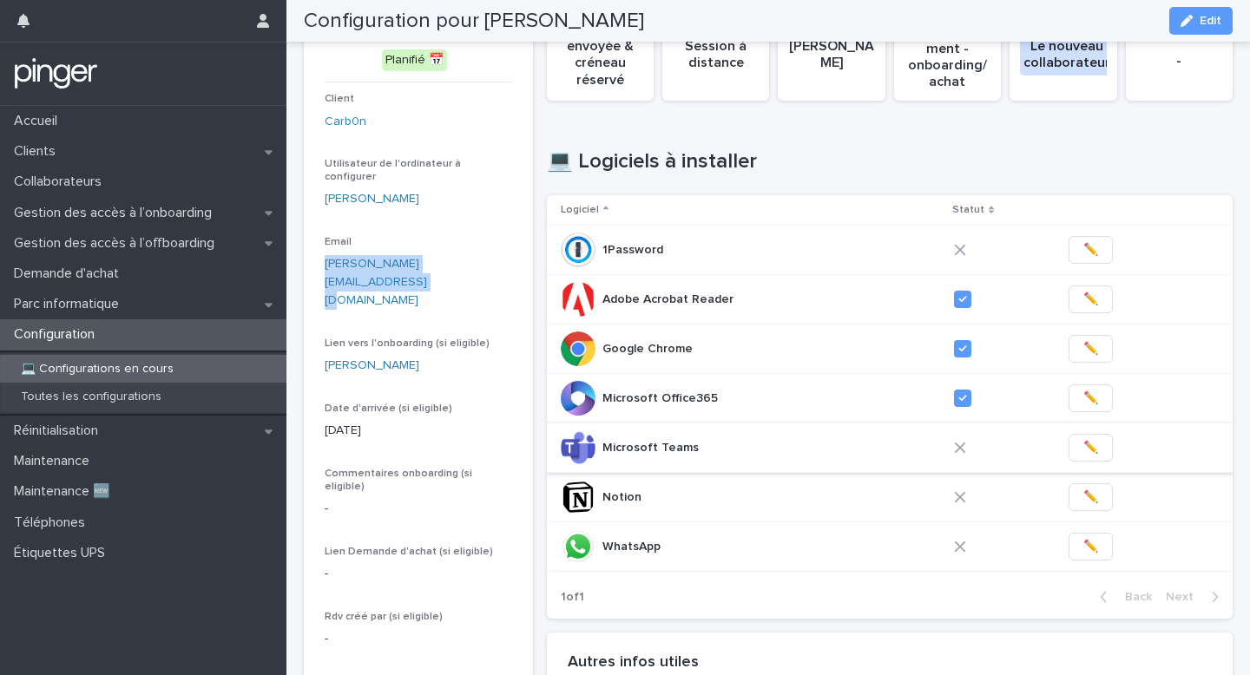
click at [1084, 453] on span "✏️" at bounding box center [1091, 447] width 15 height 17
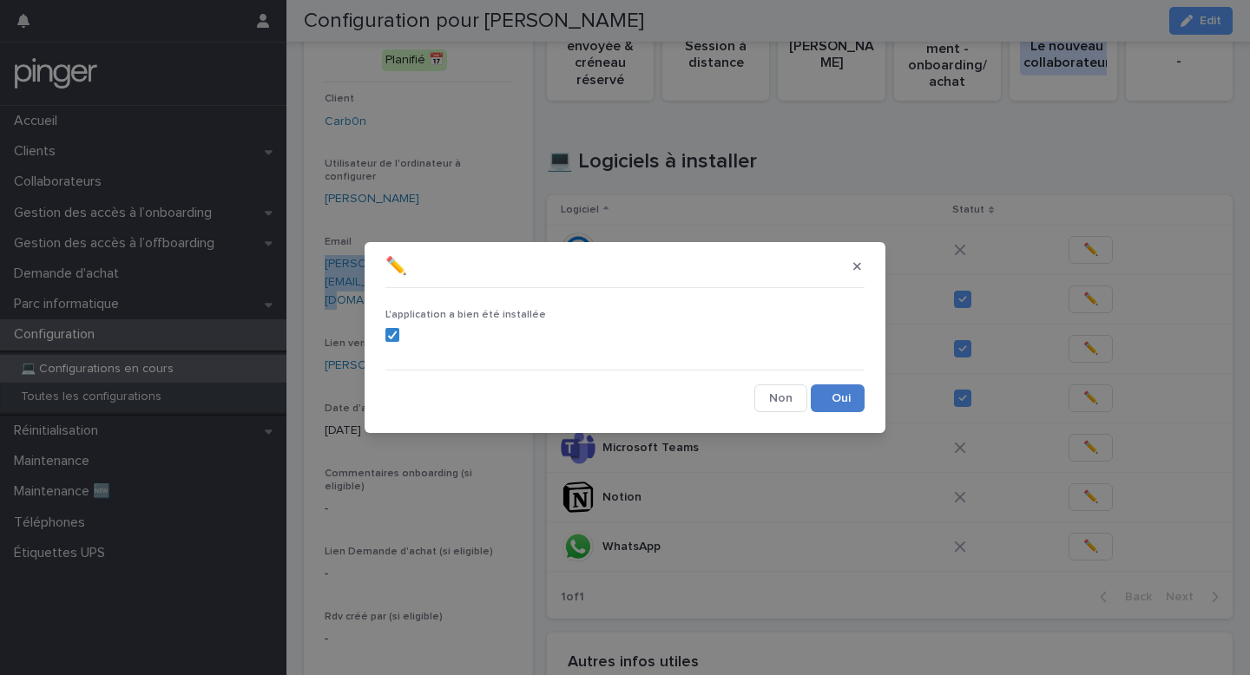
click at [843, 396] on button "Save" at bounding box center [838, 399] width 54 height 28
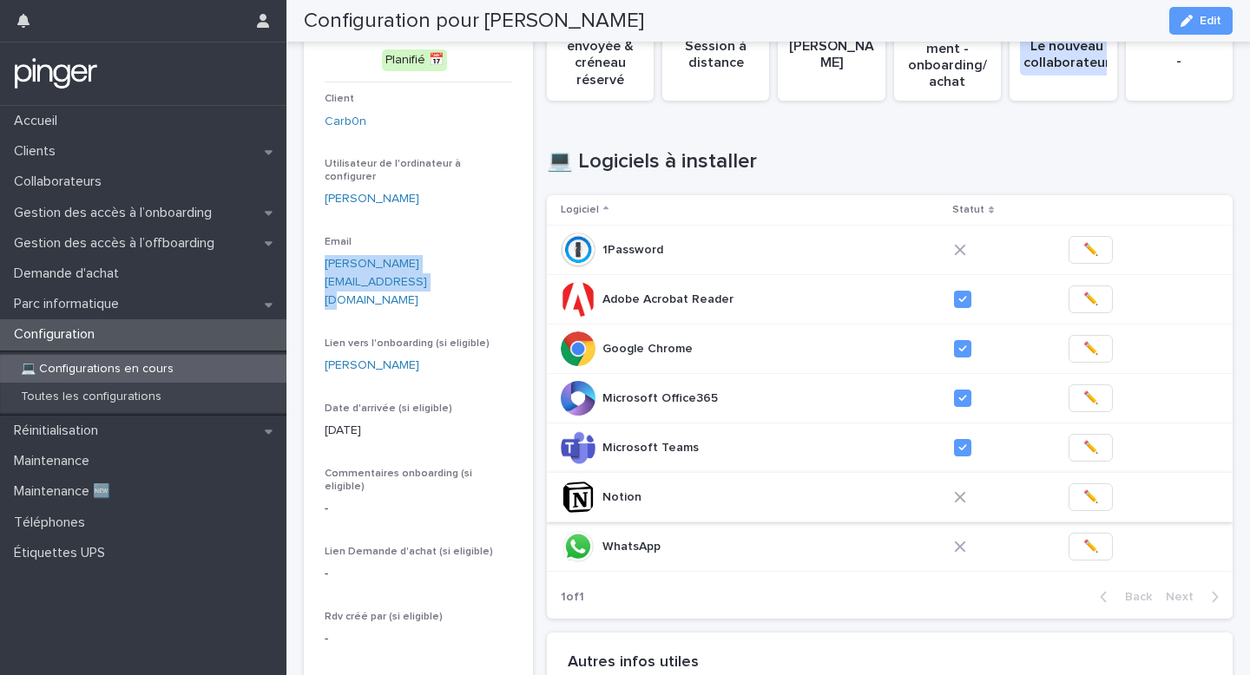
click at [1086, 497] on span "✏️" at bounding box center [1091, 497] width 15 height 17
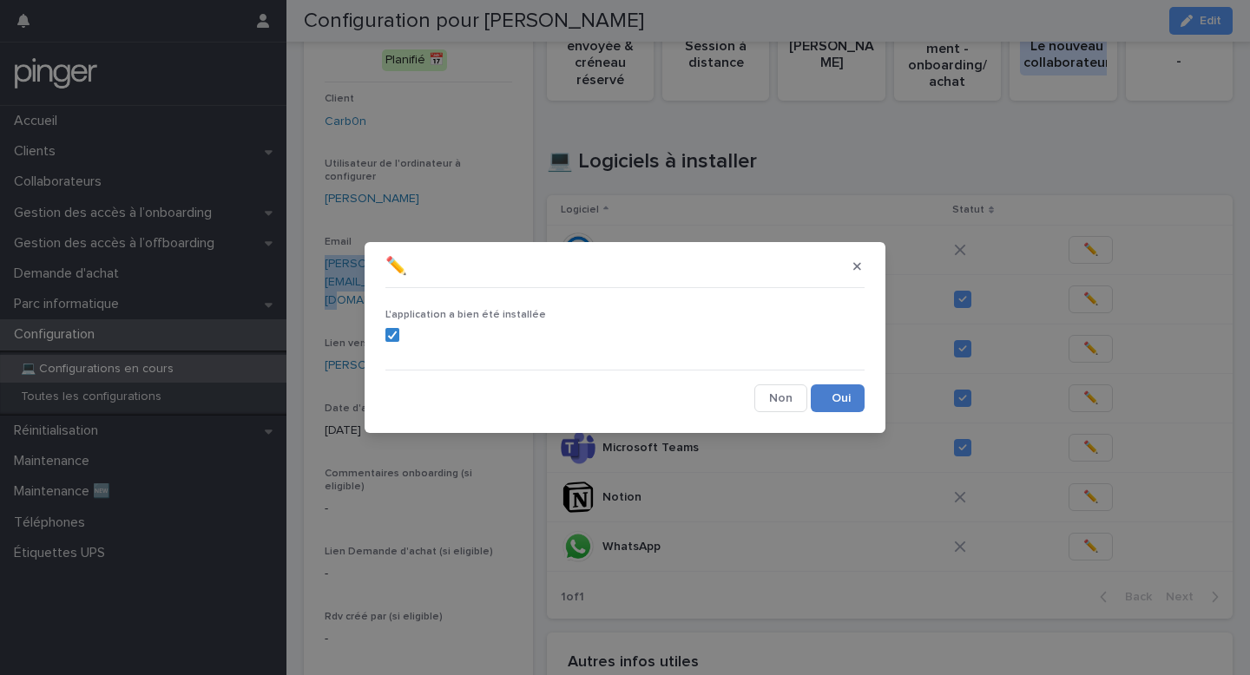
click at [845, 406] on button "Save" at bounding box center [838, 399] width 54 height 28
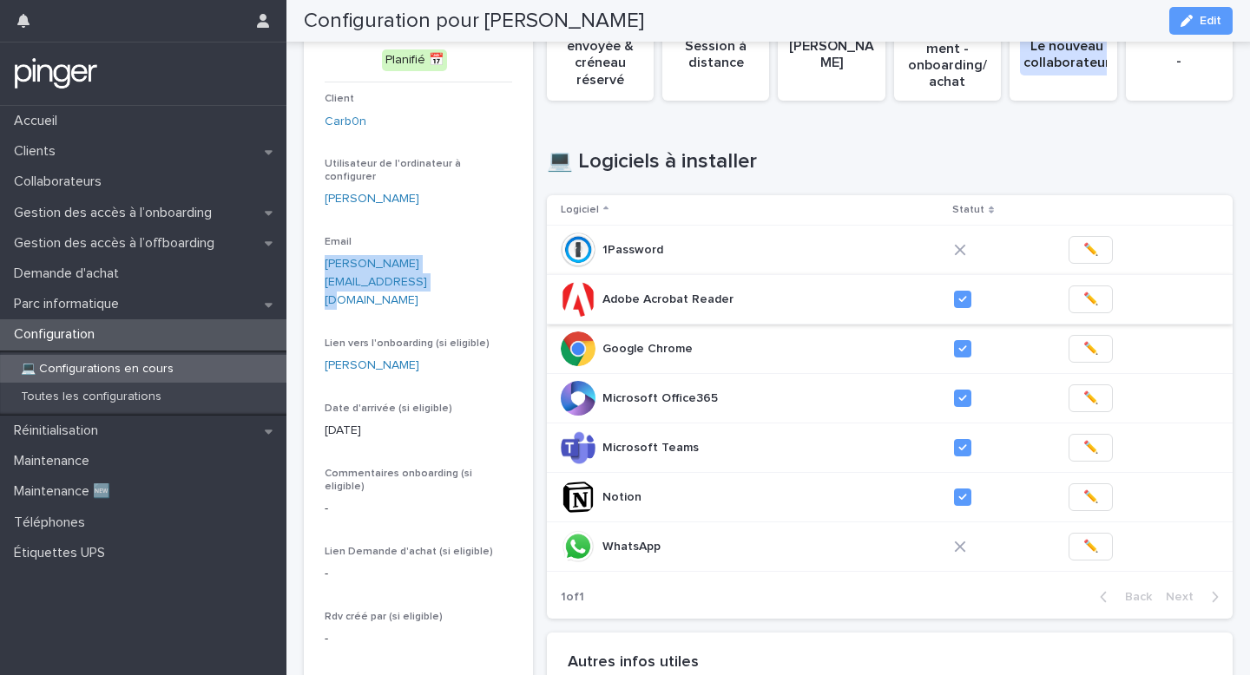
scroll to position [131, 0]
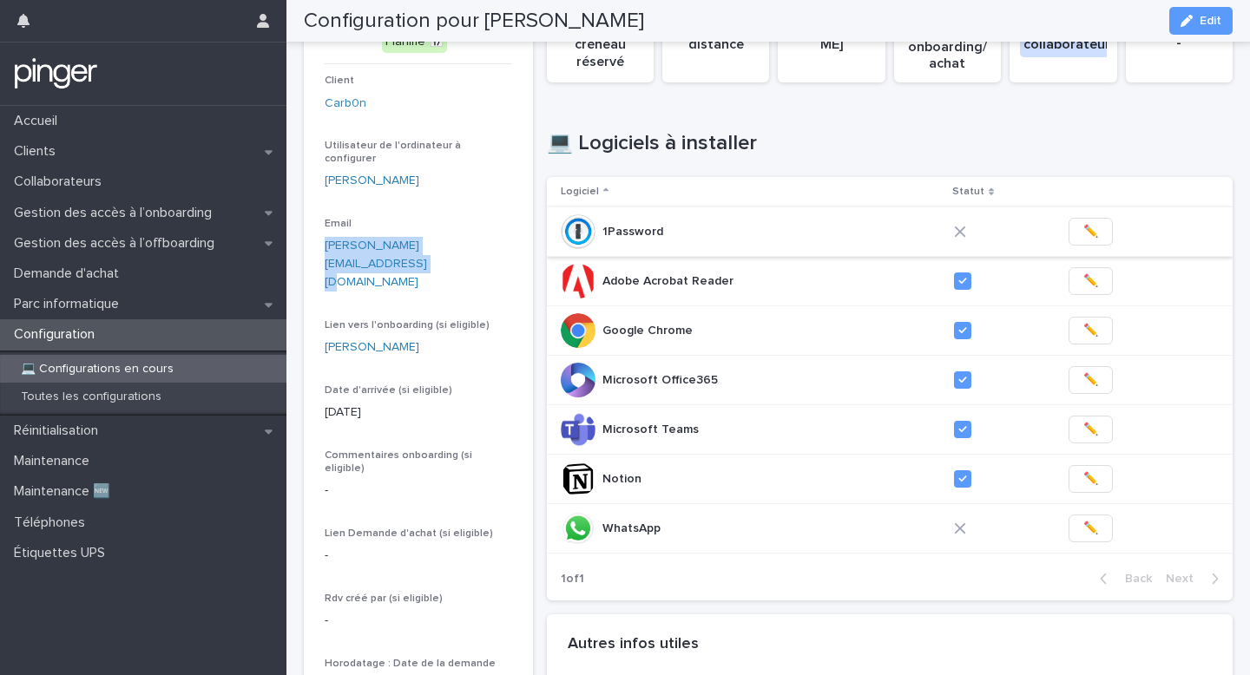
click at [1092, 225] on span "✏️" at bounding box center [1091, 231] width 15 height 17
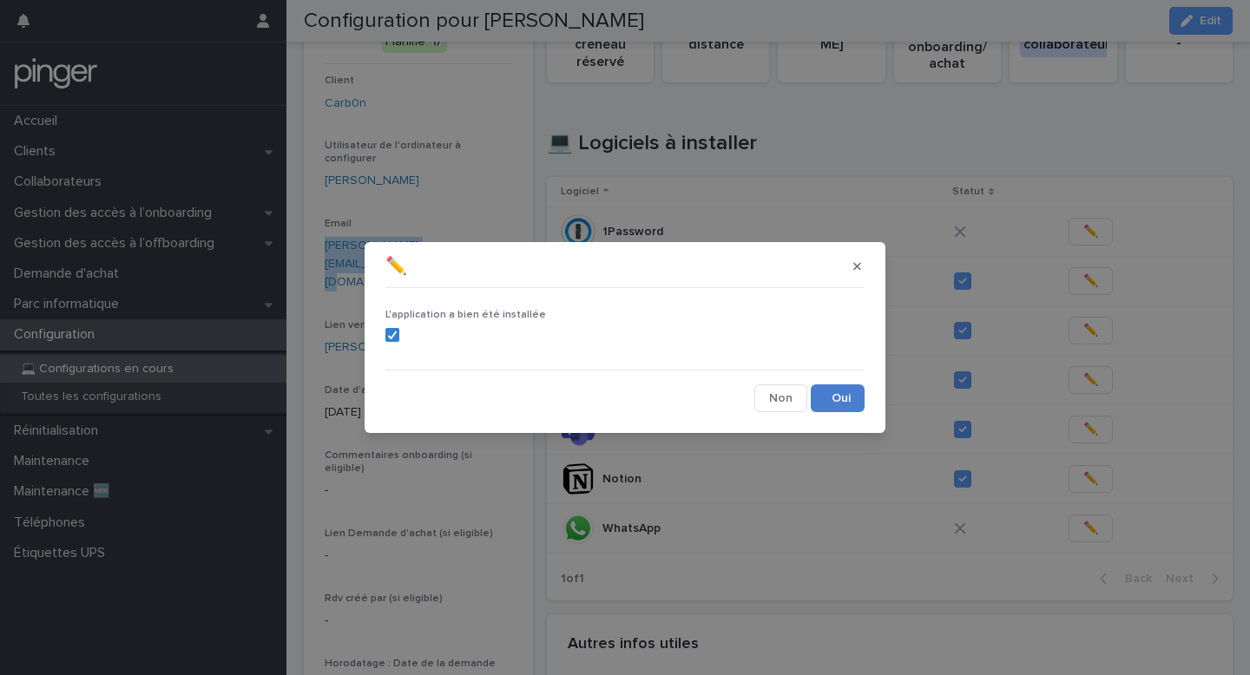
click at [820, 386] on button "Save" at bounding box center [838, 399] width 54 height 28
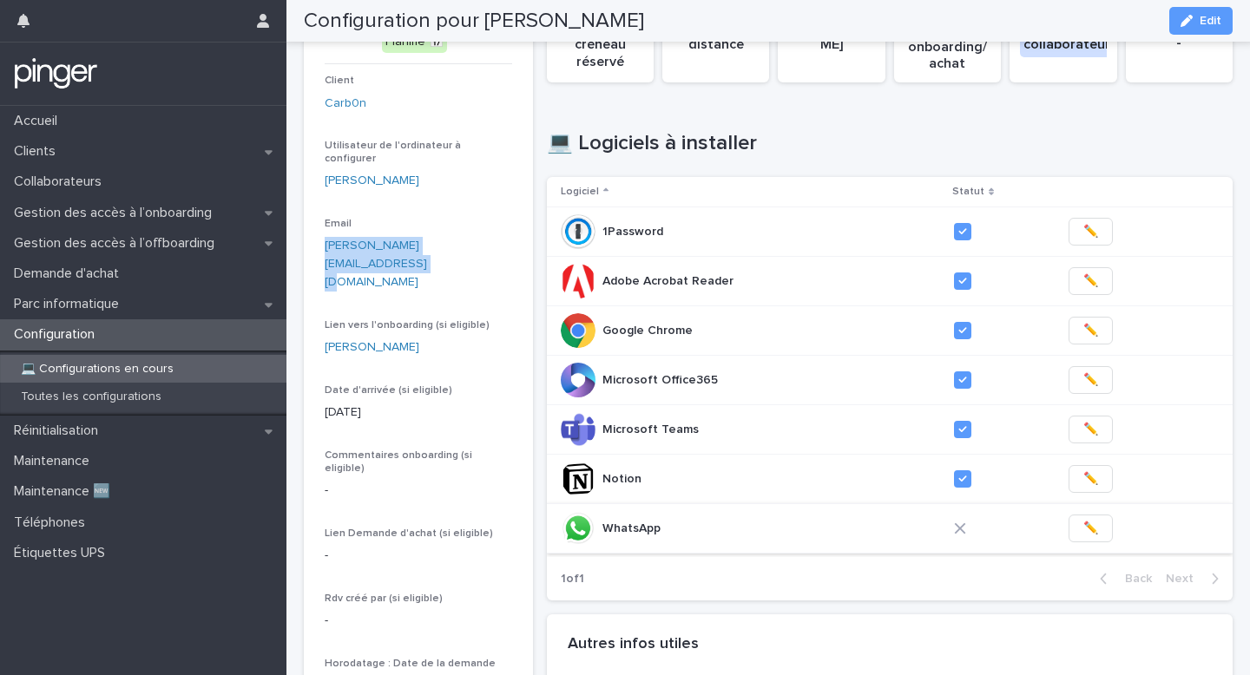
click at [1077, 531] on button "✏️" at bounding box center [1091, 529] width 44 height 28
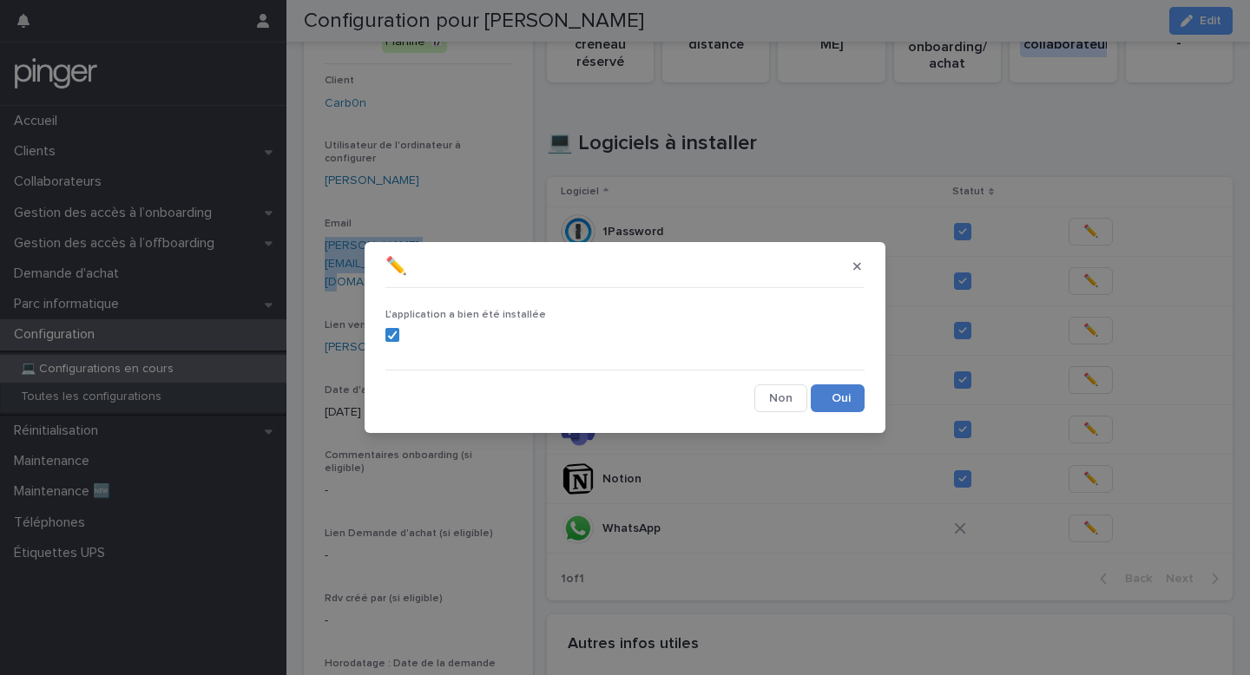
click at [858, 400] on button "Save" at bounding box center [838, 399] width 54 height 28
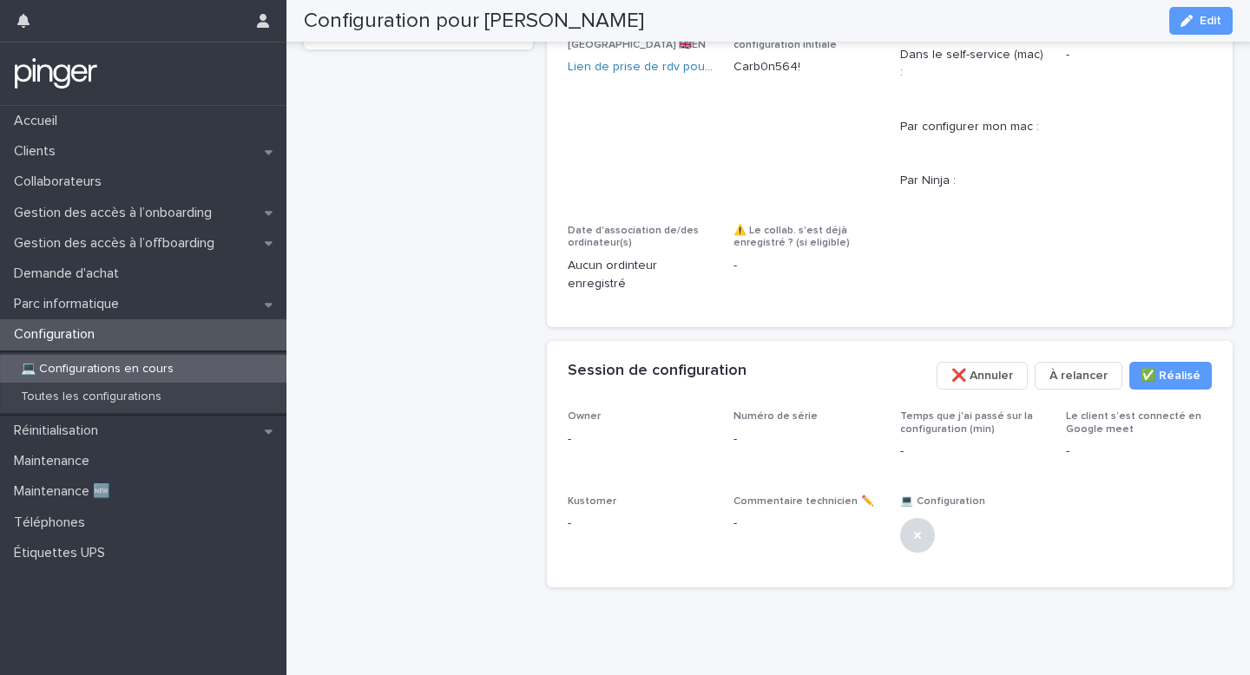
scroll to position [949, 0]
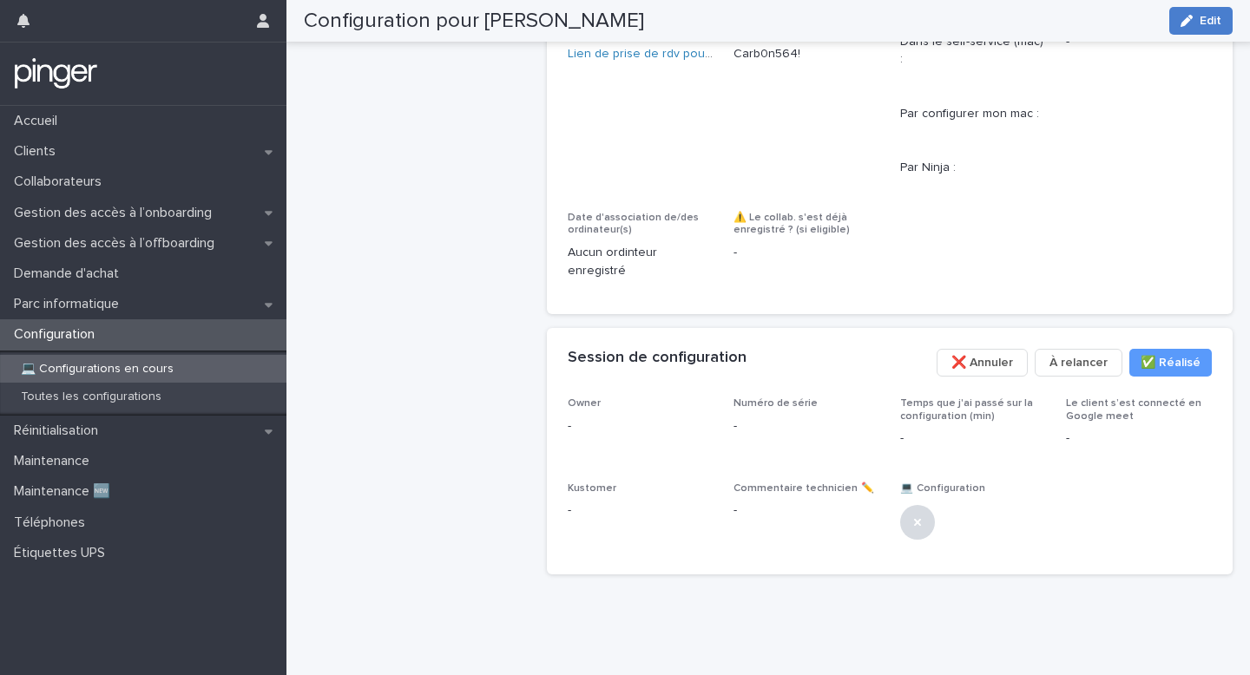
click at [1208, 12] on button "Edit" at bounding box center [1201, 21] width 63 height 28
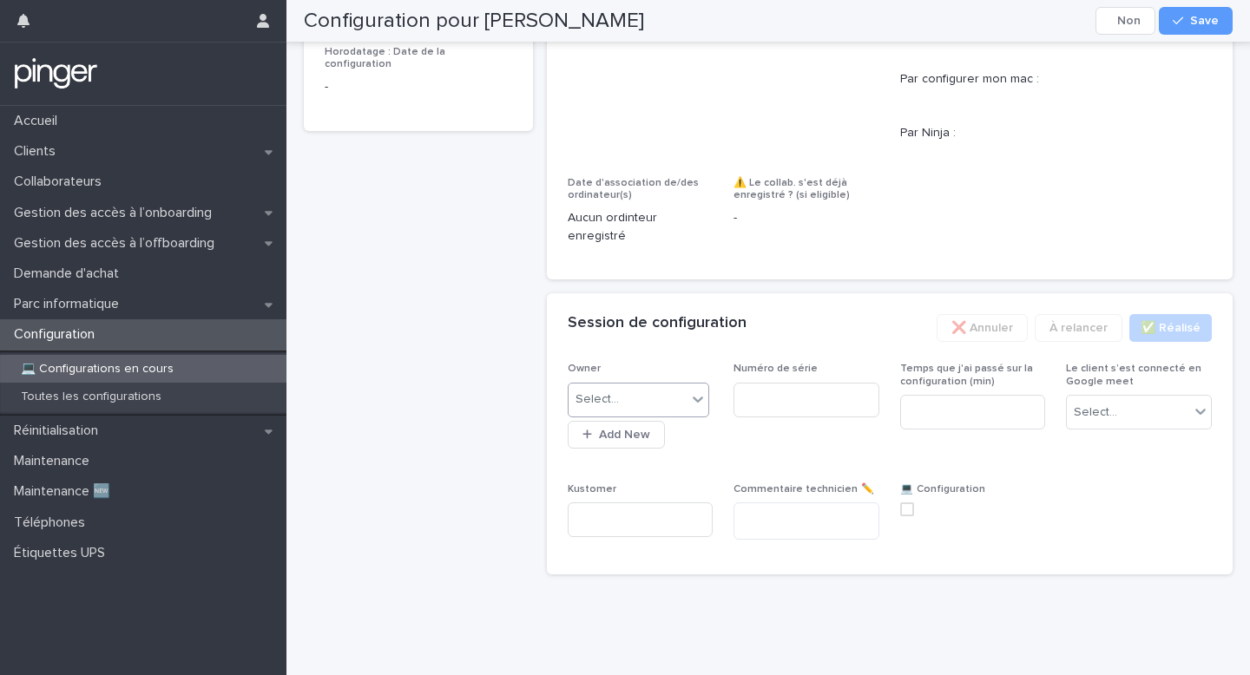
click at [675, 414] on div "Select..." at bounding box center [628, 400] width 119 height 29
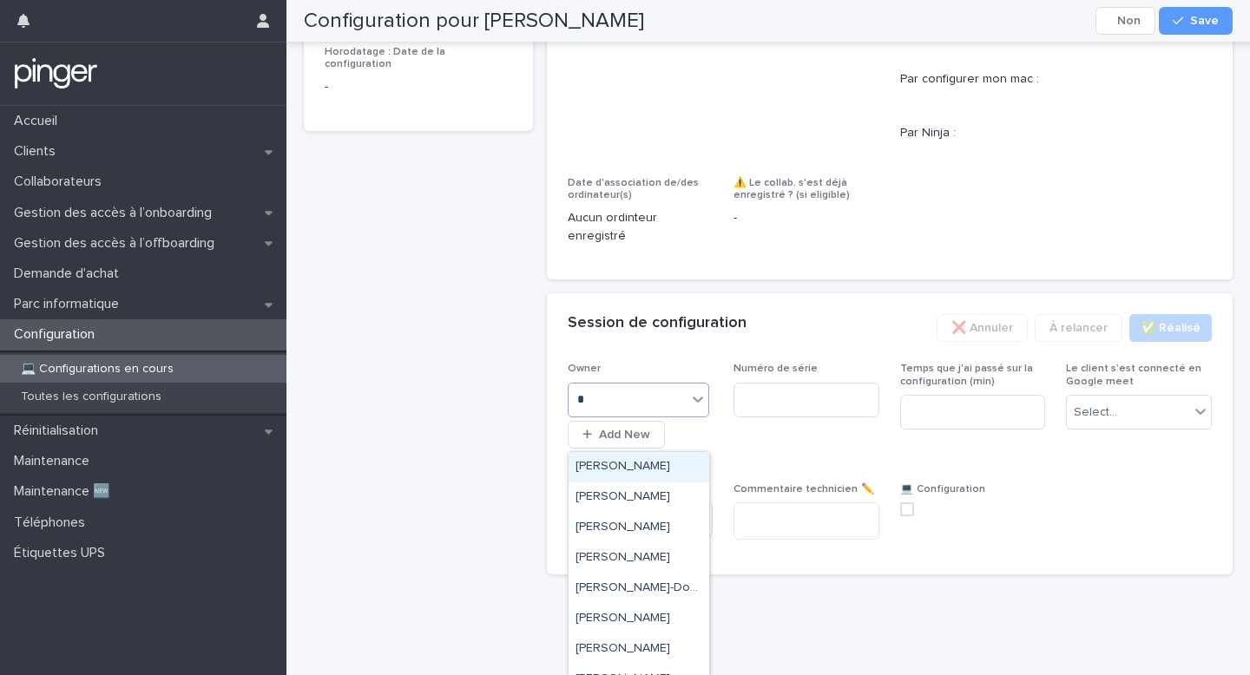
type input "**"
click at [676, 471] on div "Benjamin Moreau" at bounding box center [639, 467] width 141 height 30
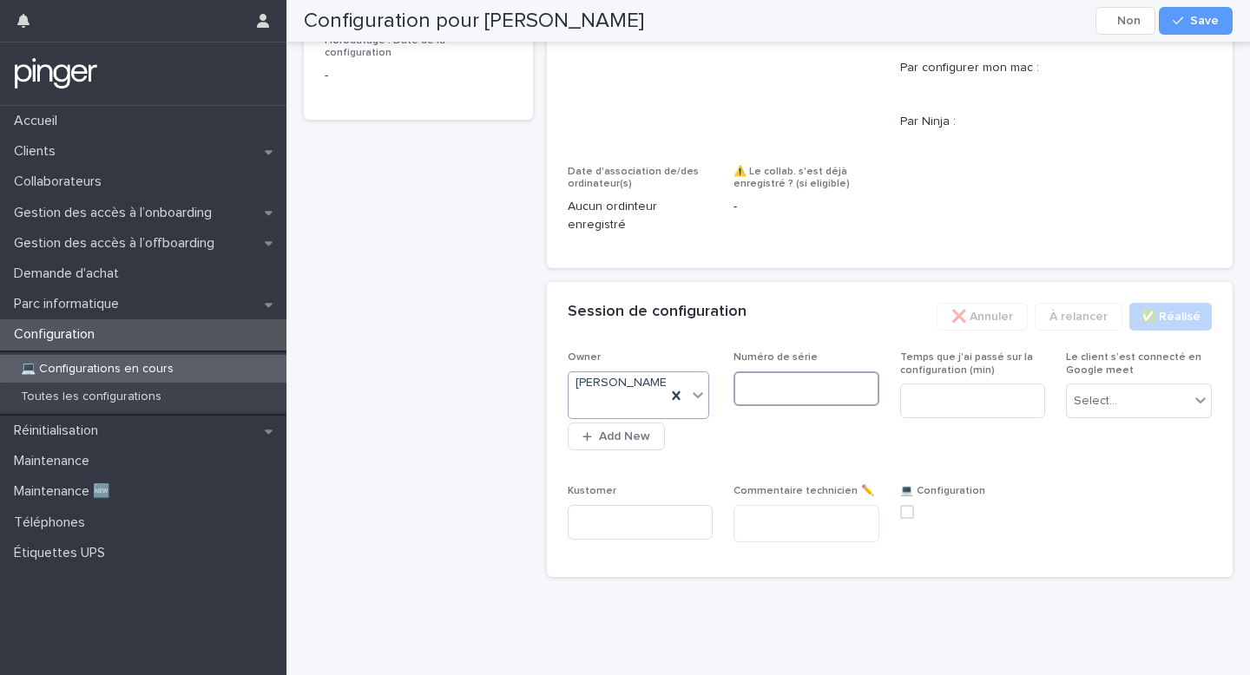
click at [813, 406] on input at bounding box center [807, 389] width 146 height 35
paste input "*******"
type input "*******"
click at [956, 418] on input at bounding box center [973, 401] width 146 height 35
type input "**"
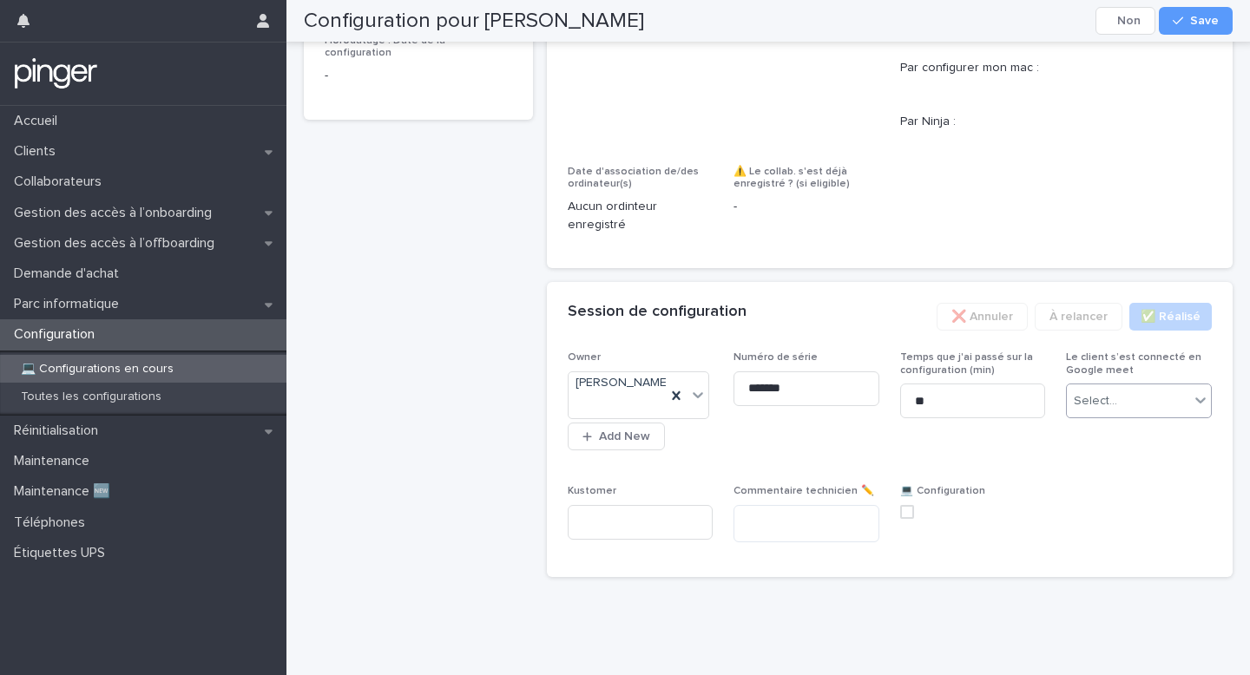
click at [1111, 418] on div "Select..." at bounding box center [1139, 401] width 146 height 35
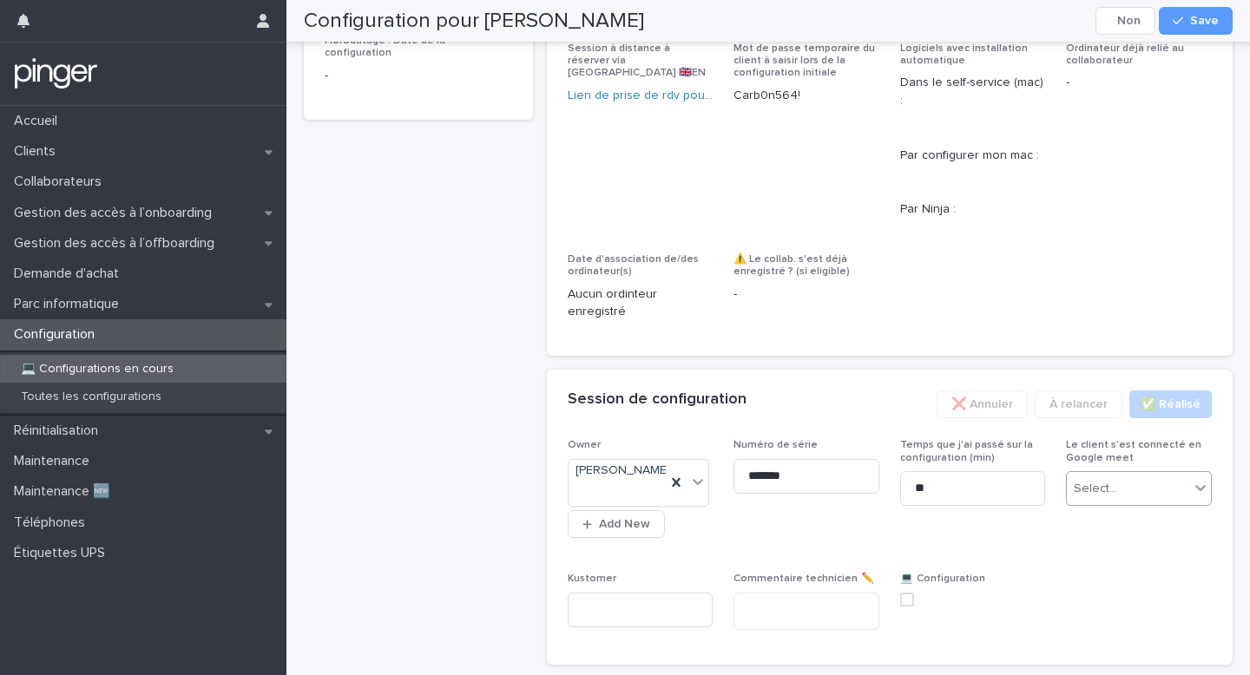
click at [1104, 498] on div "Select..." at bounding box center [1095, 489] width 43 height 18
click at [1092, 564] on span "Oui" at bounding box center [1087, 566] width 26 height 19
click at [1194, 18] on span "Save" at bounding box center [1204, 21] width 29 height 12
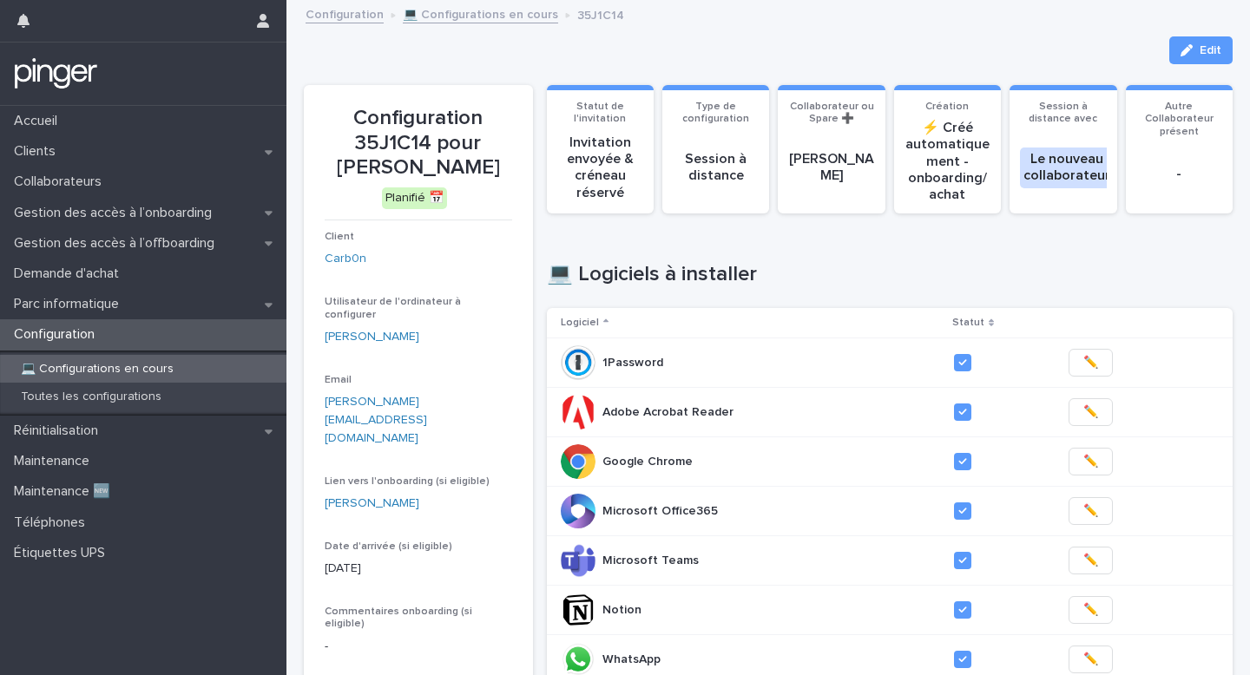
scroll to position [321, 0]
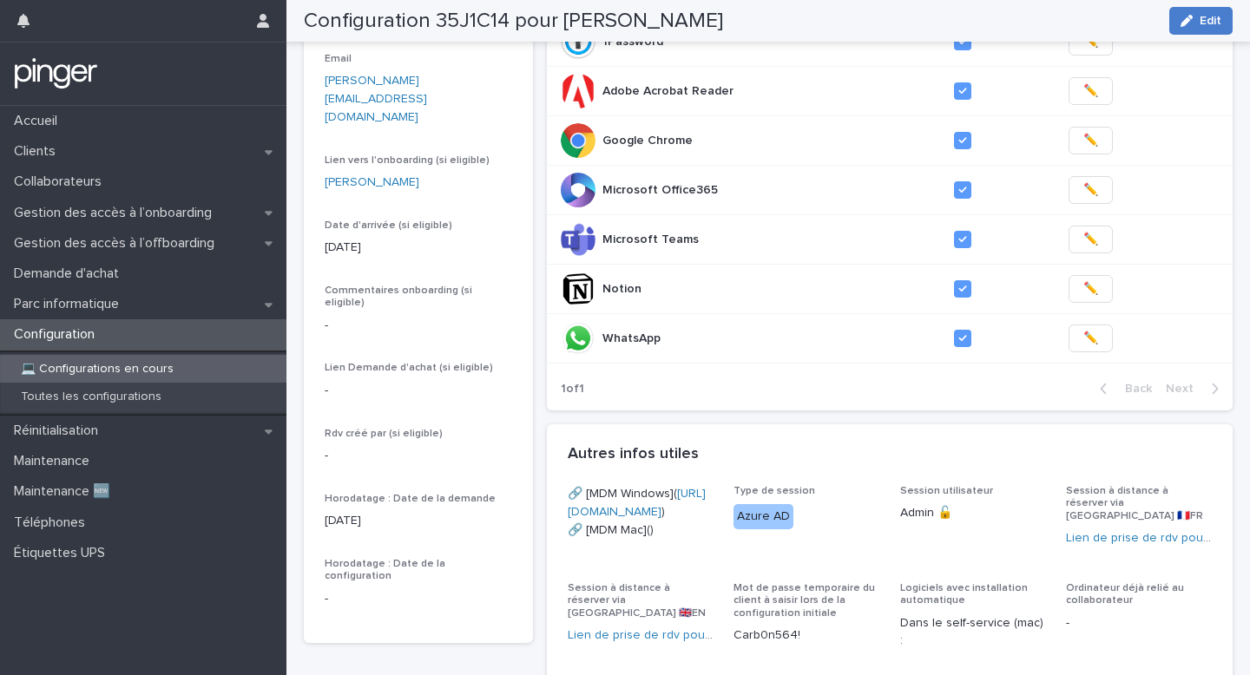
click at [1188, 10] on button "Edit" at bounding box center [1201, 21] width 63 height 28
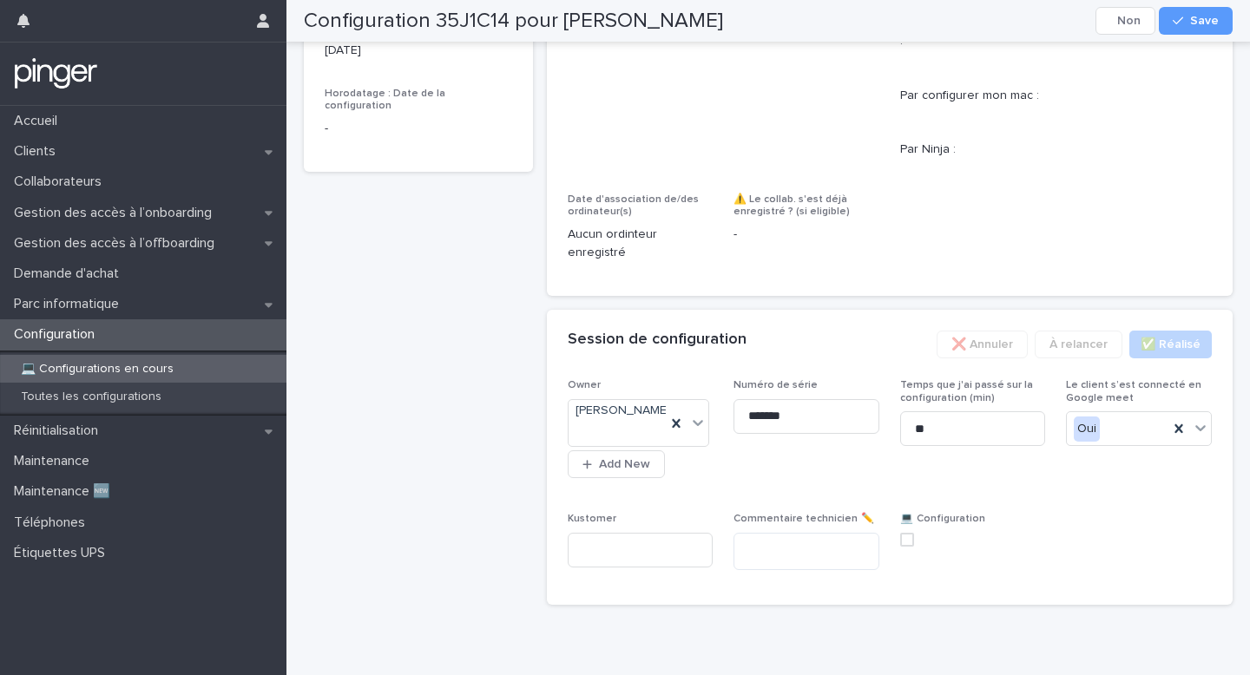
scroll to position [1015, 0]
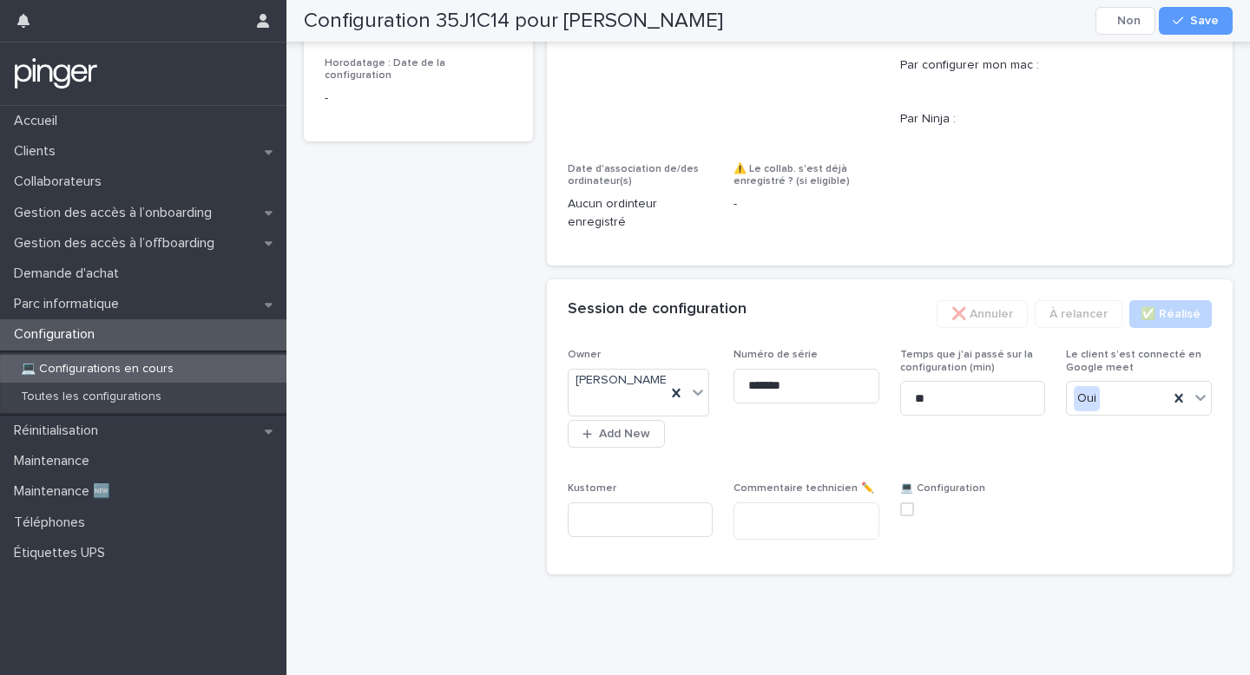
click at [906, 515] on span at bounding box center [907, 510] width 14 height 14
click at [1205, 26] on span "Save" at bounding box center [1204, 21] width 29 height 12
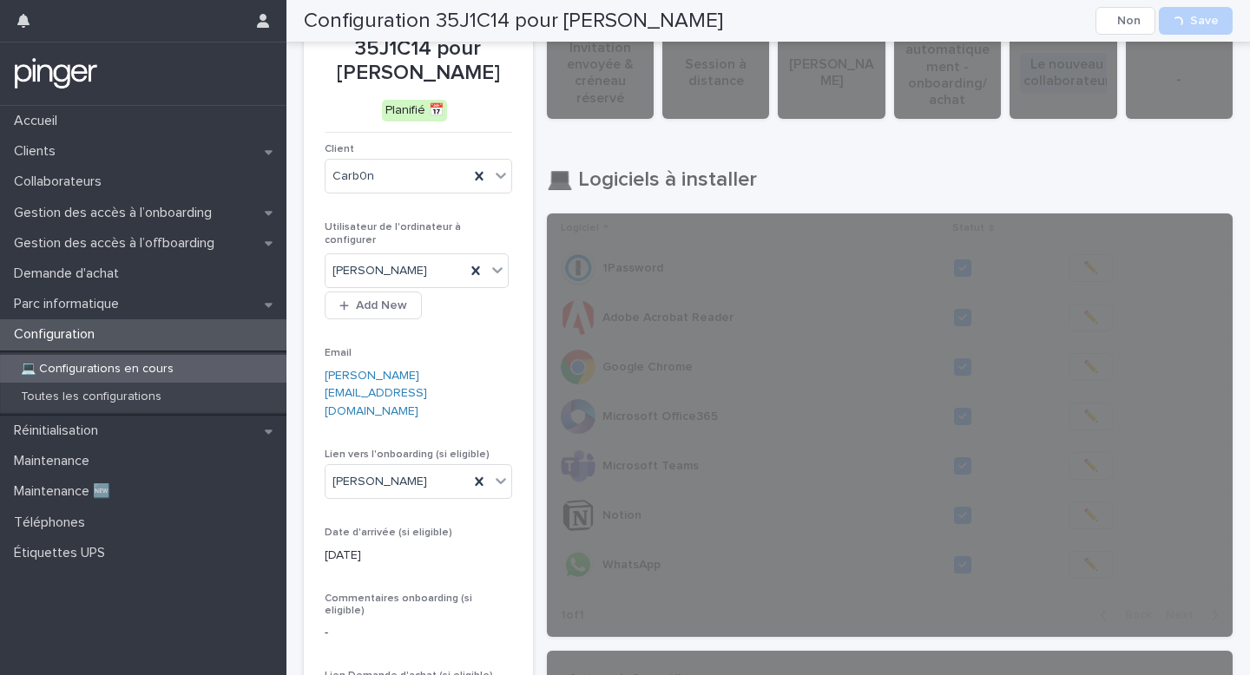
scroll to position [0, 0]
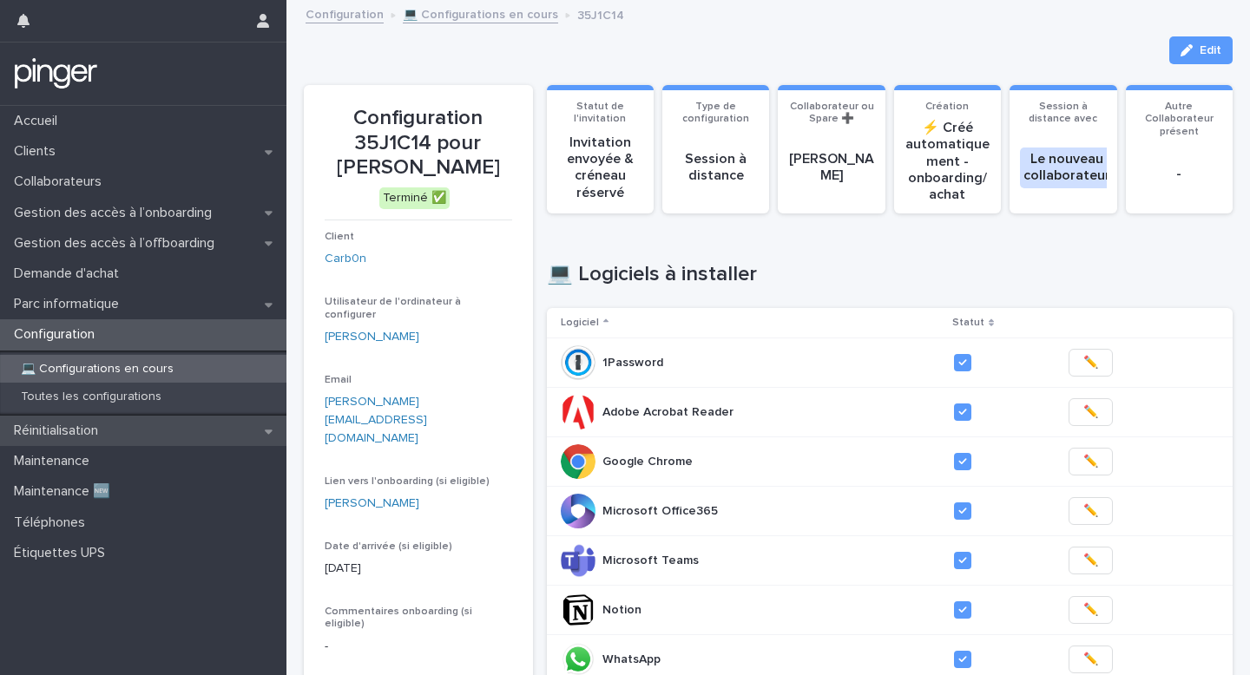
click at [128, 432] on div "Réinitialisation" at bounding box center [143, 431] width 287 height 30
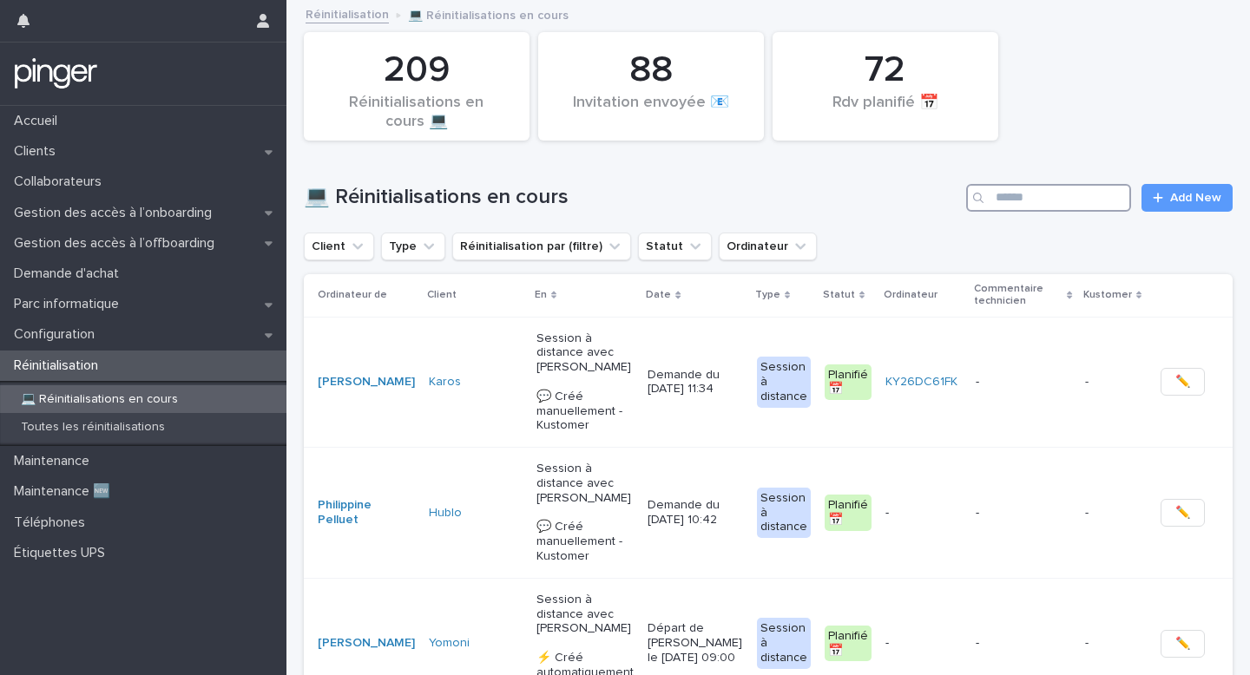
click at [1082, 205] on input "Search" at bounding box center [1048, 198] width 165 height 28
paste input "**********"
type input "**********"
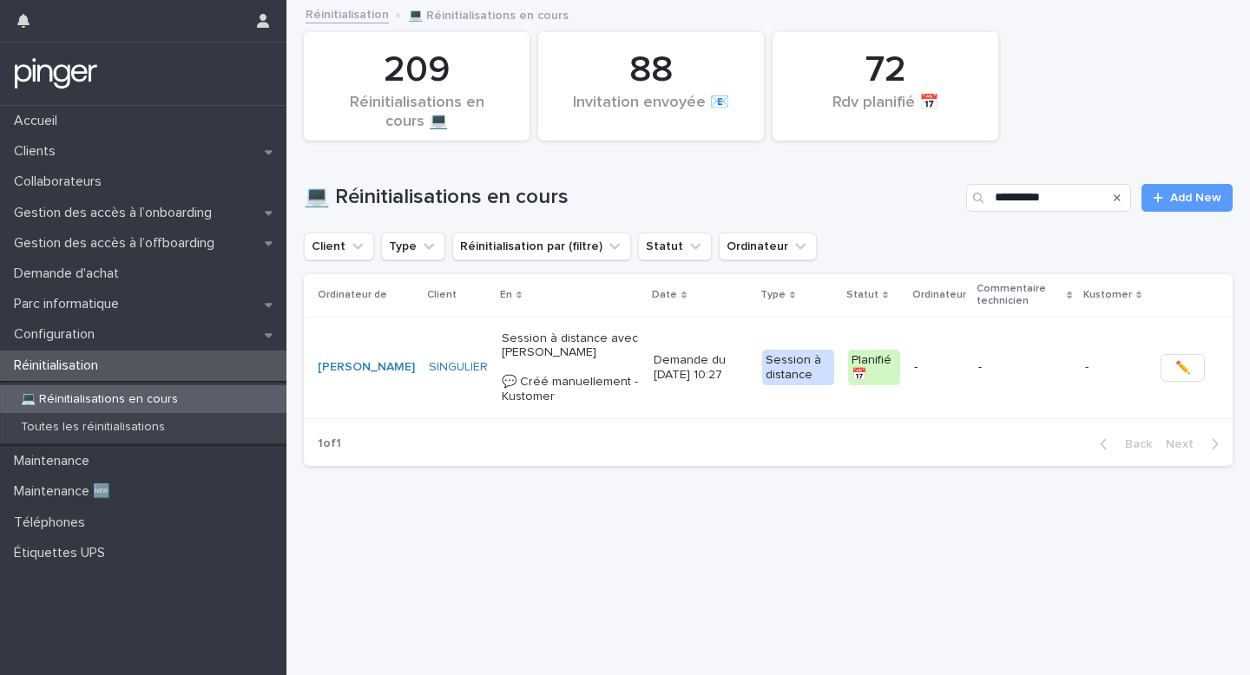
click at [590, 383] on p "Session à distance avec Matthis Couet 💬​ Créé manuellement - Kustomer" at bounding box center [571, 368] width 138 height 73
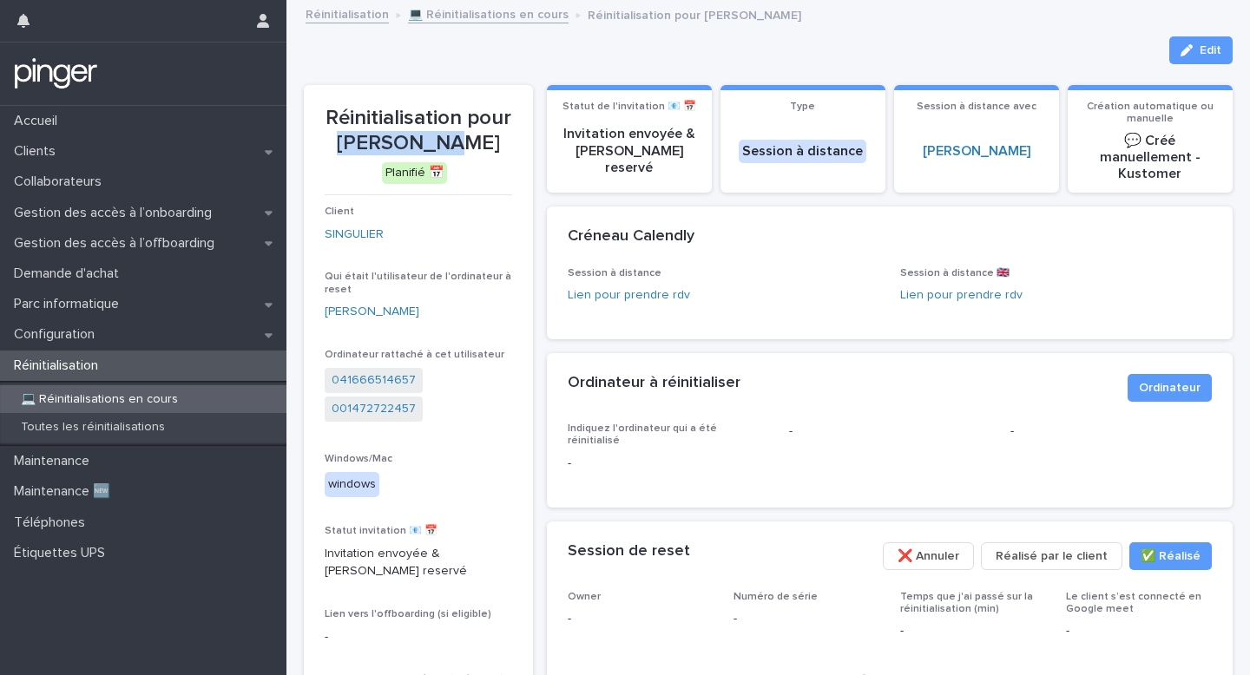
drag, startPoint x: 372, startPoint y: 134, endPoint x: 471, endPoint y: 134, distance: 98.1
click at [471, 134] on p "Réinitialisation pour Elsa BELLI" at bounding box center [419, 131] width 188 height 50
copy p "Elsa BELLI"
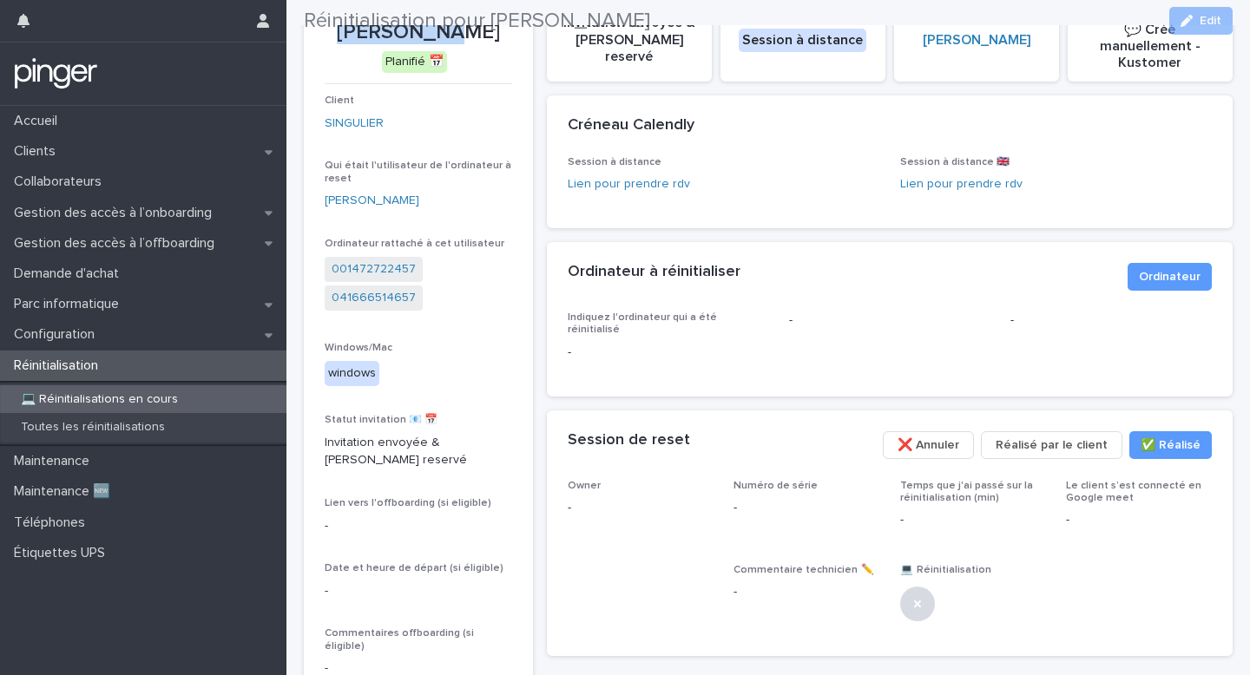
scroll to position [122, 0]
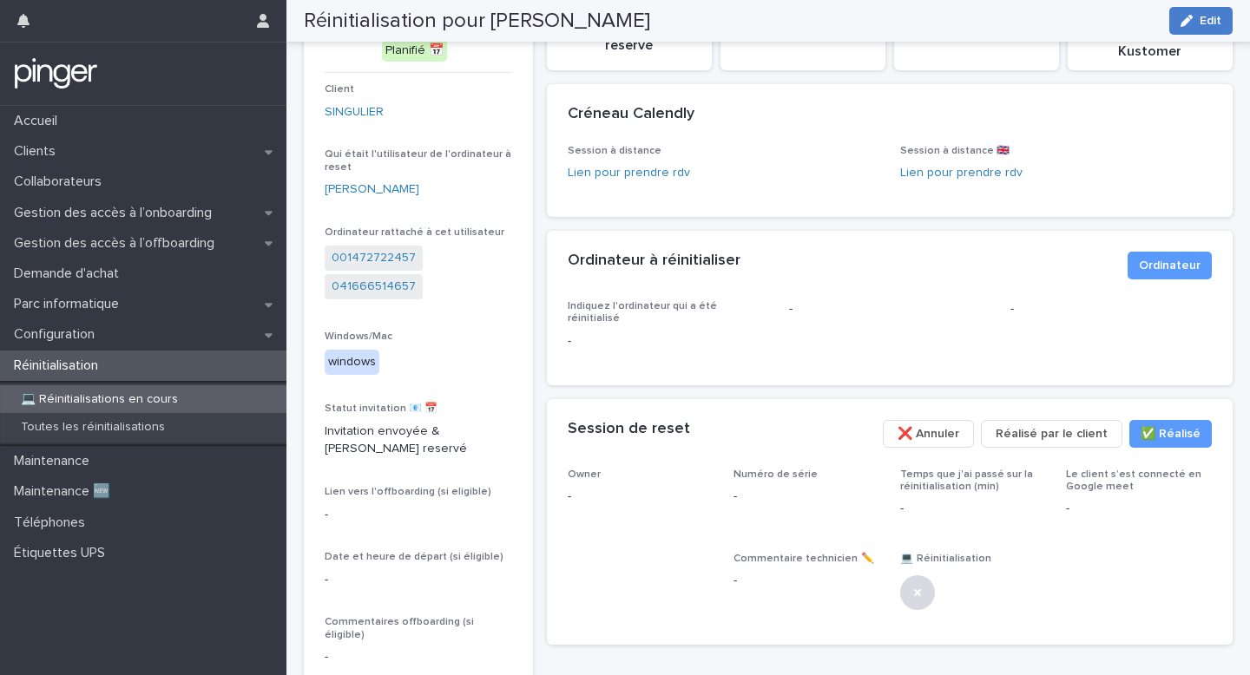
click at [1208, 22] on span "Edit" at bounding box center [1211, 21] width 22 height 12
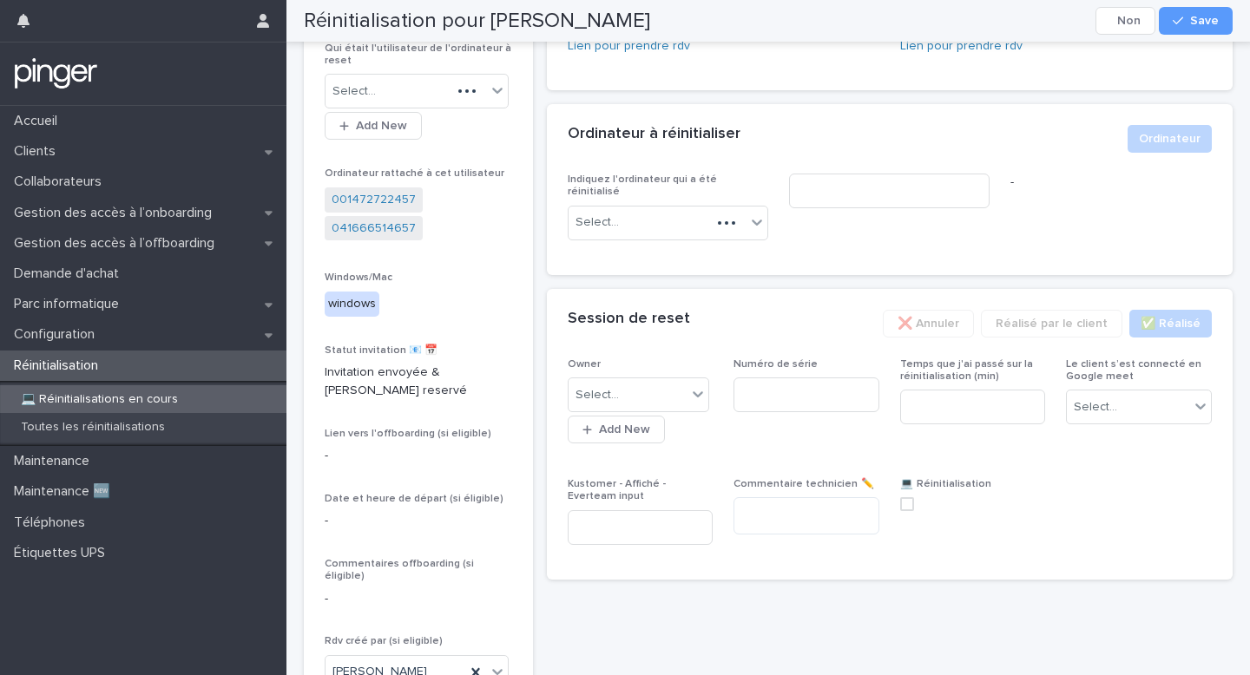
scroll to position [292, 0]
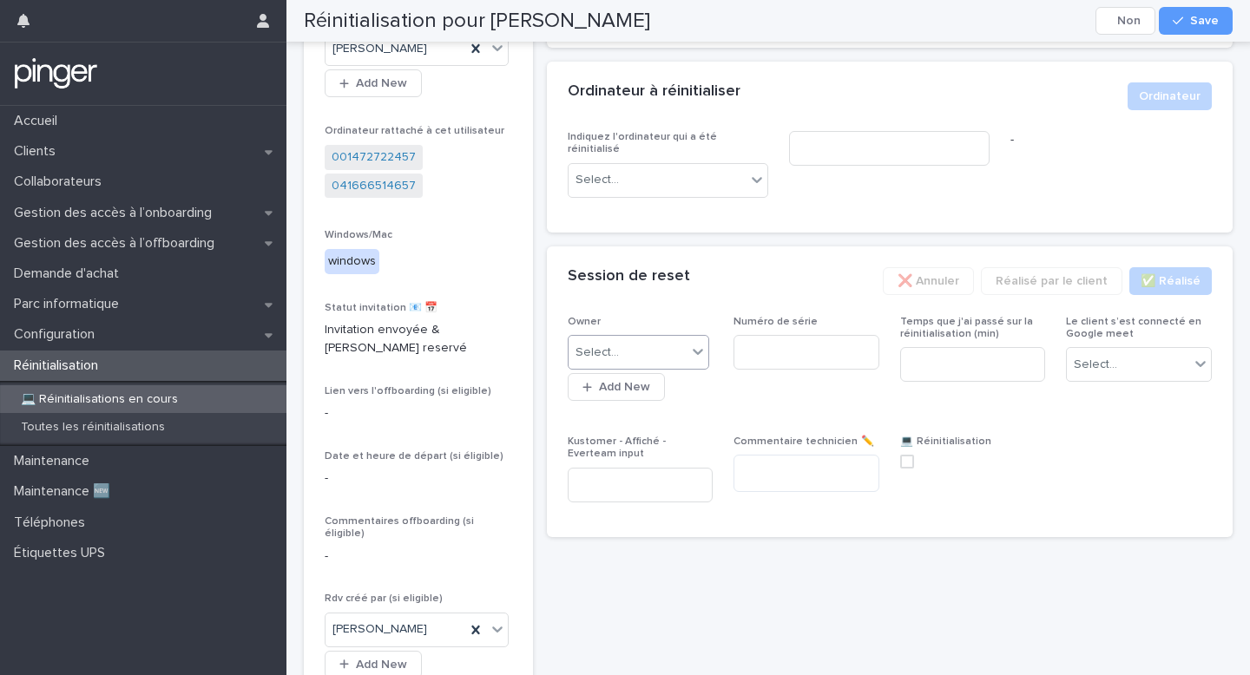
click at [681, 339] on div "Select..." at bounding box center [628, 353] width 119 height 29
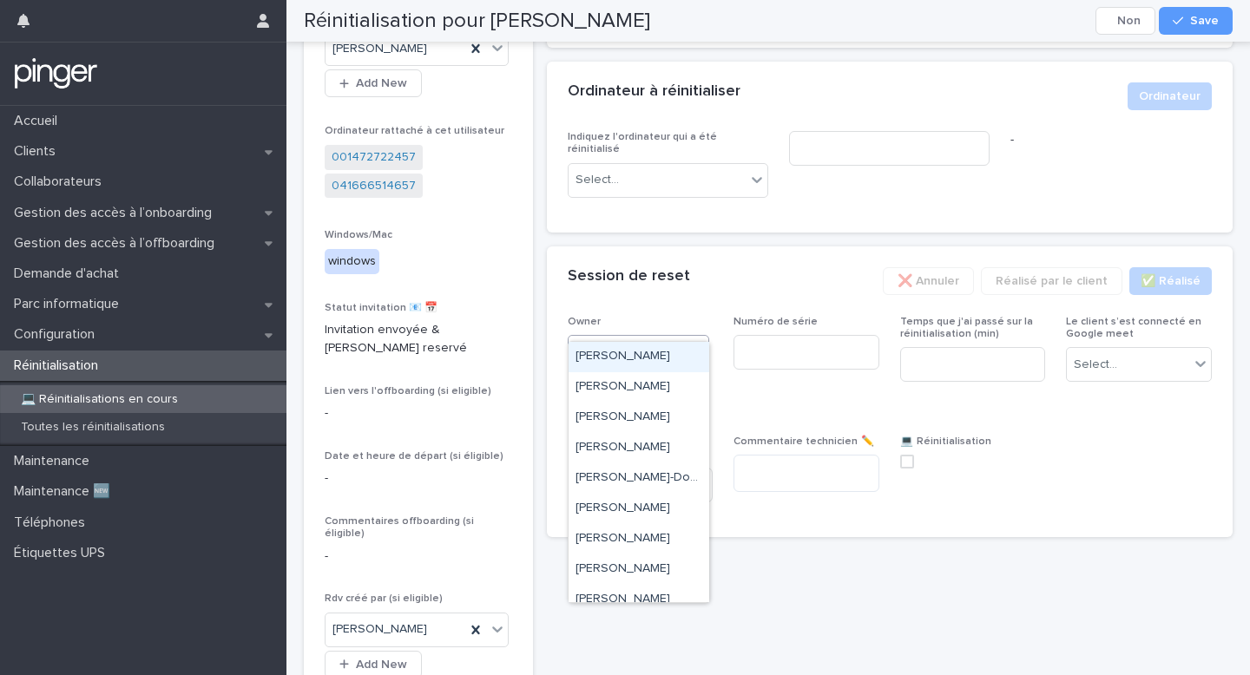
type input "**"
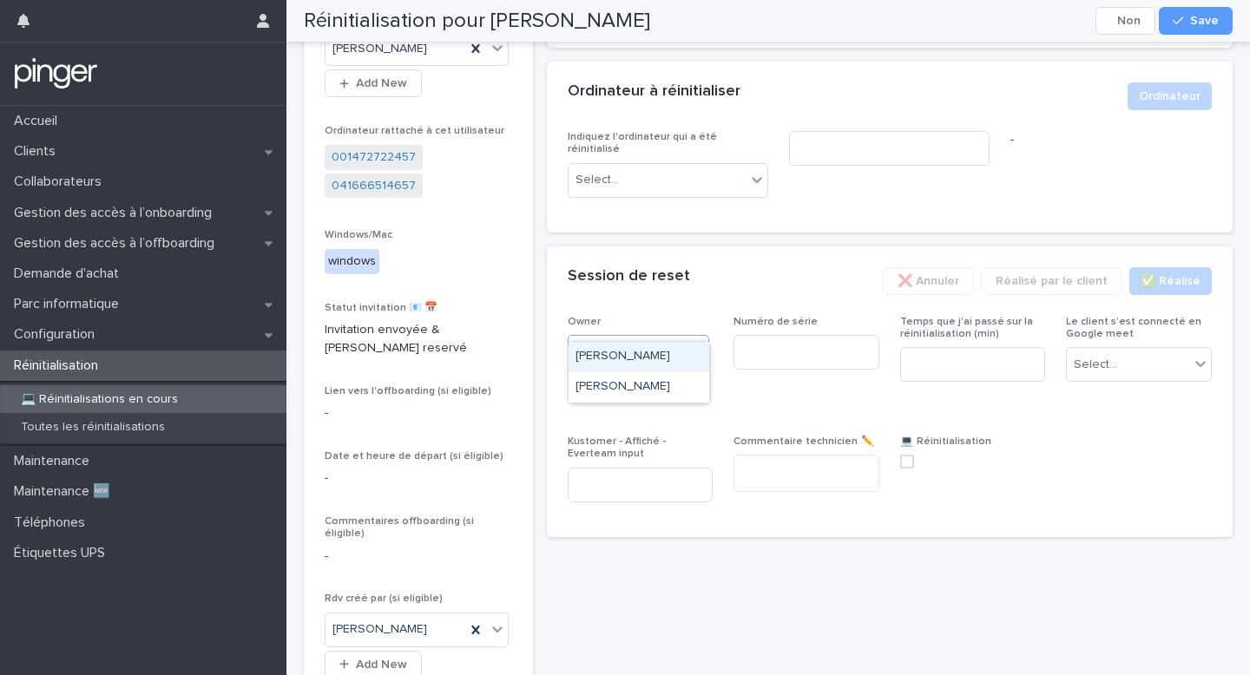
click at [672, 349] on div "Benjamin Moreau" at bounding box center [639, 357] width 141 height 30
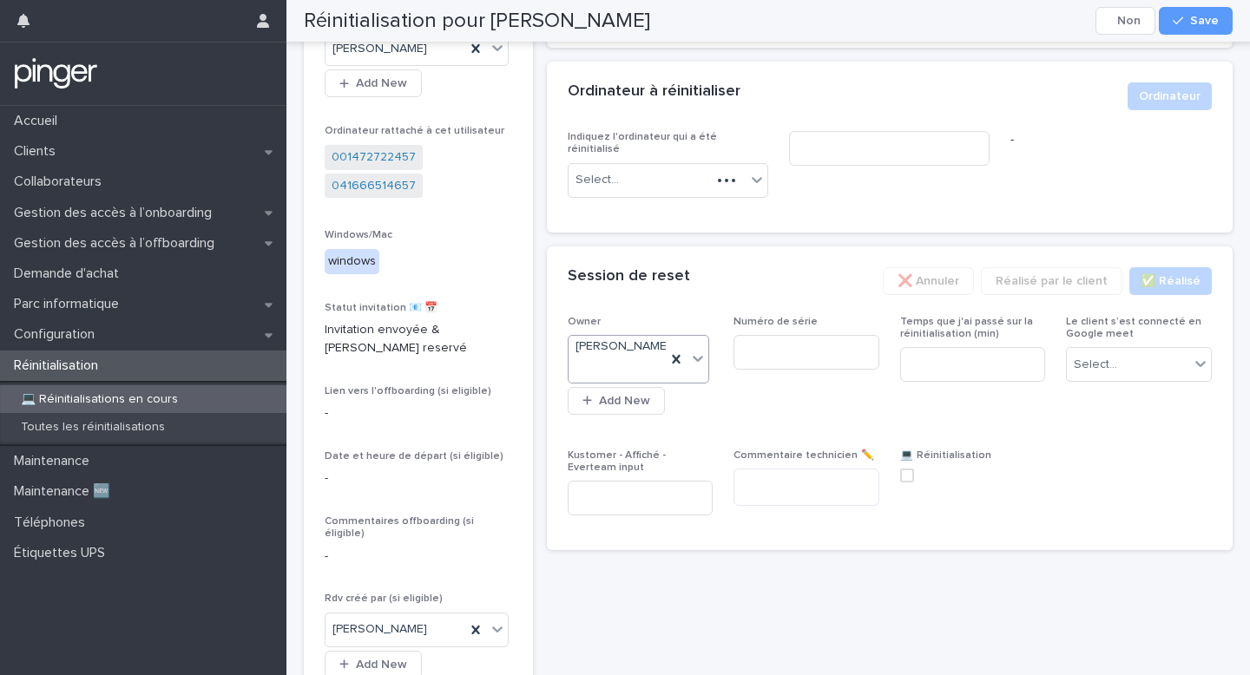
click at [854, 267] on div "Session de reset" at bounding box center [719, 276] width 302 height 19
click at [1119, 347] on div "Select..." at bounding box center [1139, 364] width 146 height 35
click at [1095, 399] on div "Non" at bounding box center [1139, 400] width 144 height 30
click at [919, 400] on span "Temps que j'ai passé sur la réinitialisation (min)" at bounding box center [973, 372] width 146 height 113
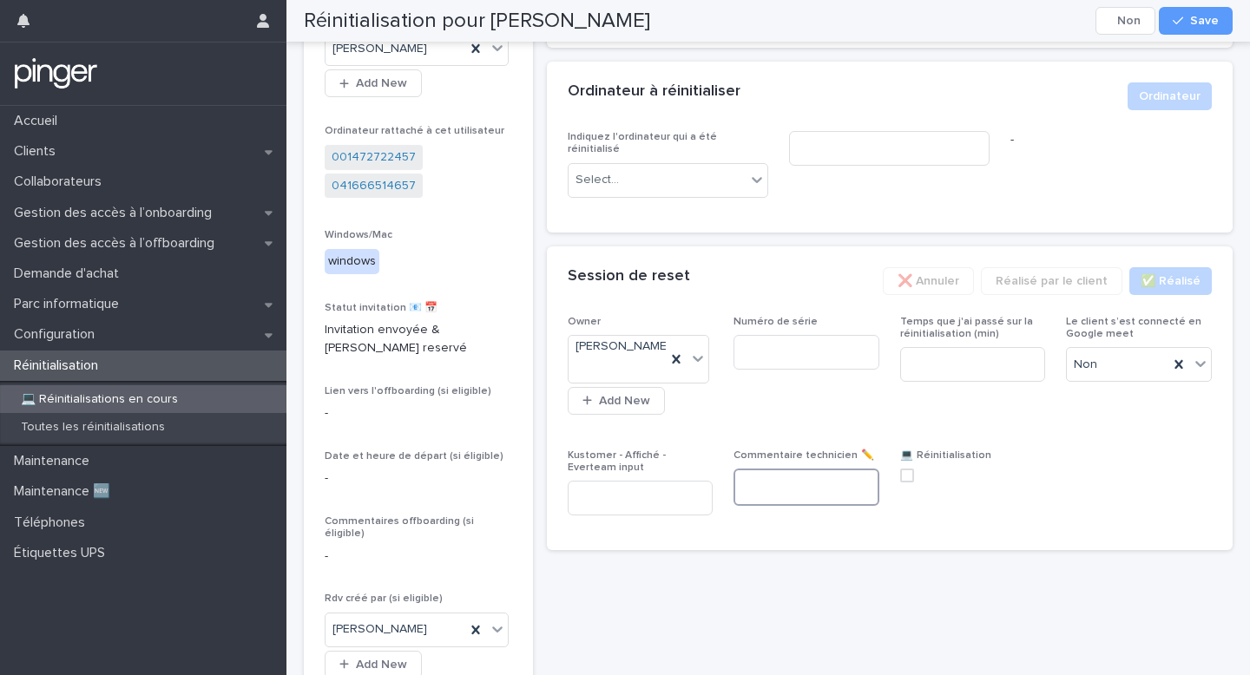
click at [786, 476] on textarea at bounding box center [807, 487] width 146 height 37
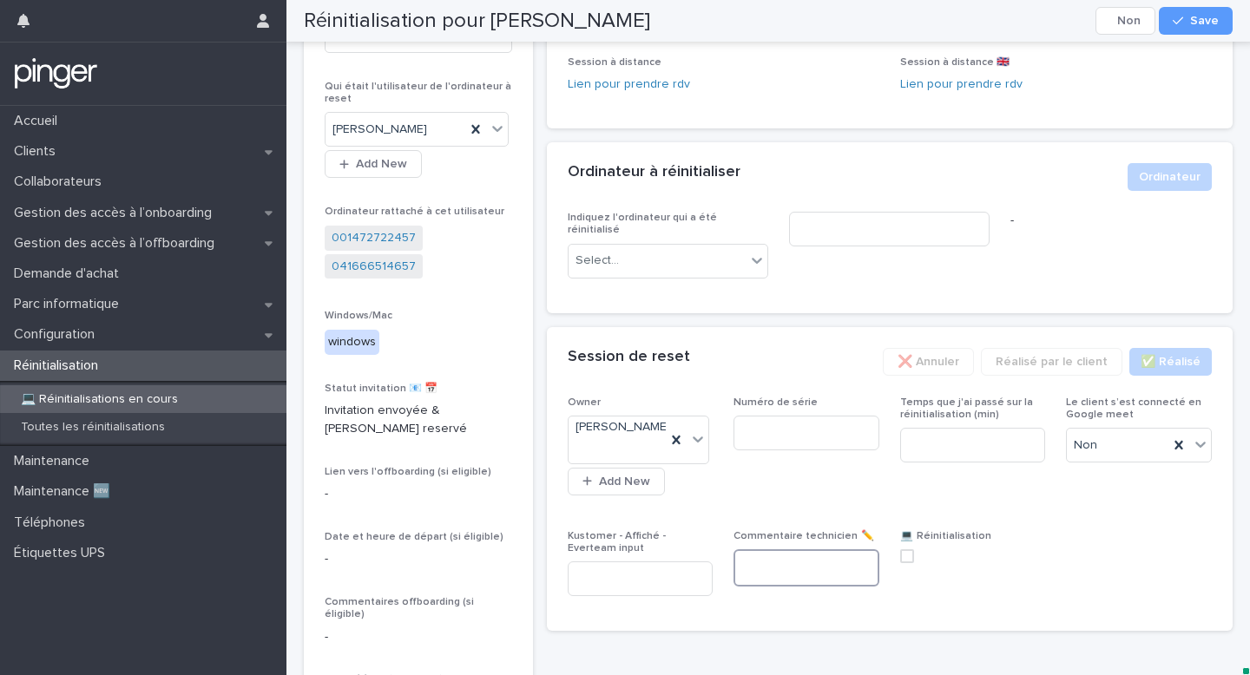
scroll to position [0, 0]
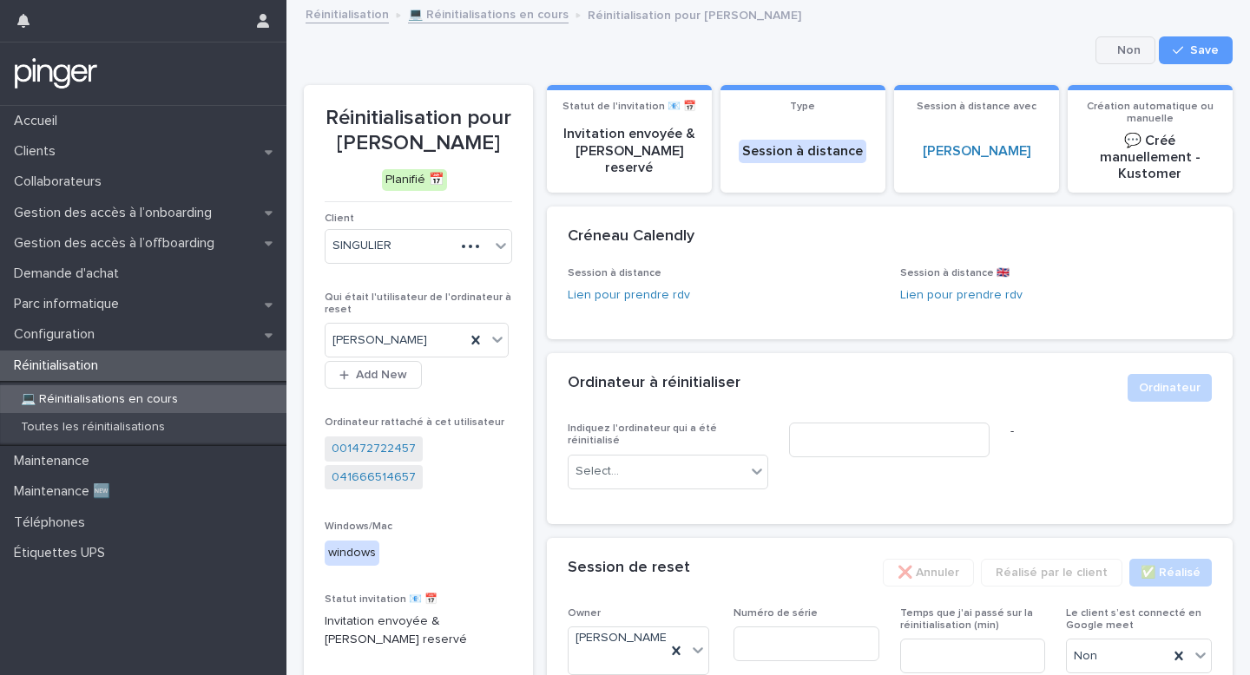
click at [1127, 37] on button "Cancel" at bounding box center [1126, 50] width 60 height 28
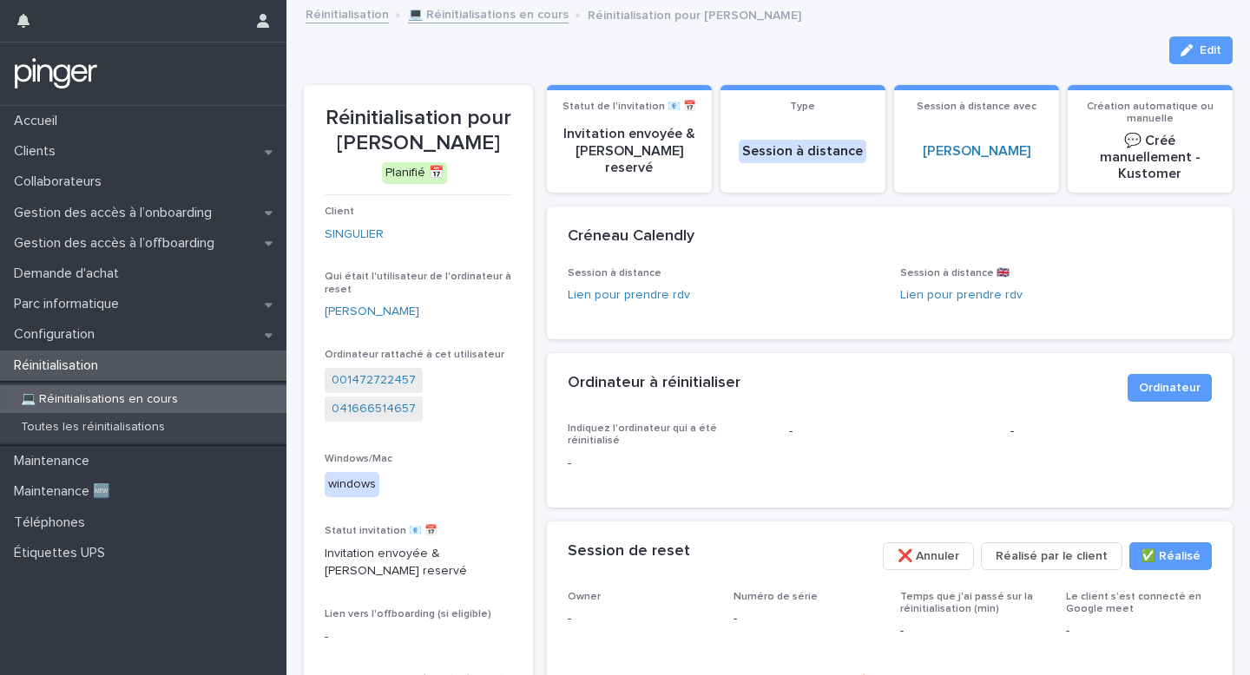
click at [102, 366] on p "Réinitialisation" at bounding box center [59, 366] width 105 height 16
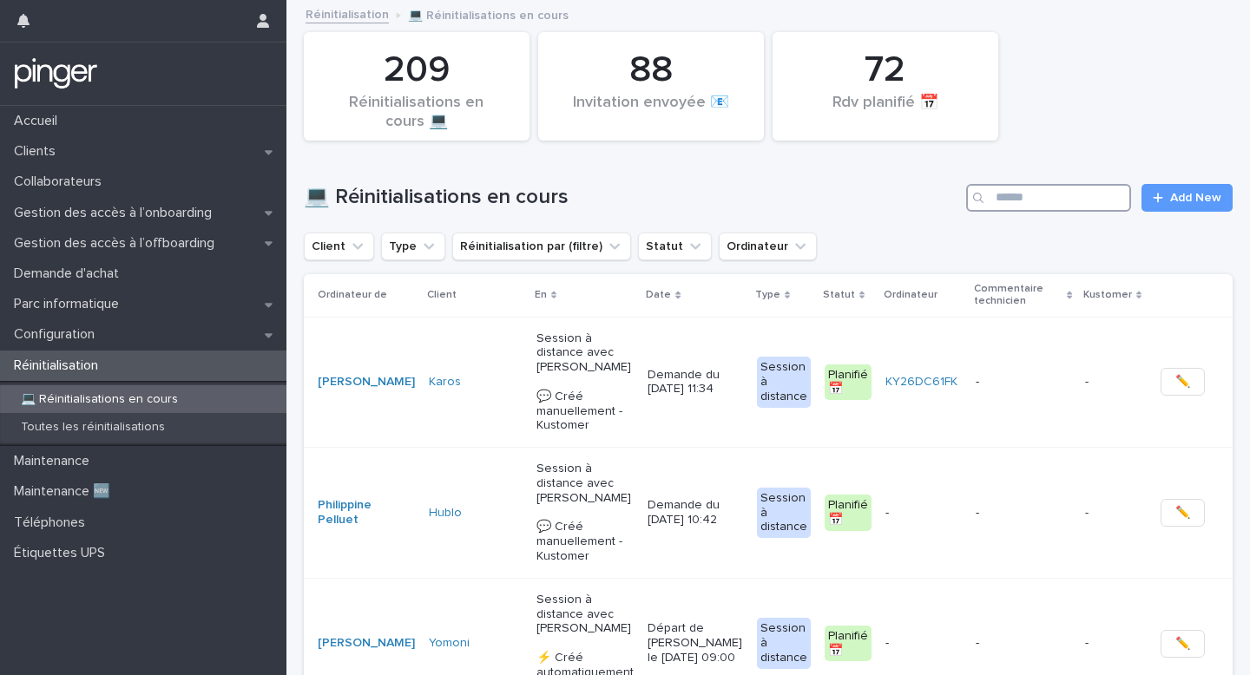
click at [1059, 198] on input "Search" at bounding box center [1048, 198] width 165 height 28
paste input "**********"
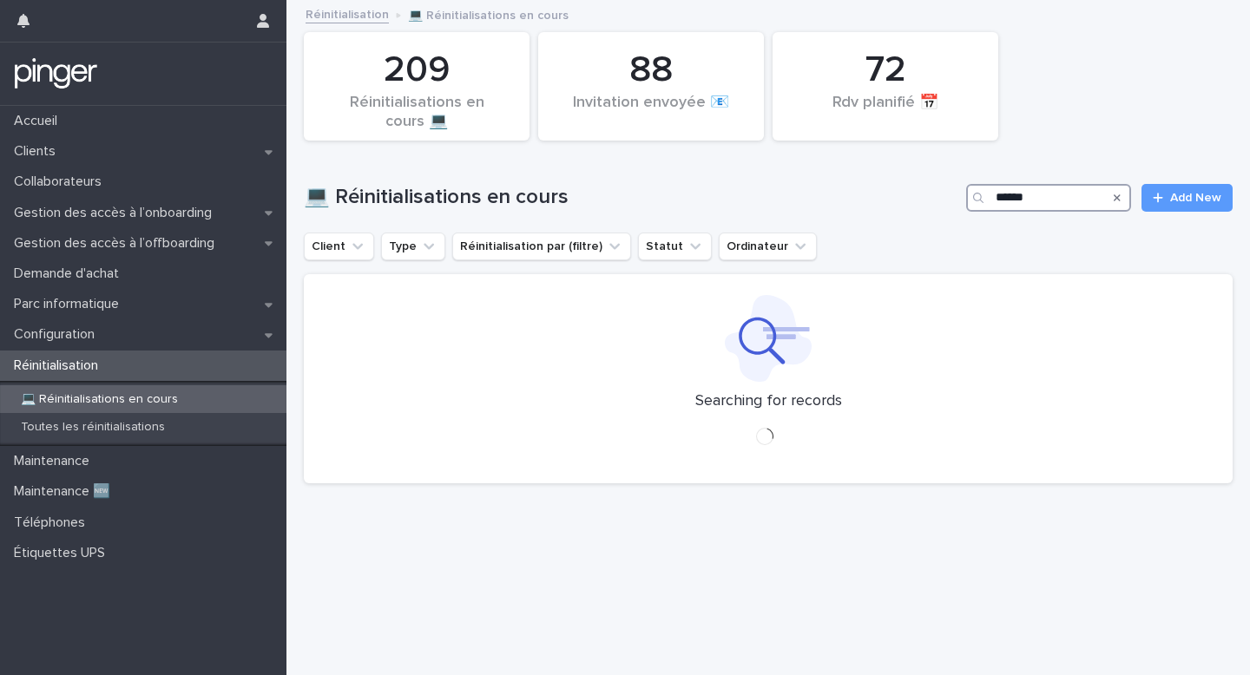
type input "*****"
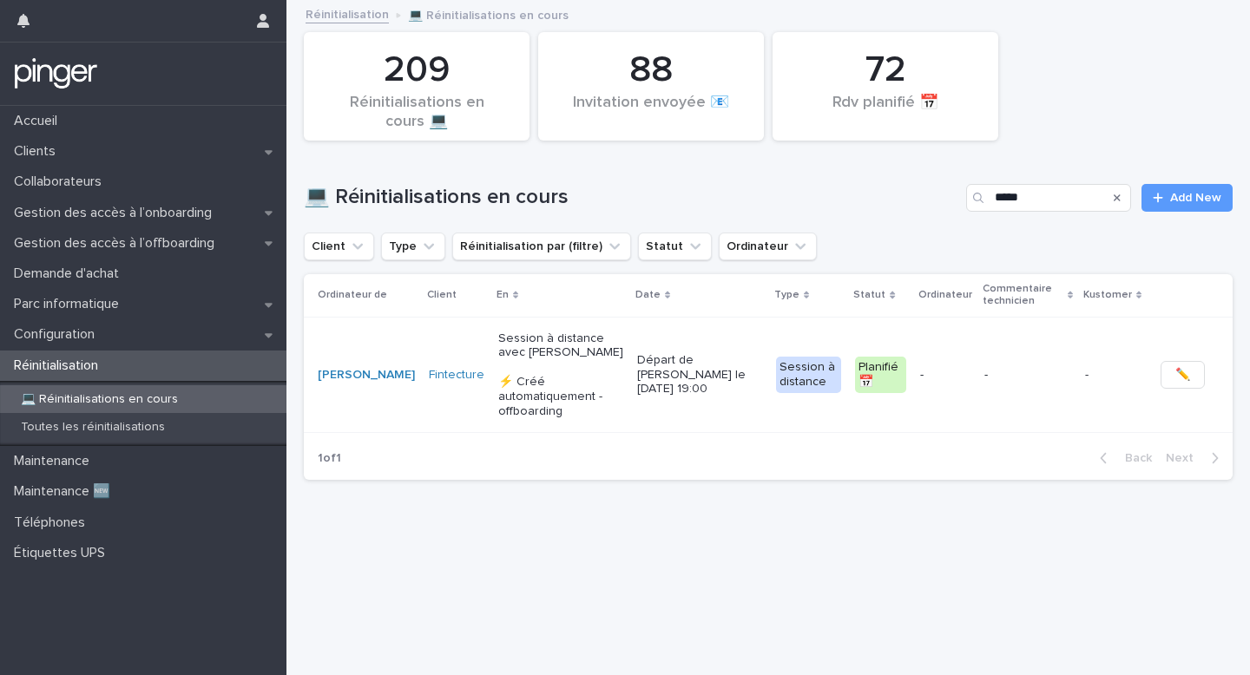
click at [600, 379] on p "Session à distance avec Camille Escafit ⚡ Créé automatiquement - offboarding" at bounding box center [560, 376] width 125 height 88
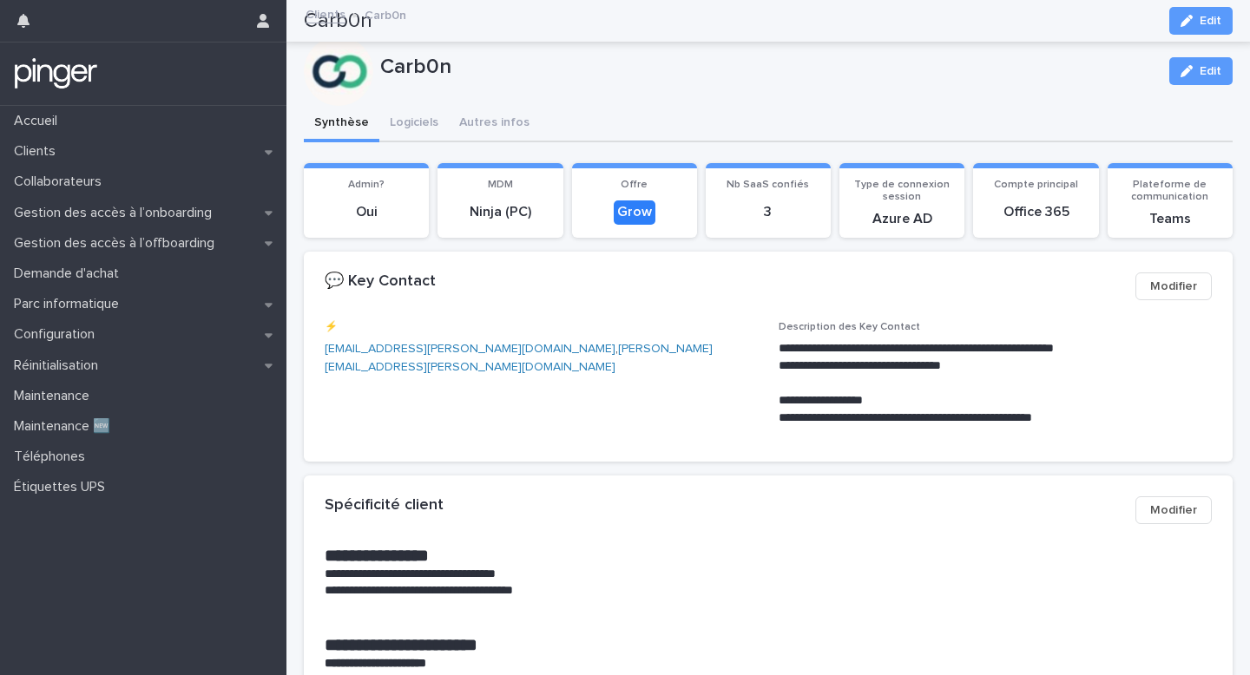
scroll to position [2045, 0]
